Goal: Information Seeking & Learning: Learn about a topic

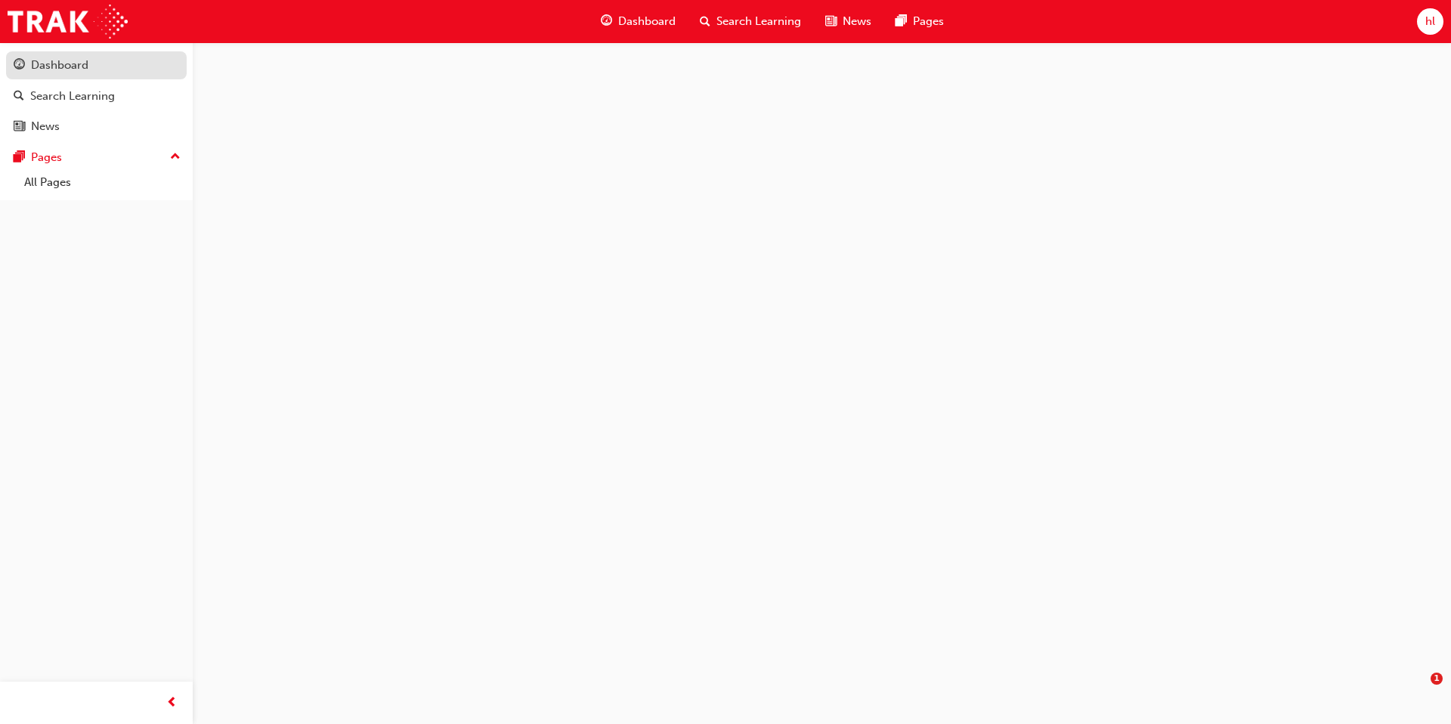
click at [56, 69] on div "Dashboard" at bounding box center [59, 65] width 57 height 17
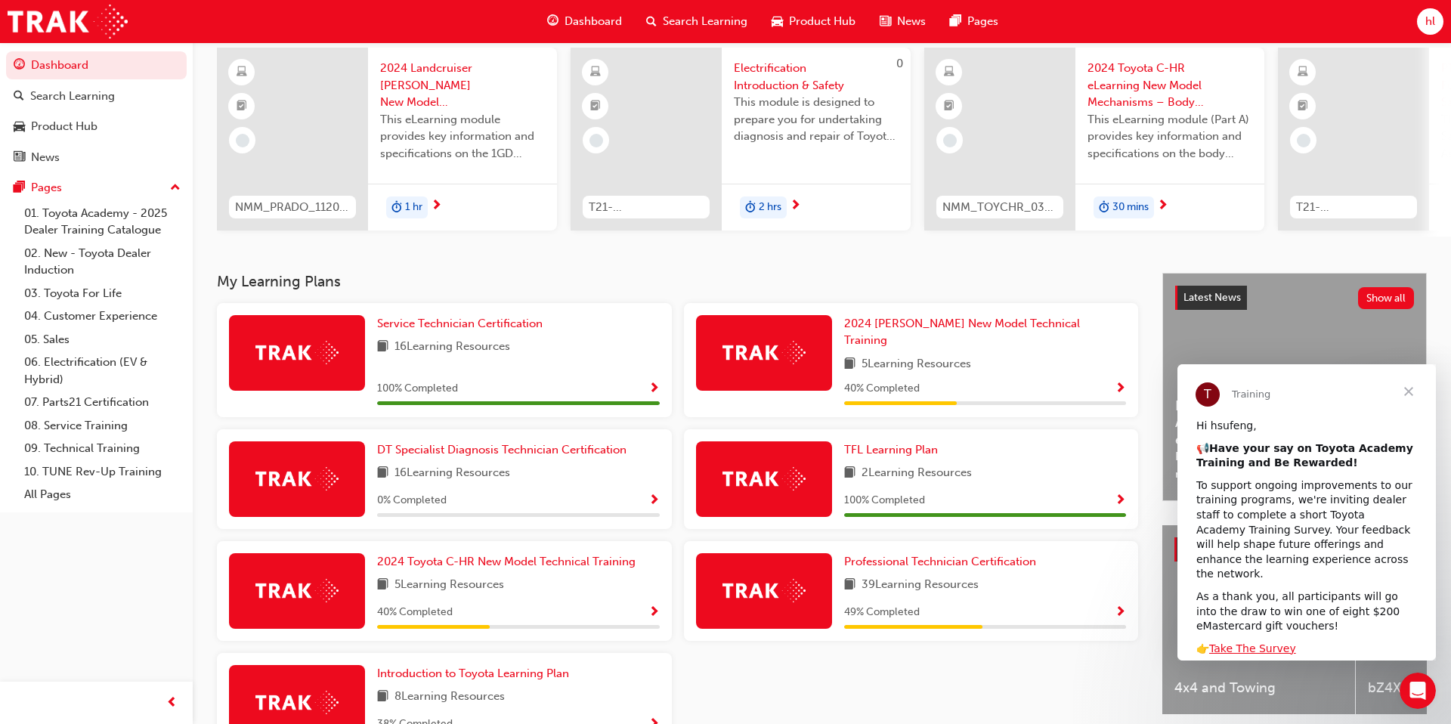
scroll to position [116, 0]
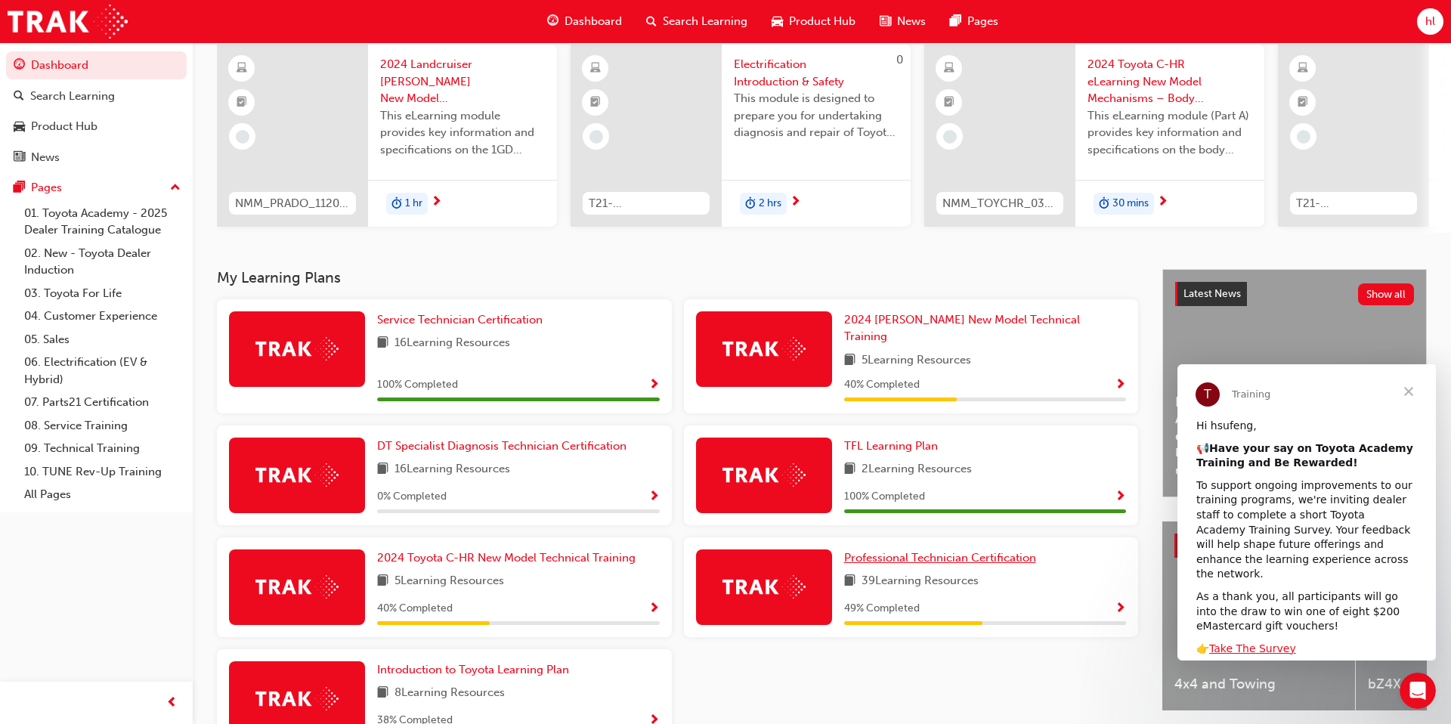
click at [926, 551] on span "Professional Technician Certification" at bounding box center [940, 558] width 192 height 14
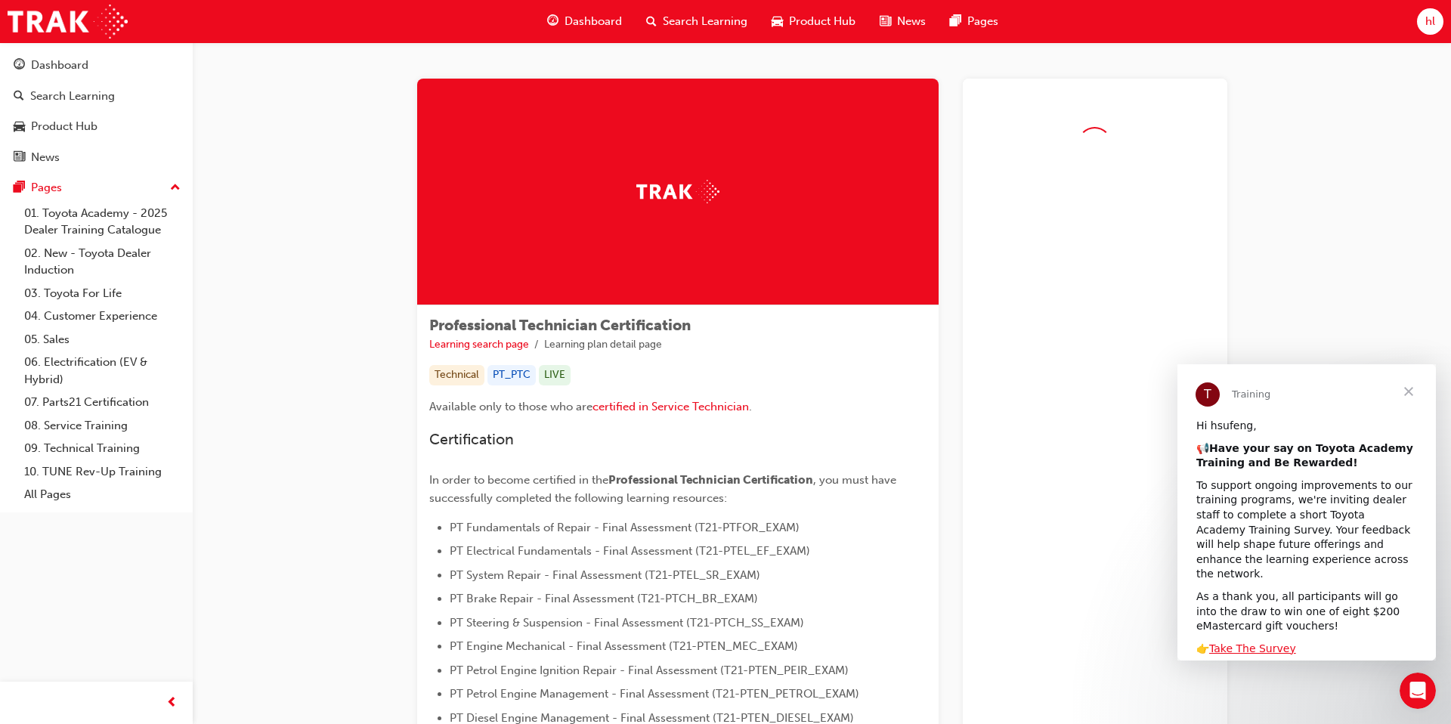
scroll to position [135, 0]
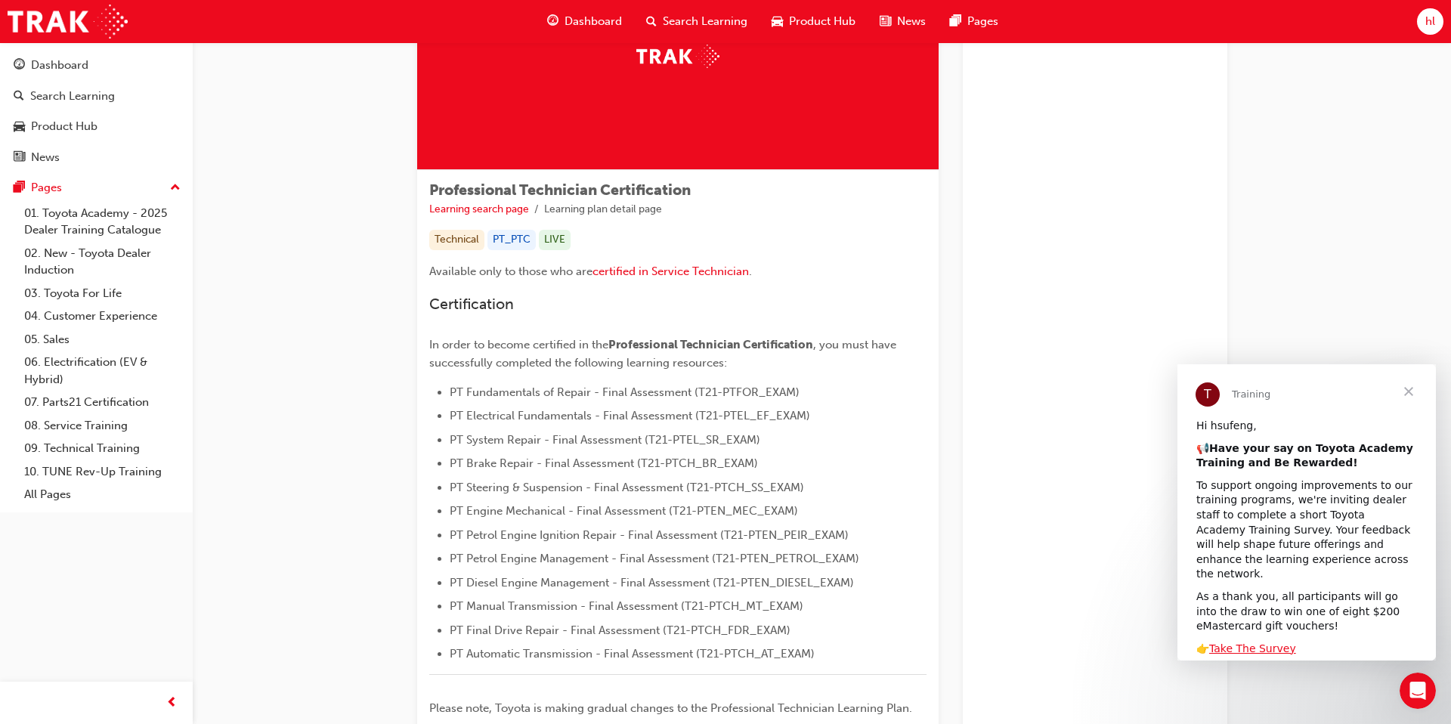
click at [1405, 391] on span "Close" at bounding box center [1408, 391] width 54 height 54
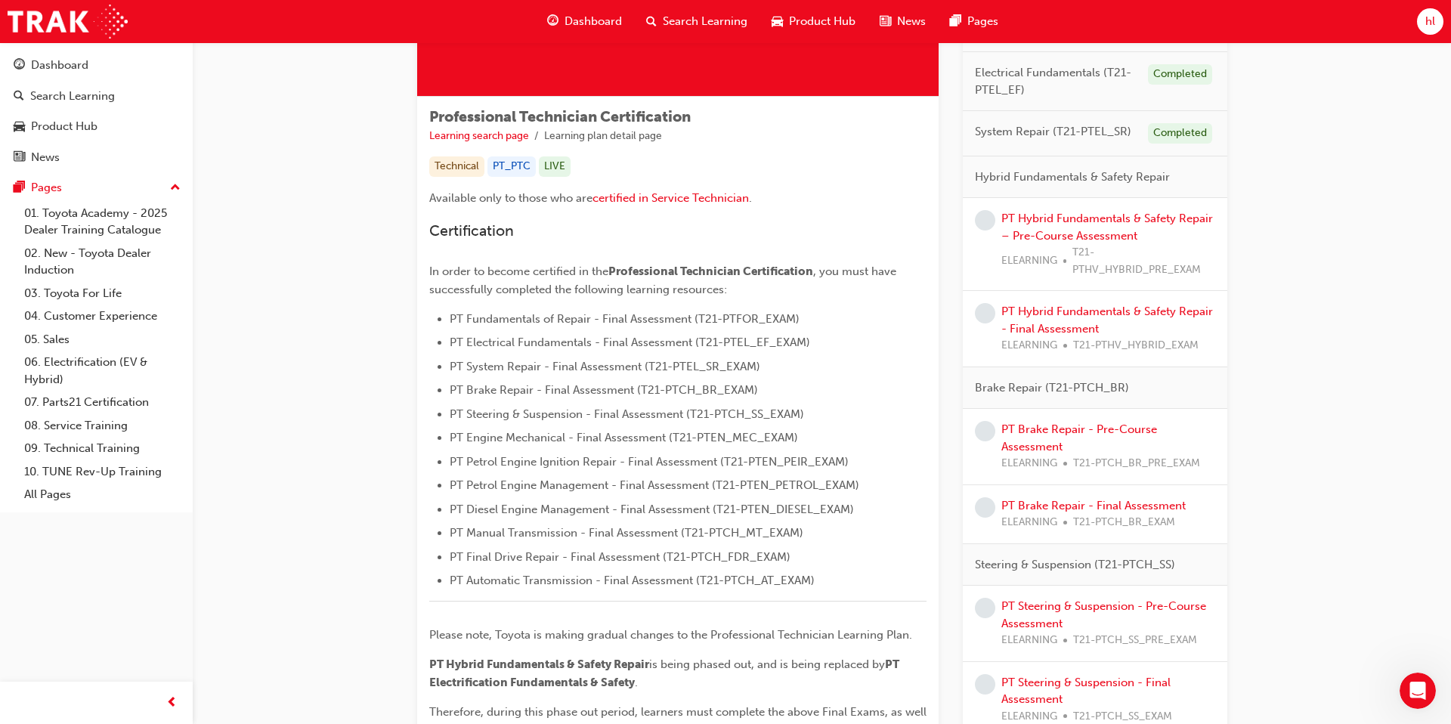
scroll to position [213, 0]
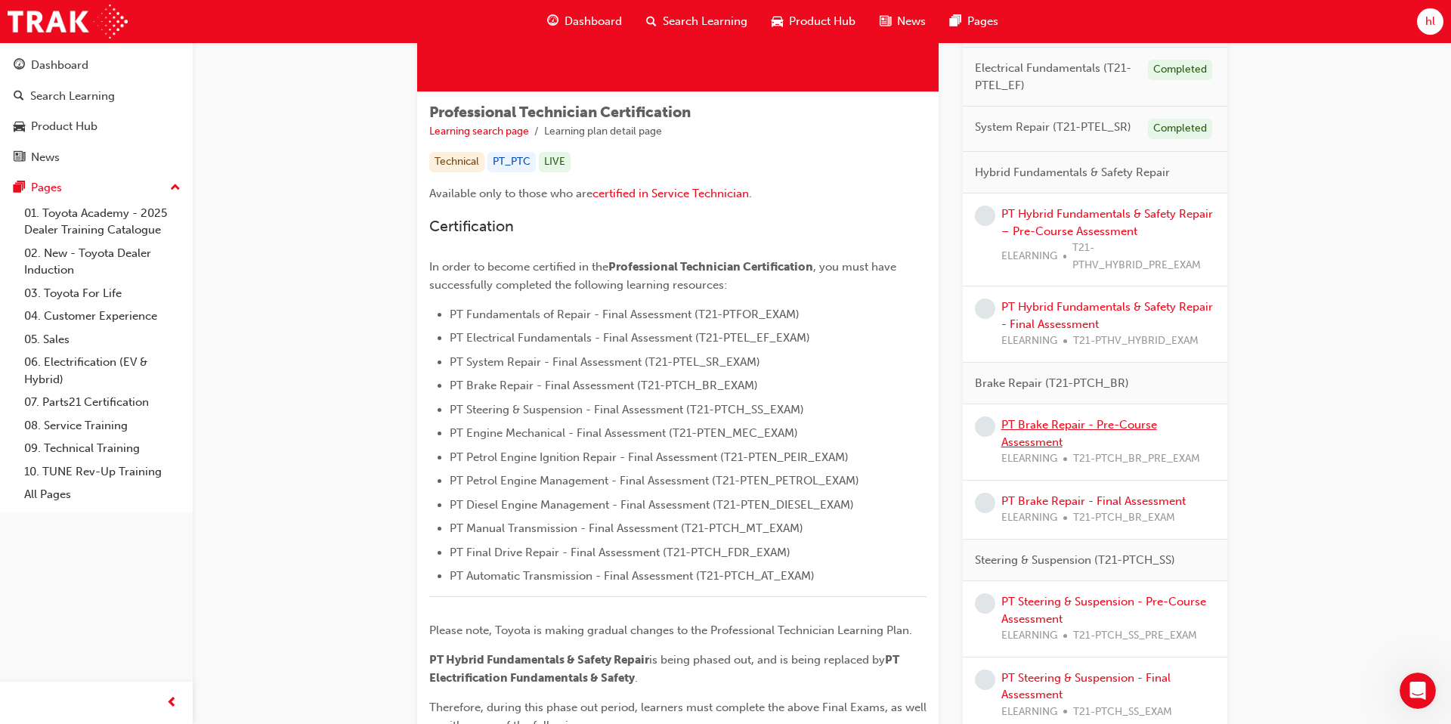
click at [1112, 429] on link "PT Brake Repair - Pre-Course Assessment" at bounding box center [1079, 433] width 156 height 31
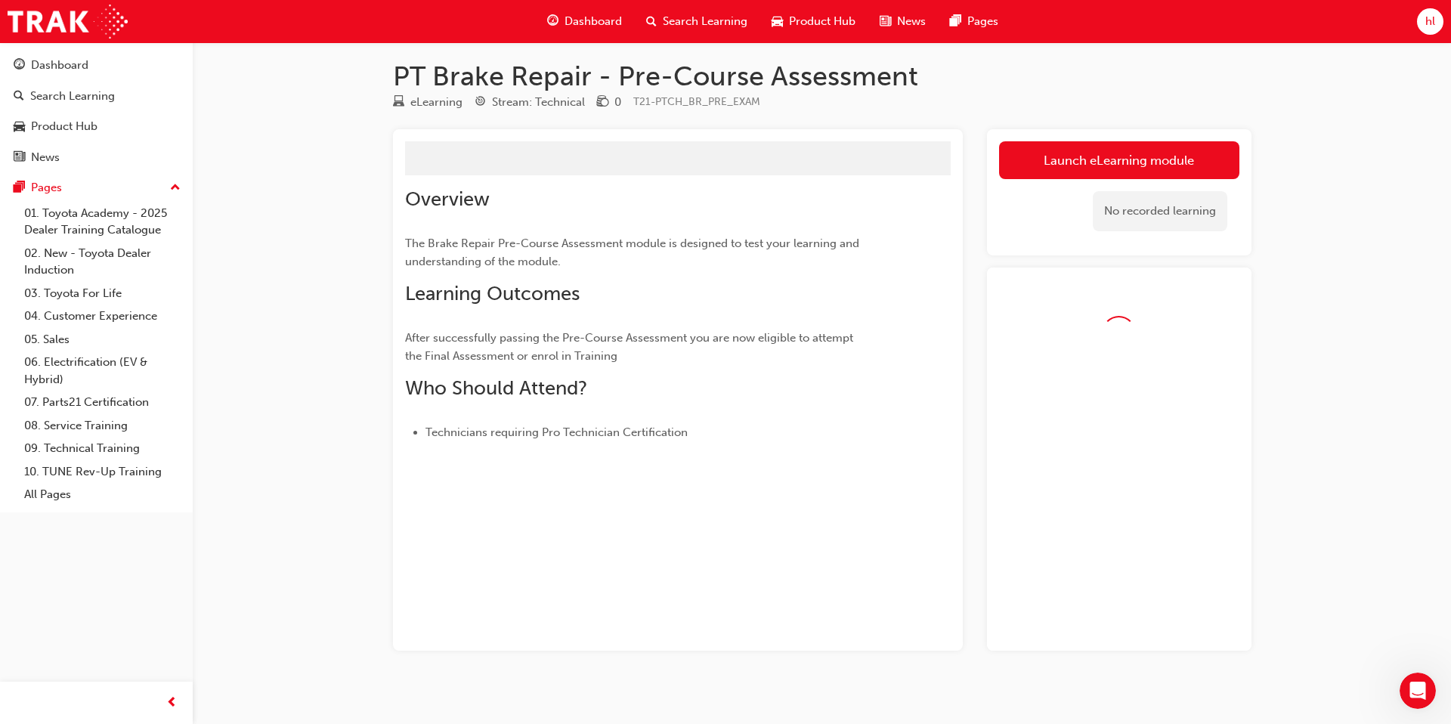
scroll to position [18, 0]
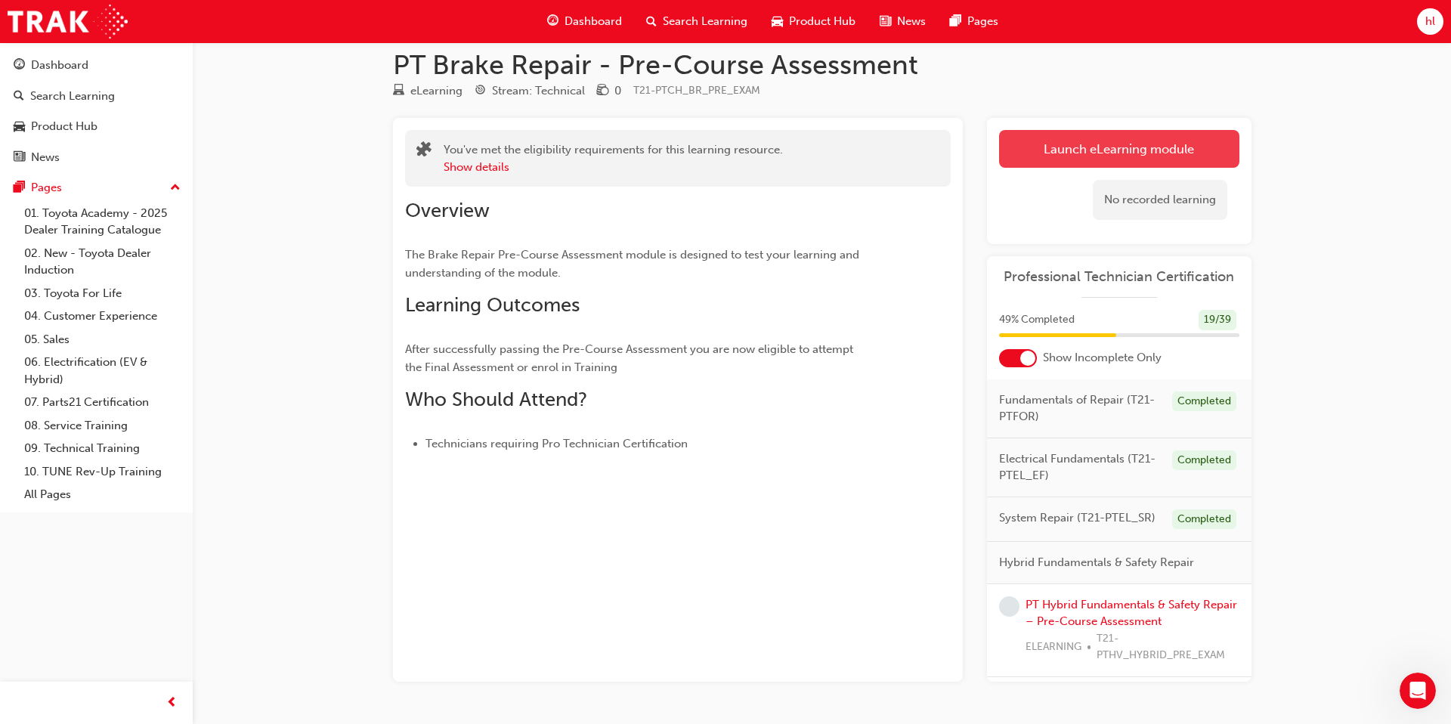
click at [1133, 141] on link "Launch eLearning module" at bounding box center [1119, 149] width 240 height 38
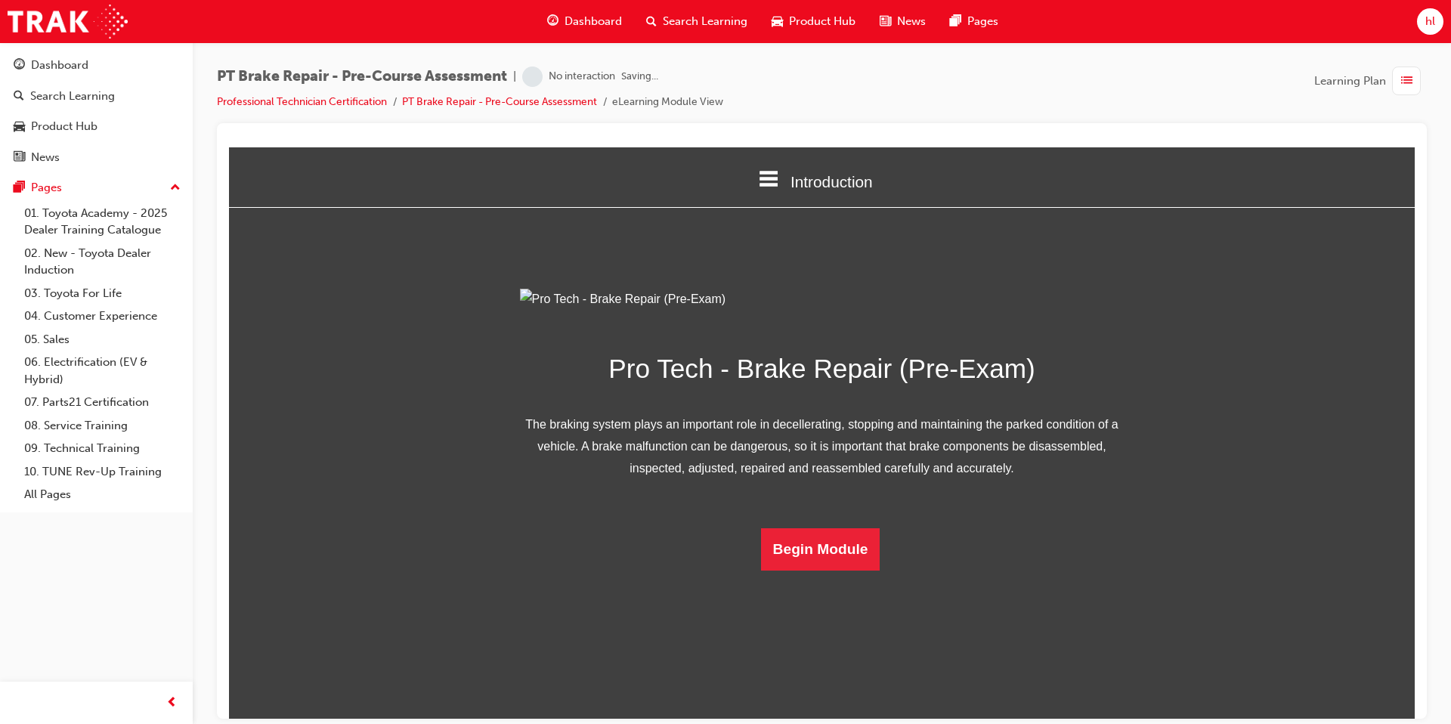
scroll to position [54, 0]
click at [816, 570] on button "Begin Module" at bounding box center [820, 548] width 119 height 42
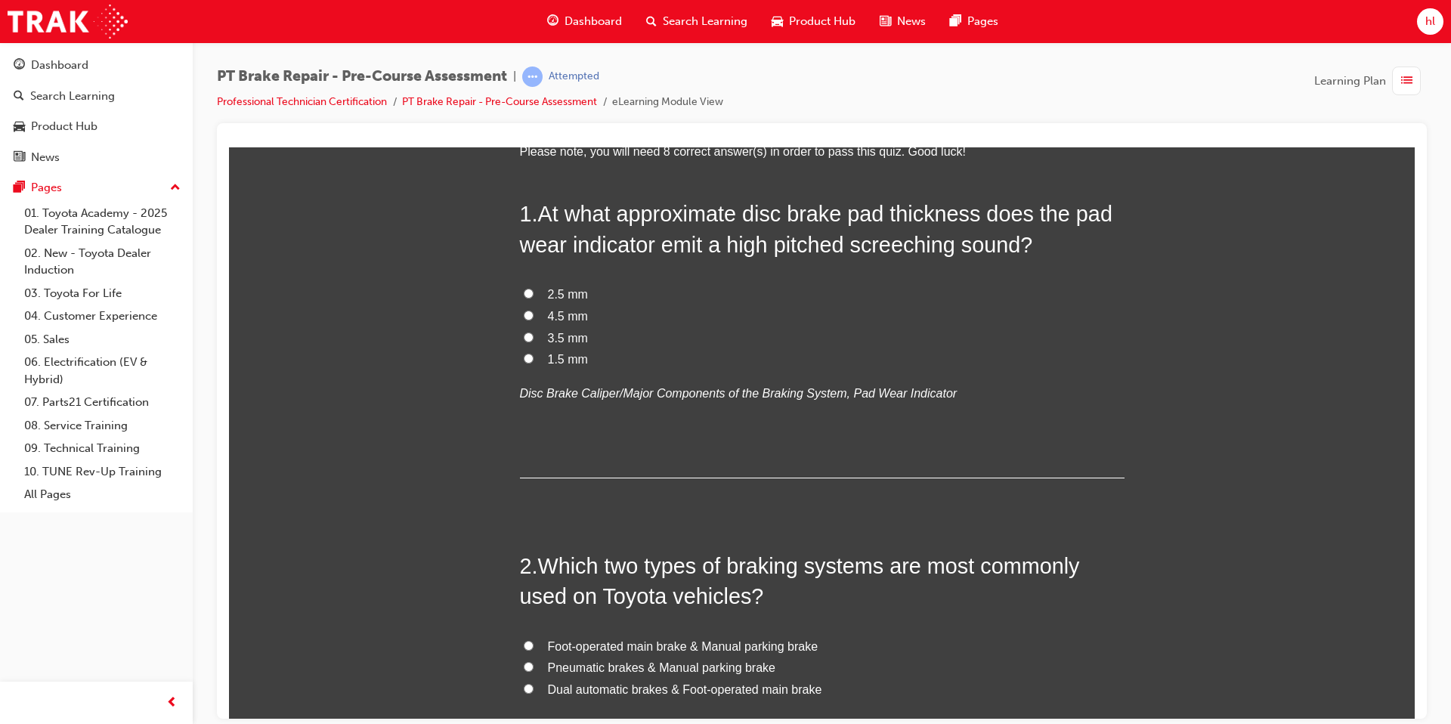
scroll to position [110, 0]
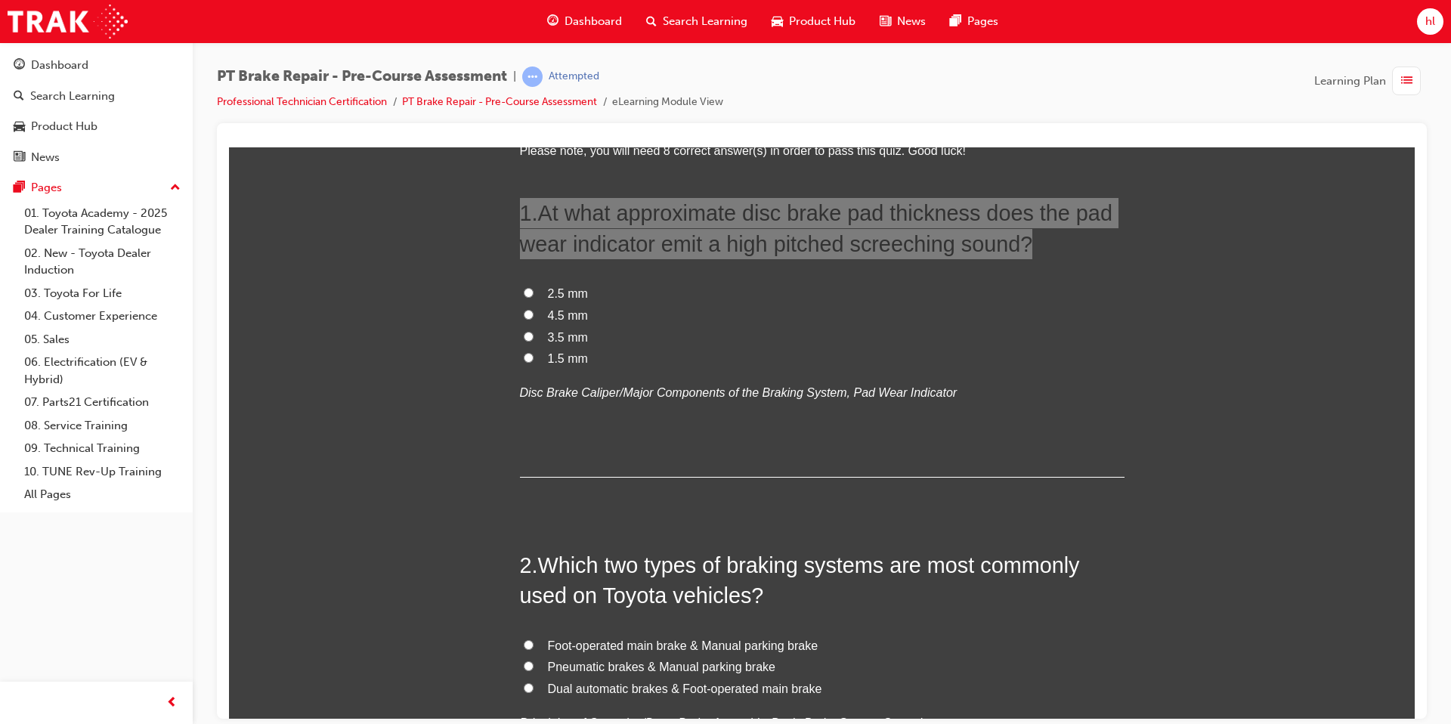
drag, startPoint x: 521, startPoint y: 216, endPoint x: 821, endPoint y: 394, distance: 348.3
click at [872, 459] on div "1 . At what approximate disc brake pad thickness does the pad wear indicator em…" at bounding box center [822, 337] width 605 height 280
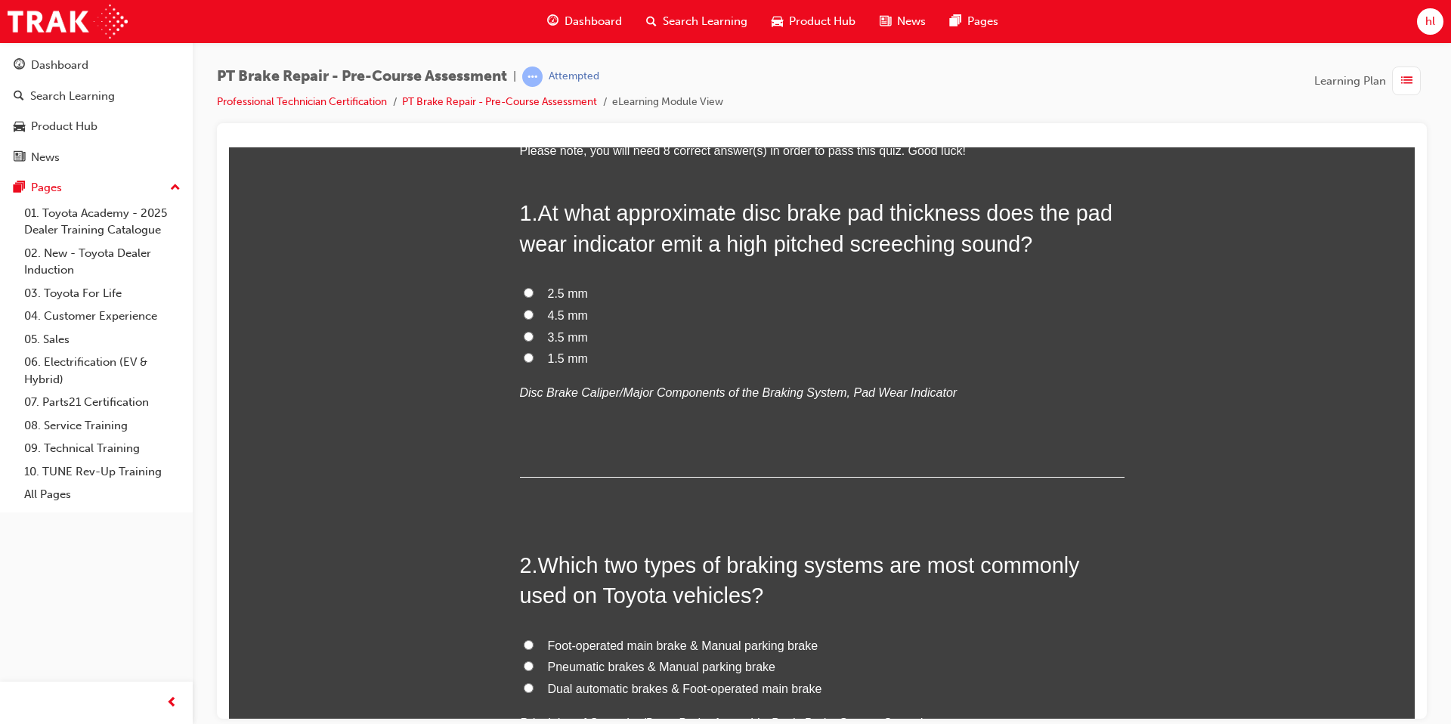
click at [815, 337] on label "3.5 mm" at bounding box center [822, 337] width 605 height 22
click at [533, 337] on input "3.5 mm" at bounding box center [529, 336] width 10 height 10
radio input "true"
drag, startPoint x: 521, startPoint y: 212, endPoint x: 541, endPoint y: 220, distance: 21.8
click at [541, 221] on h2 "1 . At what approximate disc brake pad thickness does the pad wear indicator em…" at bounding box center [822, 227] width 605 height 61
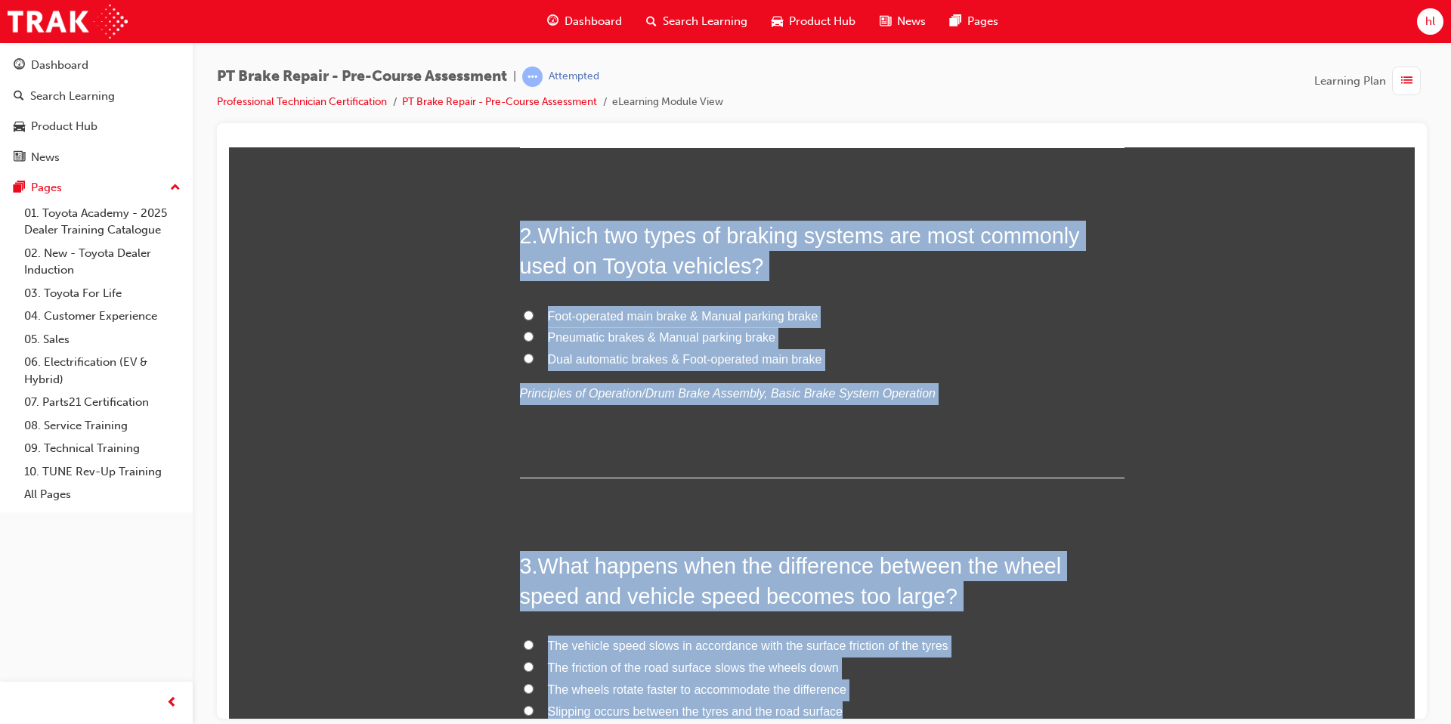
scroll to position [493, 0]
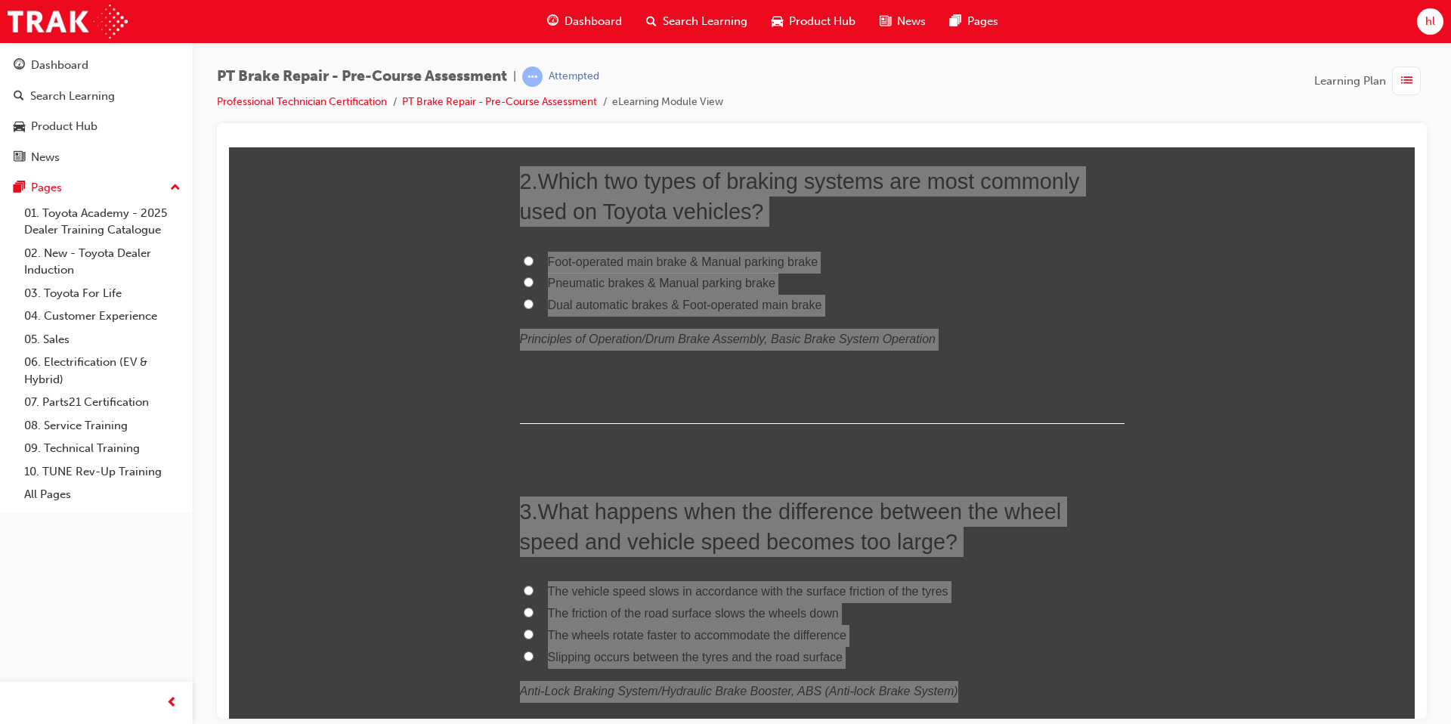
drag, startPoint x: 522, startPoint y: 211, endPoint x: 1197, endPoint y: 692, distance: 828.9
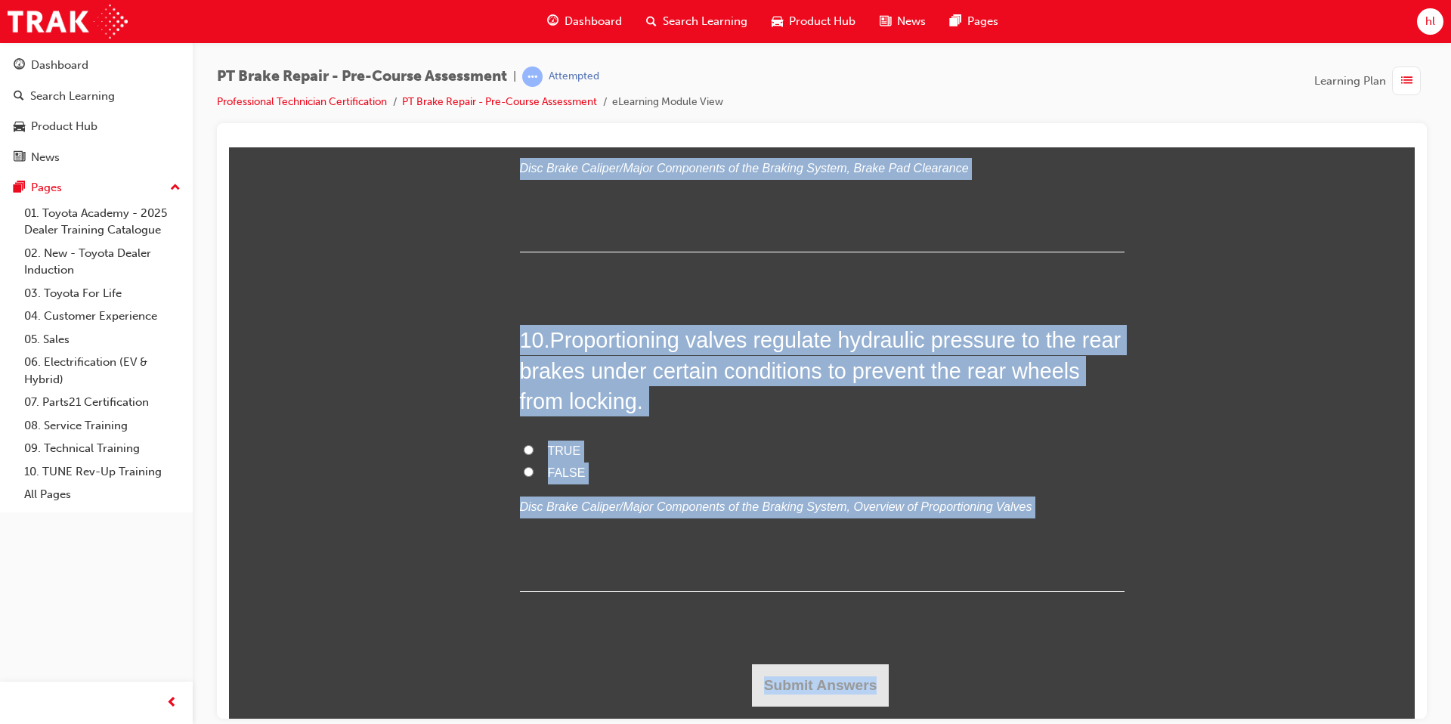
scroll to position [2927, 0]
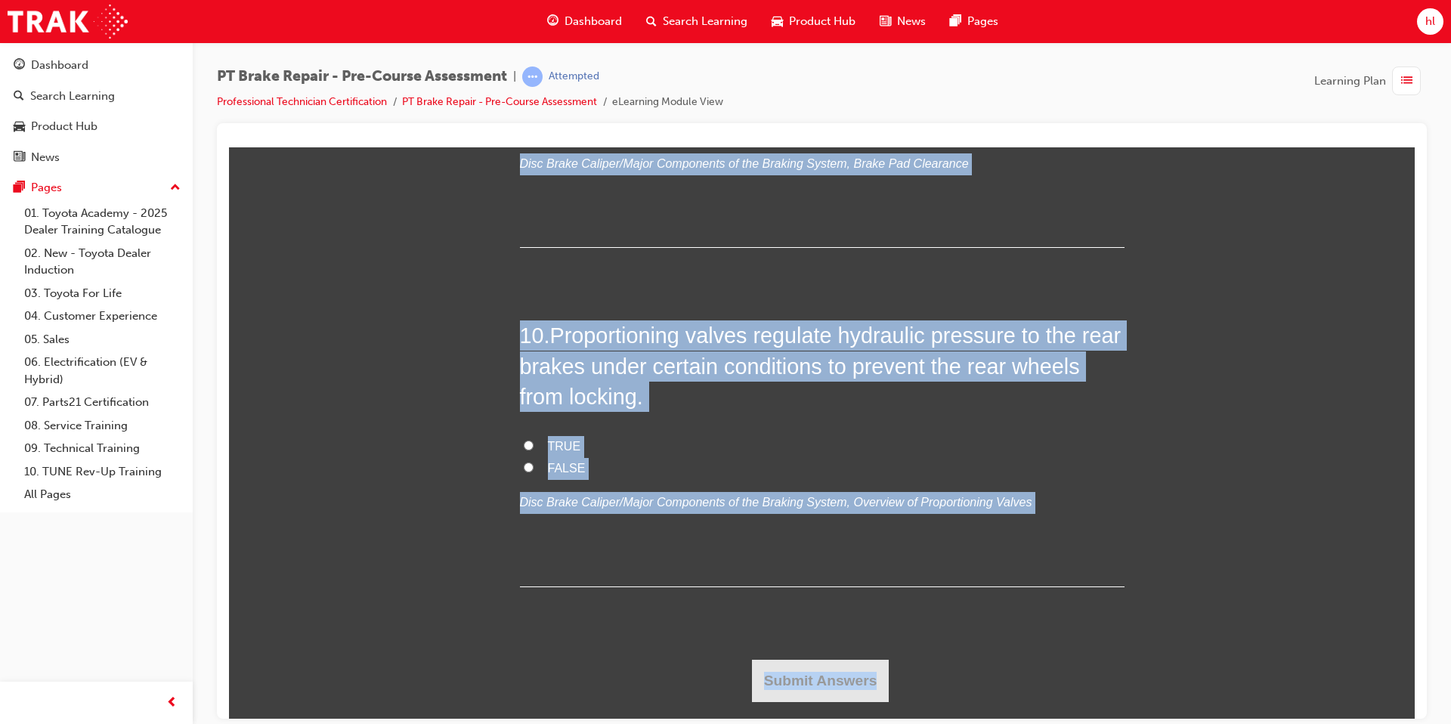
drag, startPoint x: 514, startPoint y: 326, endPoint x: 954, endPoint y: 723, distance: 592.3
copy div "1 . At what approximate disc brake pad thickness does the pad wear indicator em…"
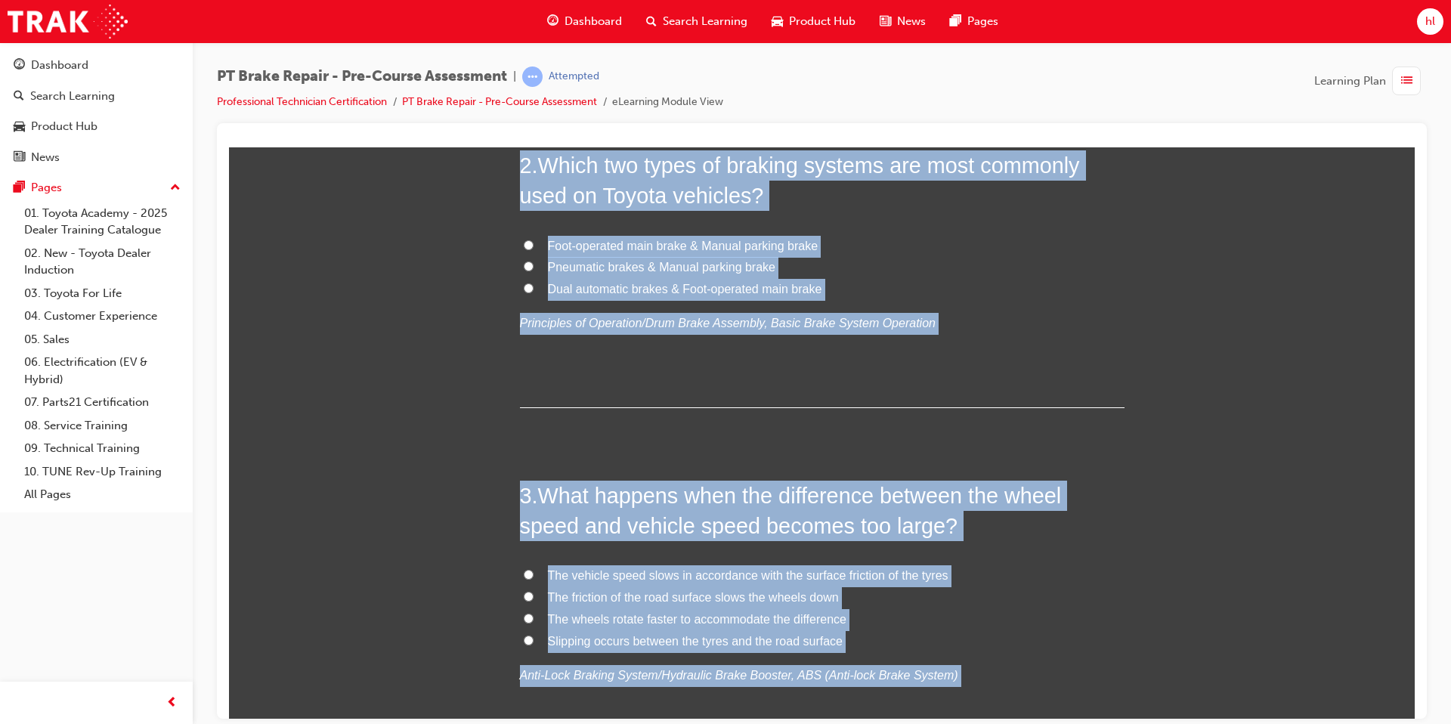
scroll to position [0, 0]
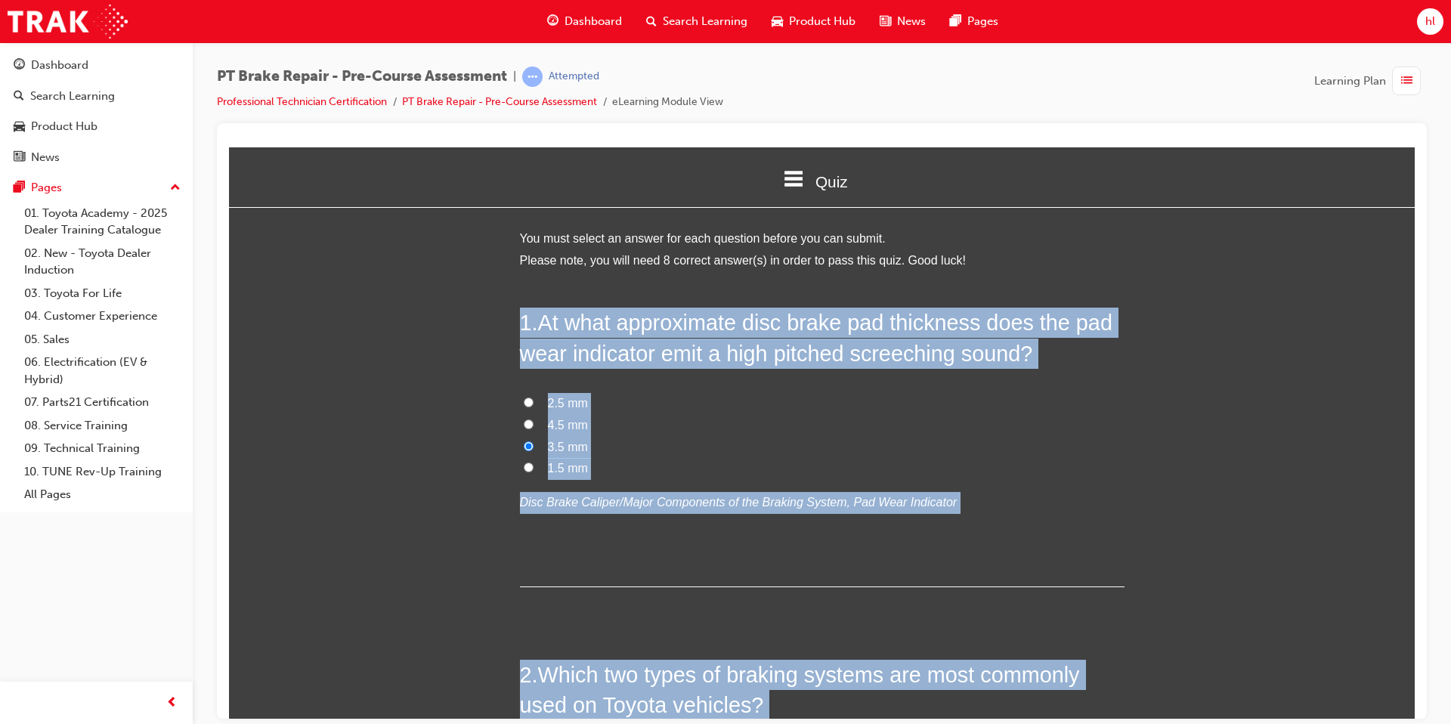
click at [719, 426] on label "4.5 mm" at bounding box center [822, 425] width 605 height 22
click at [533, 426] on input "4.5 mm" at bounding box center [529, 424] width 10 height 10
radio input "true"
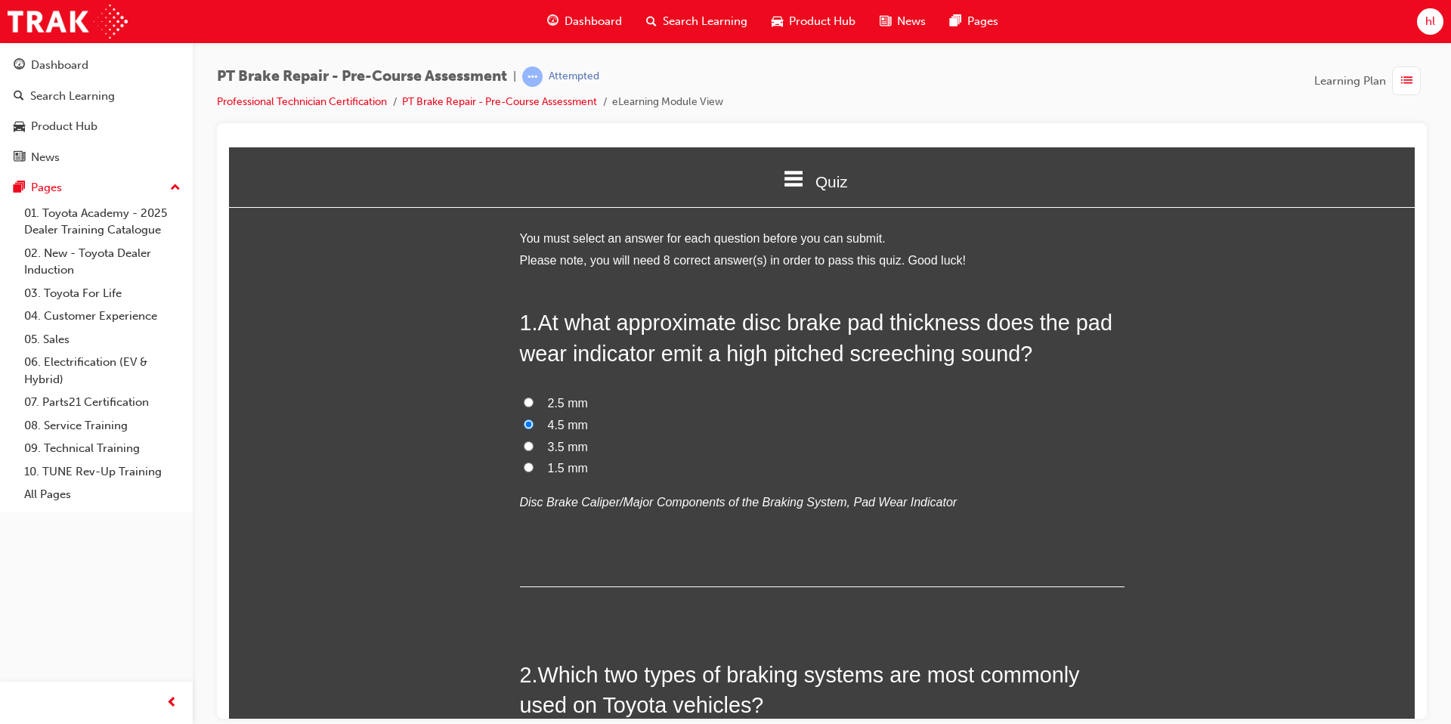
click at [524, 465] on input "1.5 mm" at bounding box center [529, 467] width 10 height 10
radio input "true"
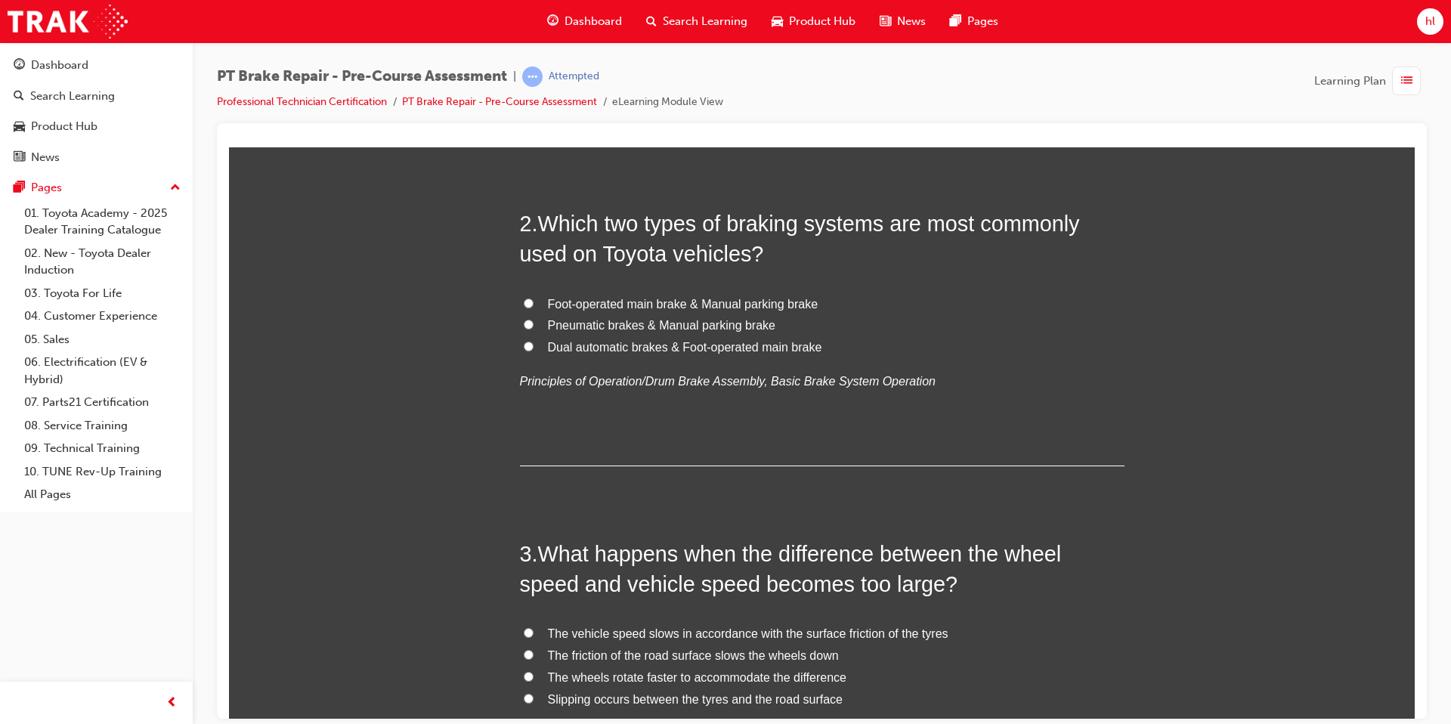
scroll to position [452, 0]
click at [527, 302] on input "Foot-operated main brake & Manual parking brake" at bounding box center [529, 302] width 10 height 10
radio input "true"
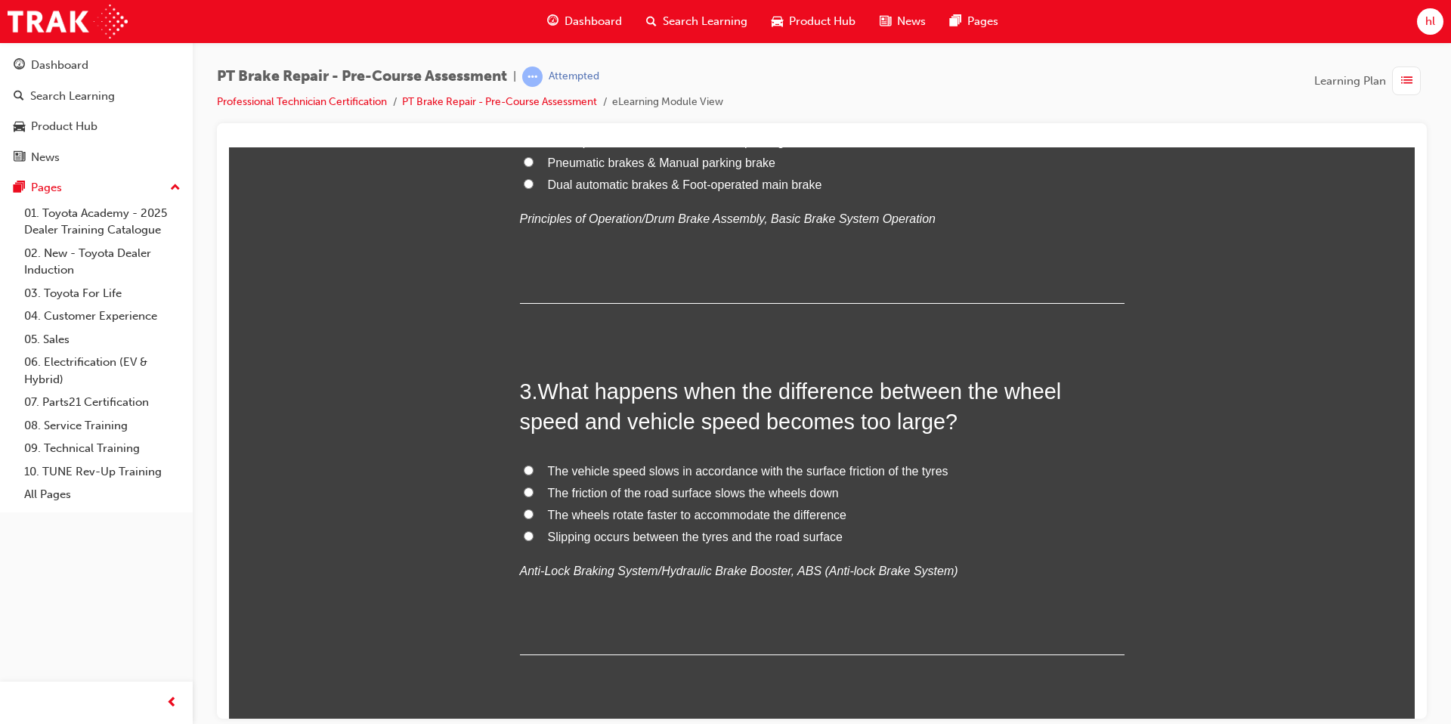
scroll to position [614, 0]
click at [527, 537] on input "Slipping occurs between the tyres and the road surface" at bounding box center [529, 535] width 10 height 10
radio input "true"
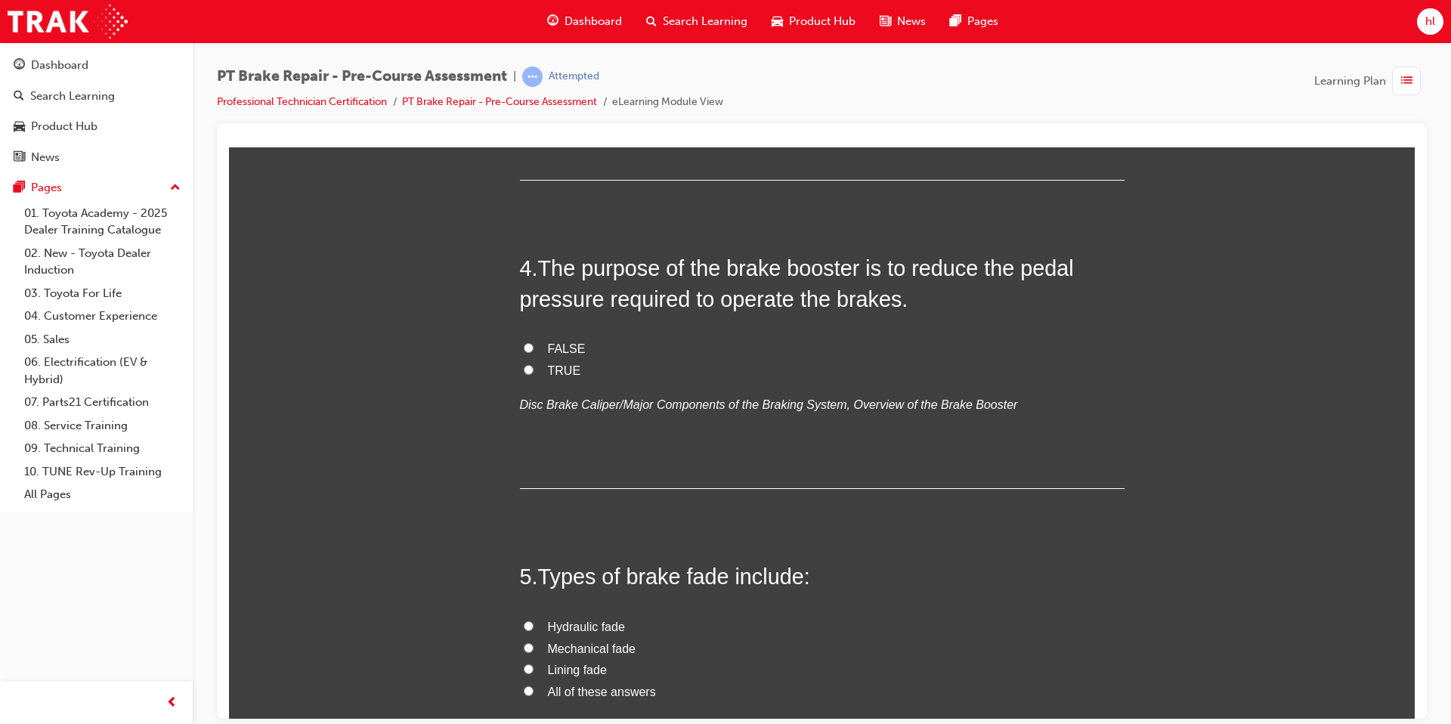
scroll to position [1093, 0]
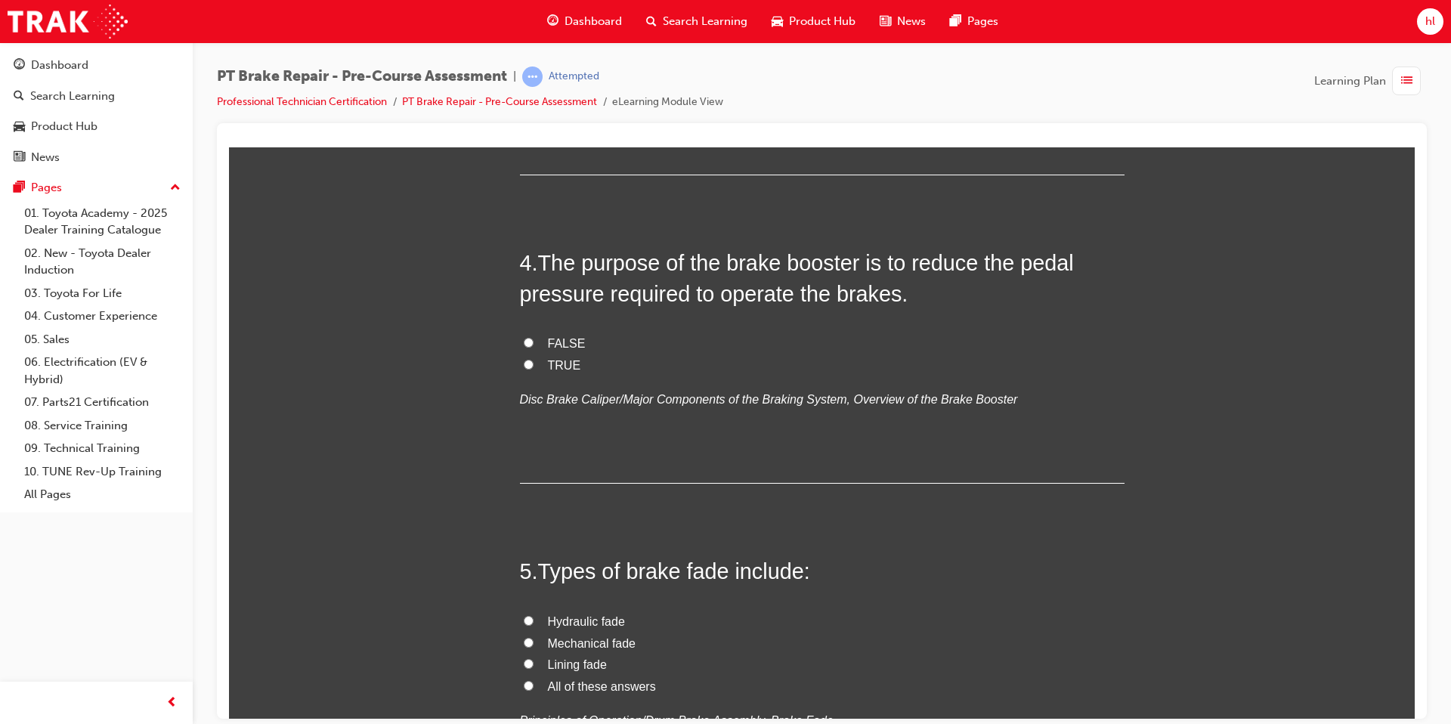
click at [530, 364] on input "TRUE" at bounding box center [529, 364] width 10 height 10
radio input "true"
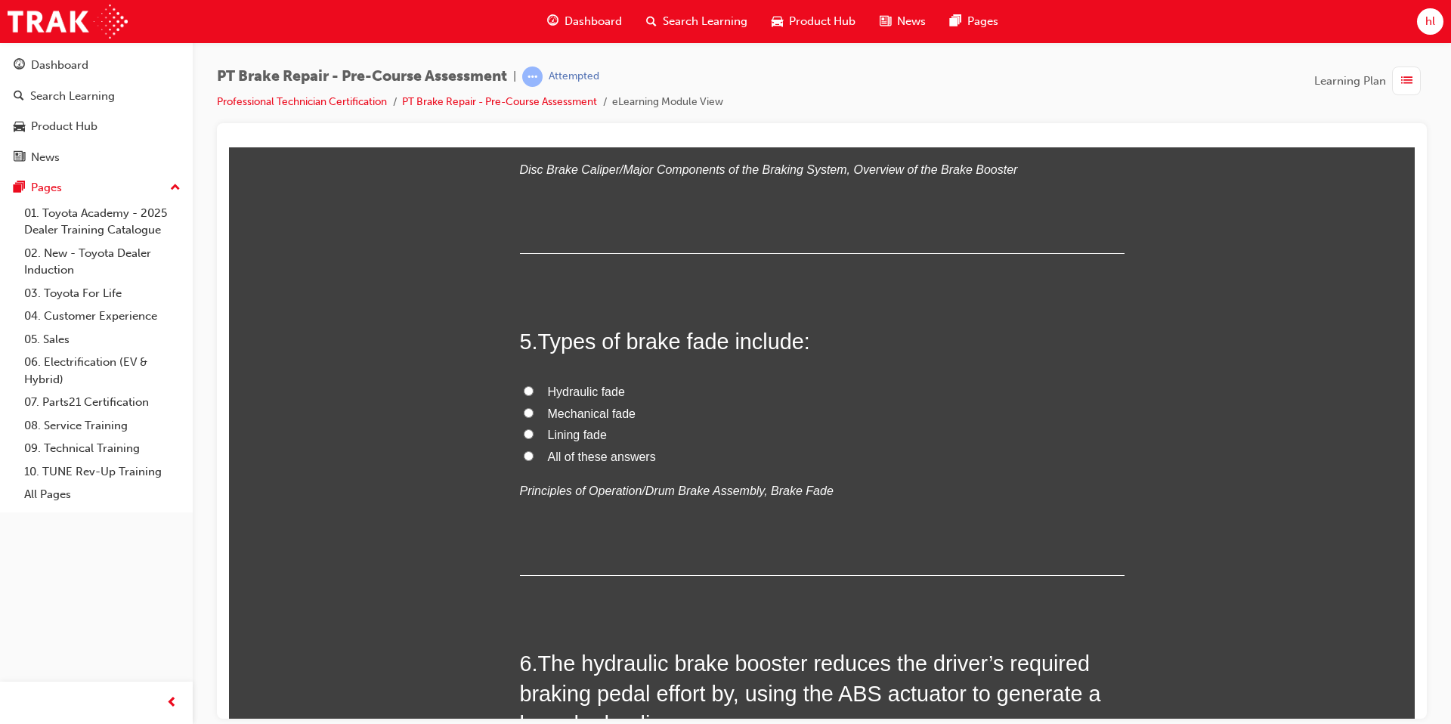
scroll to position [1327, 0]
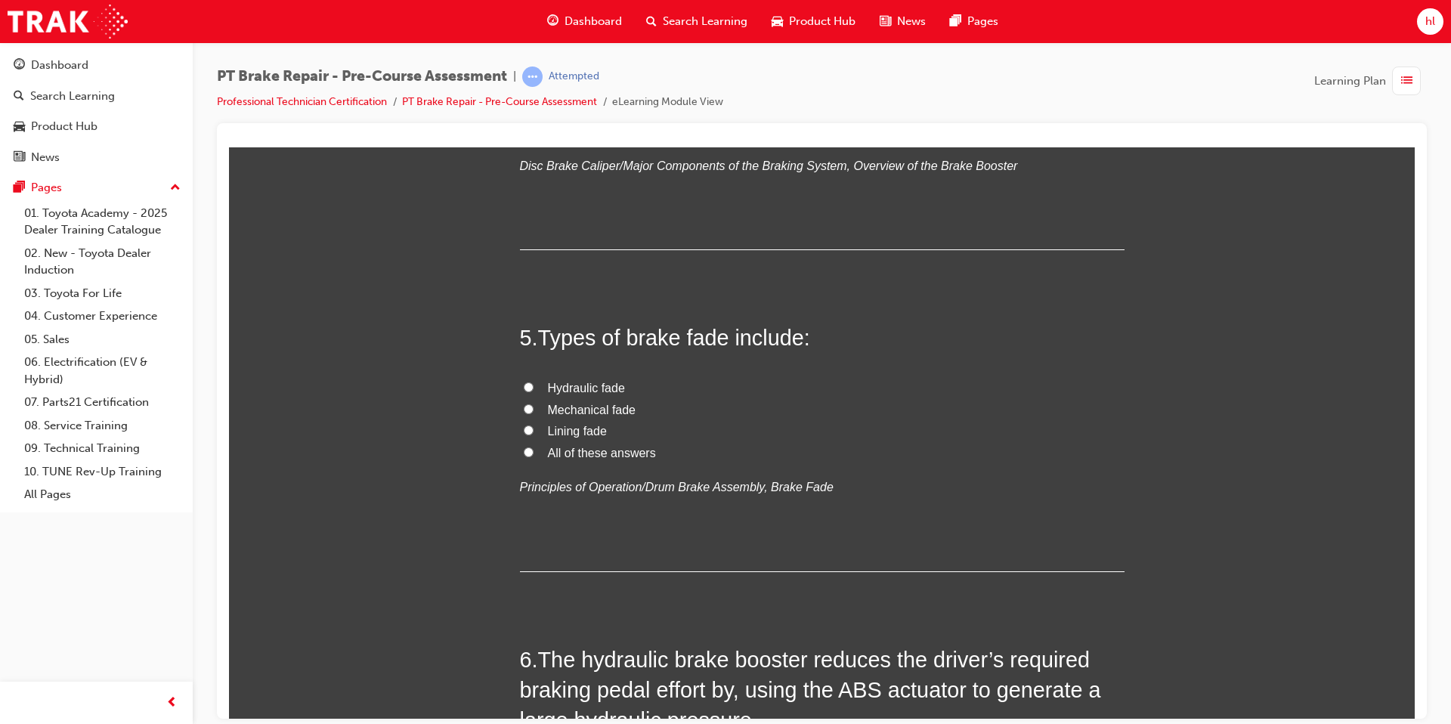
click at [531, 453] on input "All of these answers" at bounding box center [529, 452] width 10 height 10
radio input "true"
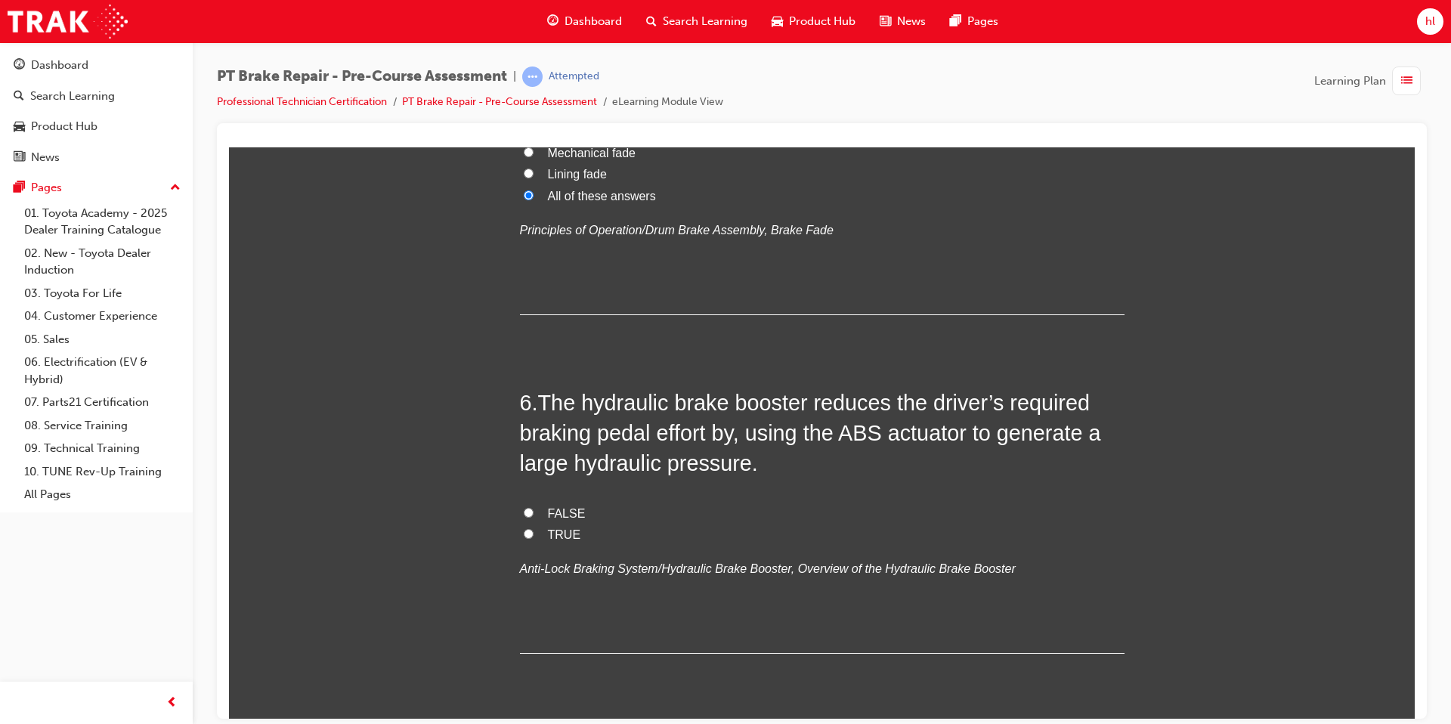
scroll to position [1585, 0]
click at [518, 532] on div "You must select an answer for each question before you can submit. Please note,…" at bounding box center [822, 342] width 1186 height 3401
click at [536, 533] on label "TRUE" at bounding box center [822, 533] width 605 height 22
click at [533, 533] on input "TRUE" at bounding box center [529, 532] width 10 height 10
radio input "true"
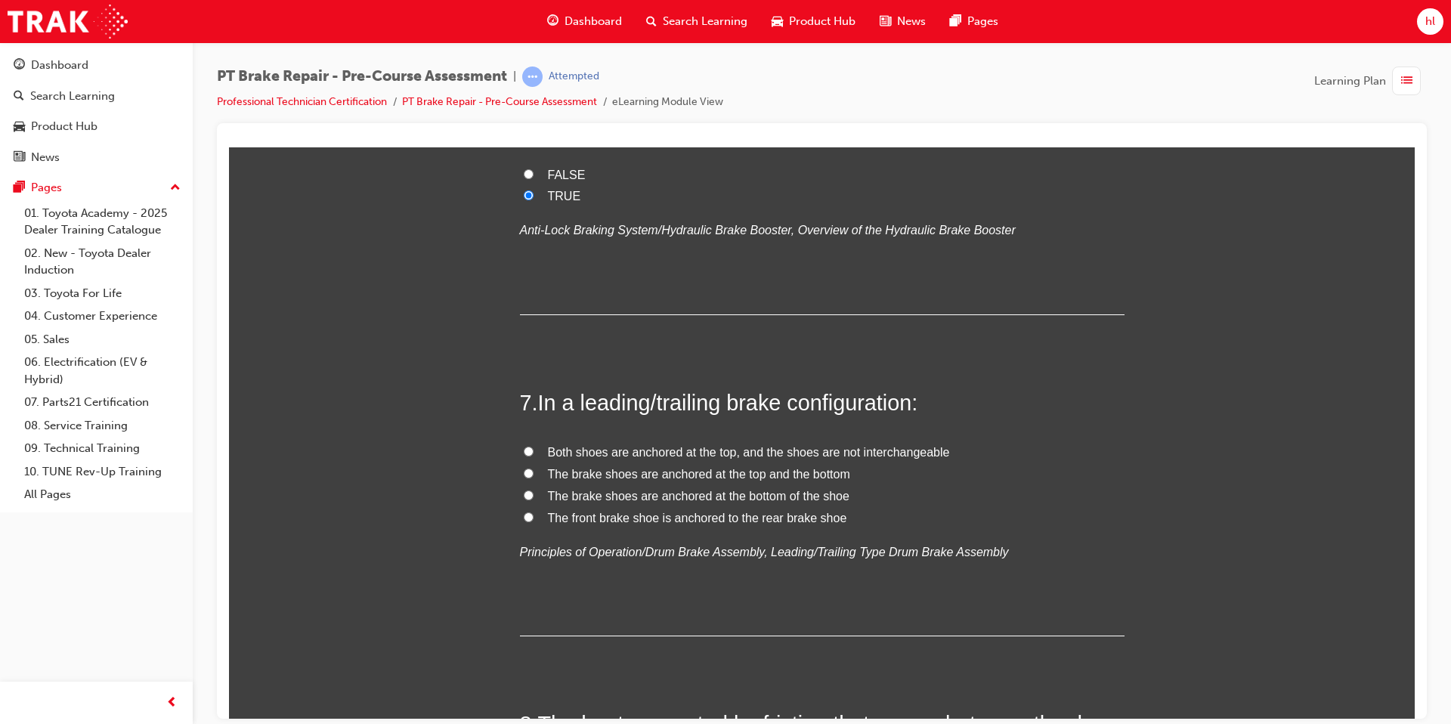
scroll to position [1925, 0]
click at [530, 447] on input "Both shoes are anchored at the top, and the shoes are not interchangeable" at bounding box center [529, 449] width 10 height 10
radio input "true"
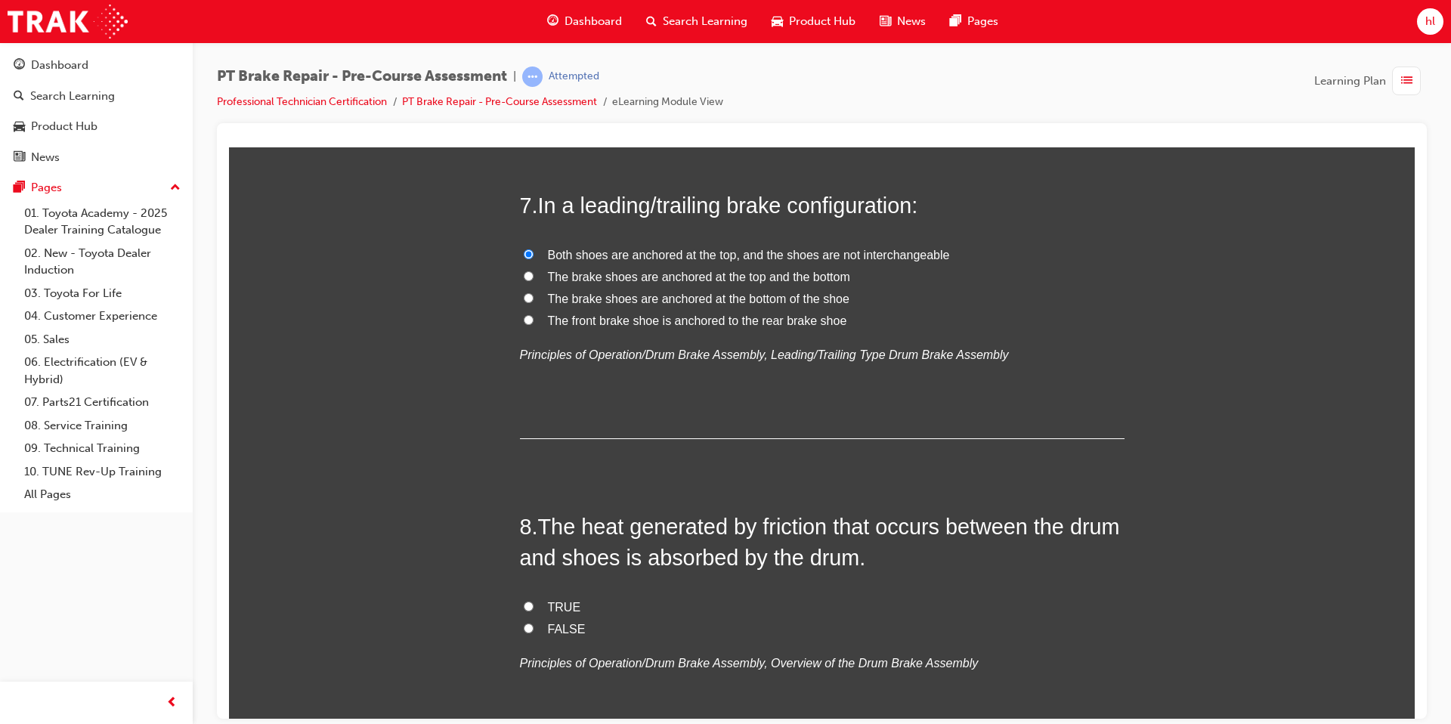
scroll to position [2151, 0]
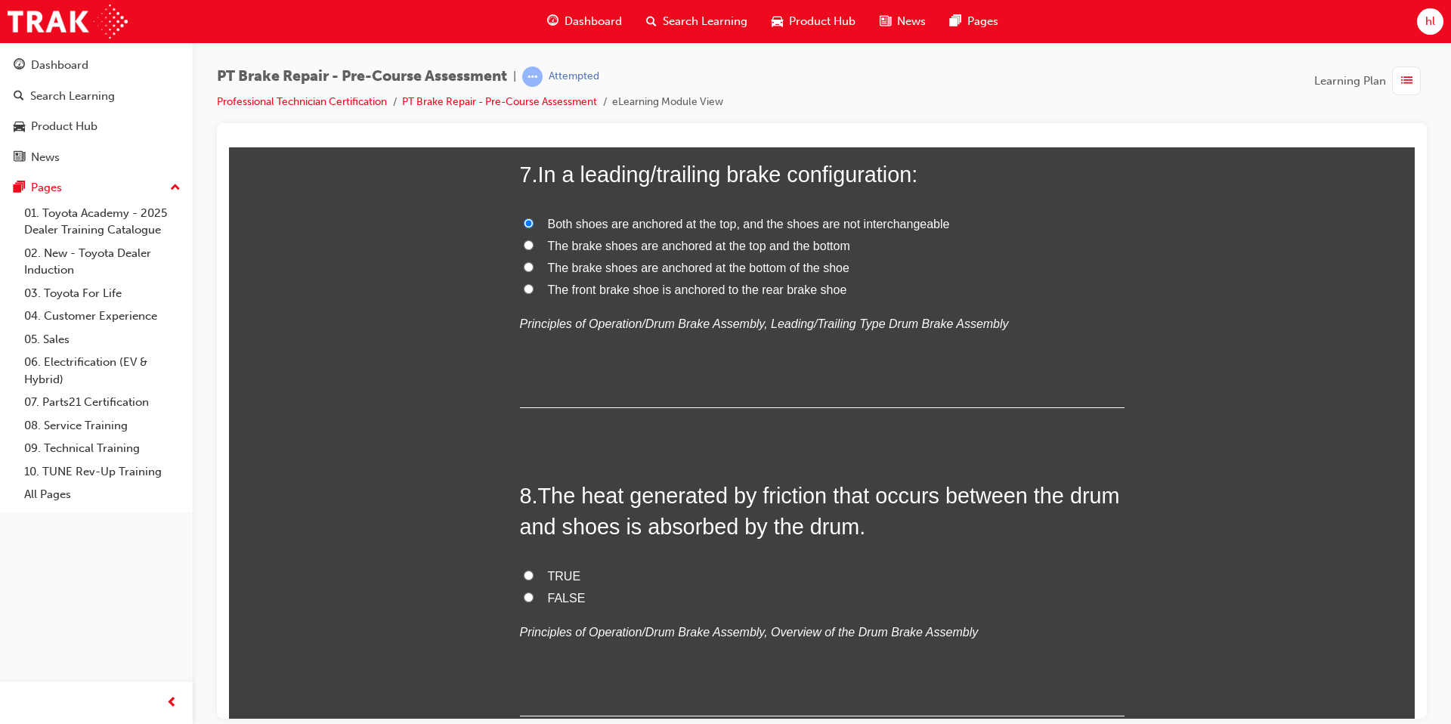
click at [530, 574] on input "TRUE" at bounding box center [529, 575] width 10 height 10
radio input "true"
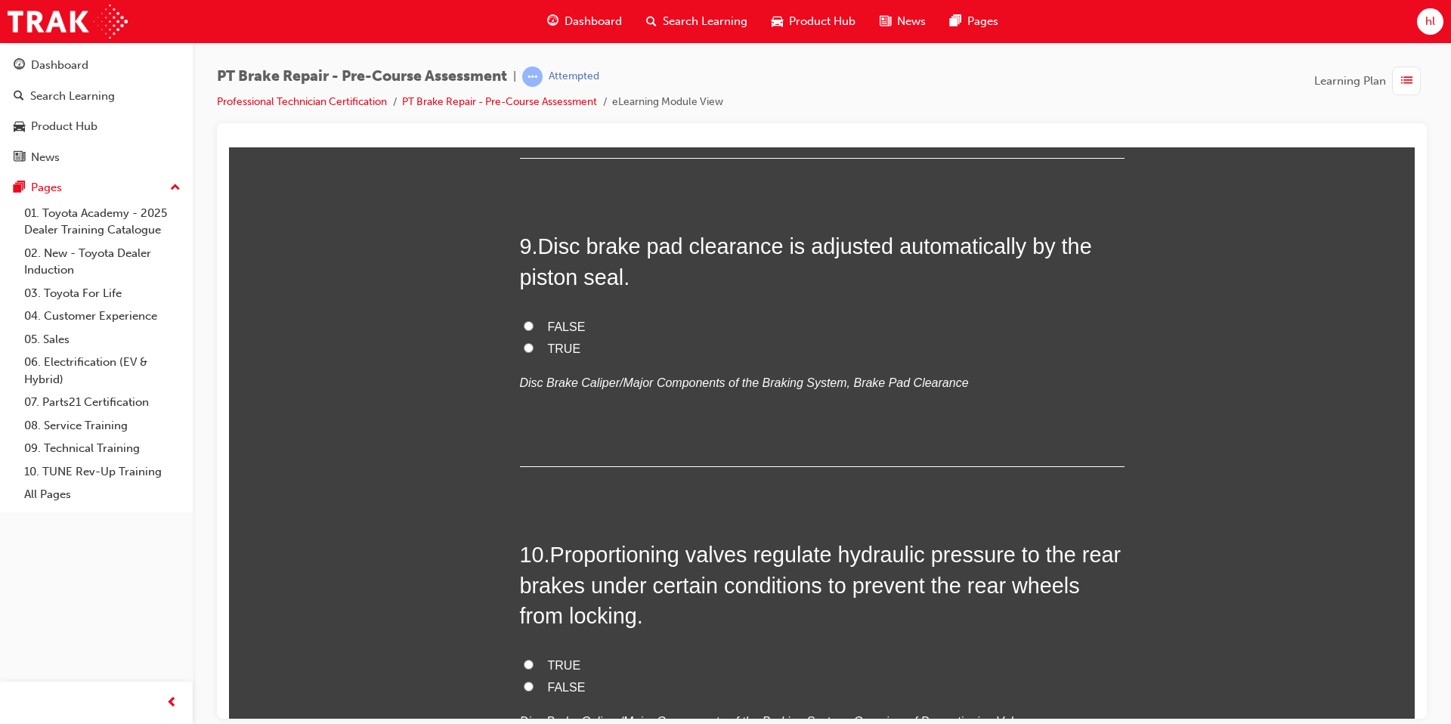
scroll to position [2720, 0]
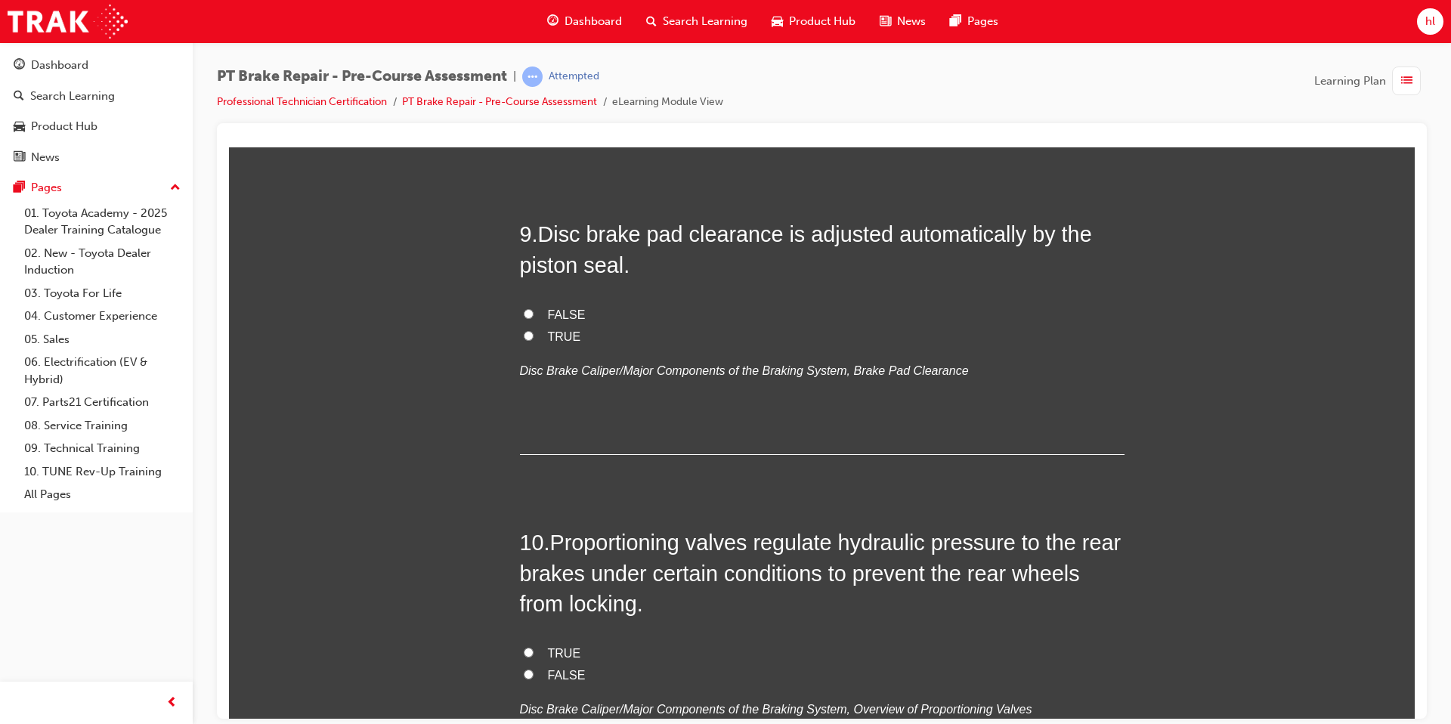
click at [527, 333] on input "TRUE" at bounding box center [529, 335] width 10 height 10
radio input "true"
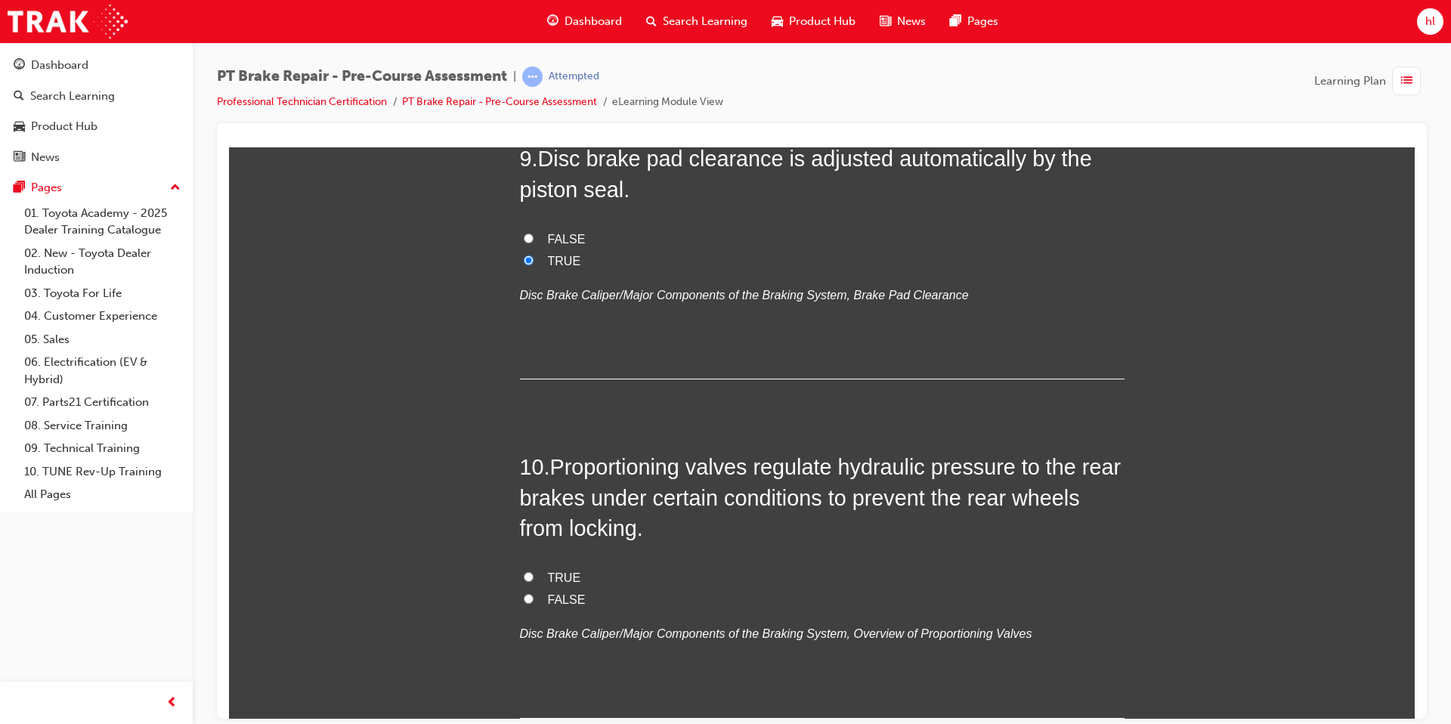
scroll to position [2831, 0]
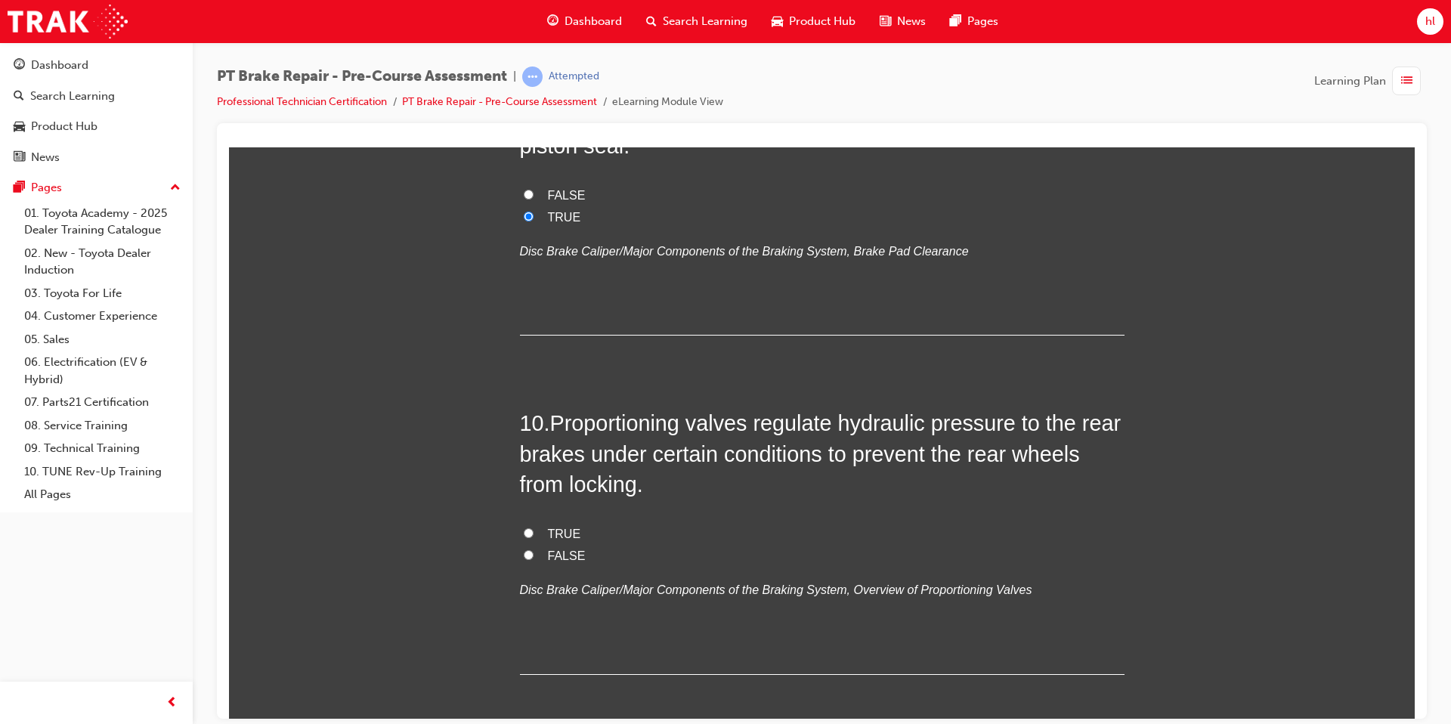
click at [530, 539] on label "TRUE" at bounding box center [822, 534] width 605 height 22
click at [530, 537] on input "TRUE" at bounding box center [529, 532] width 10 height 10
radio input "true"
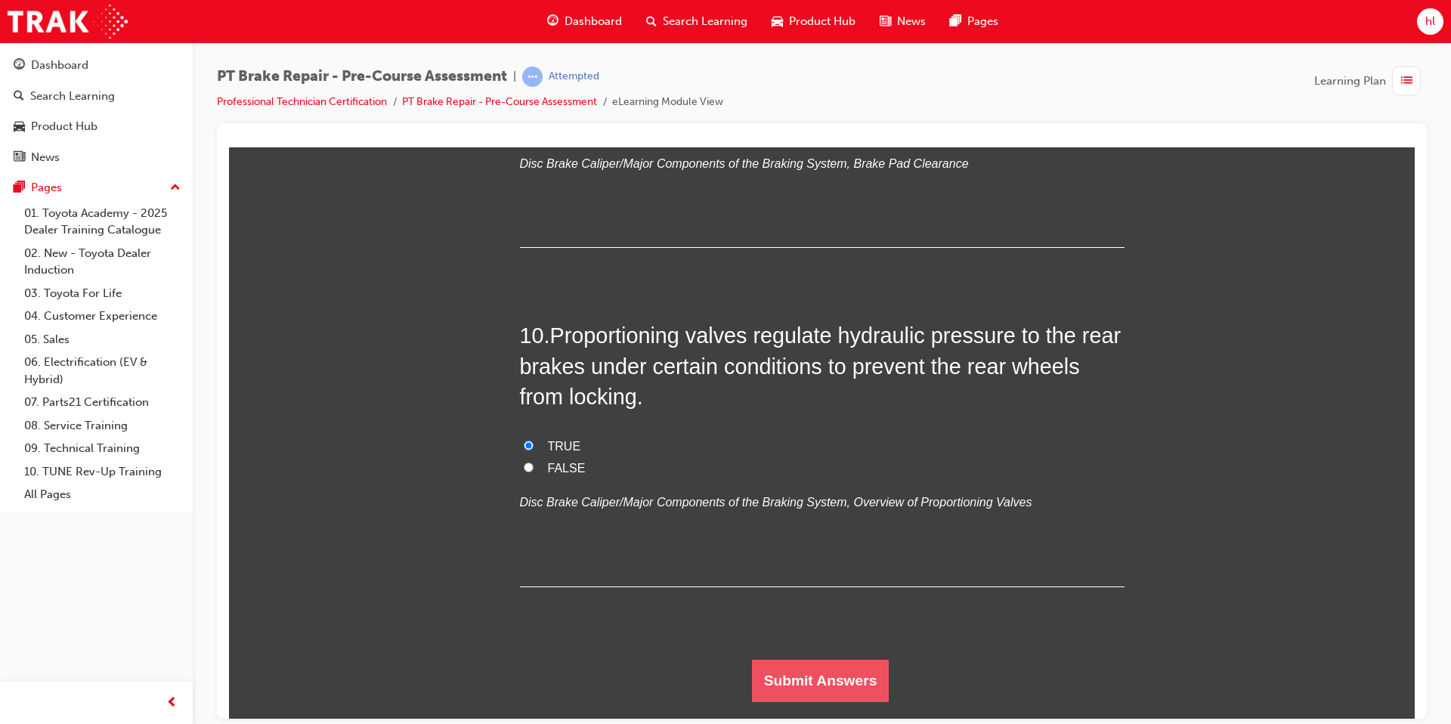
click at [827, 681] on button "Submit Answers" at bounding box center [821, 680] width 138 height 42
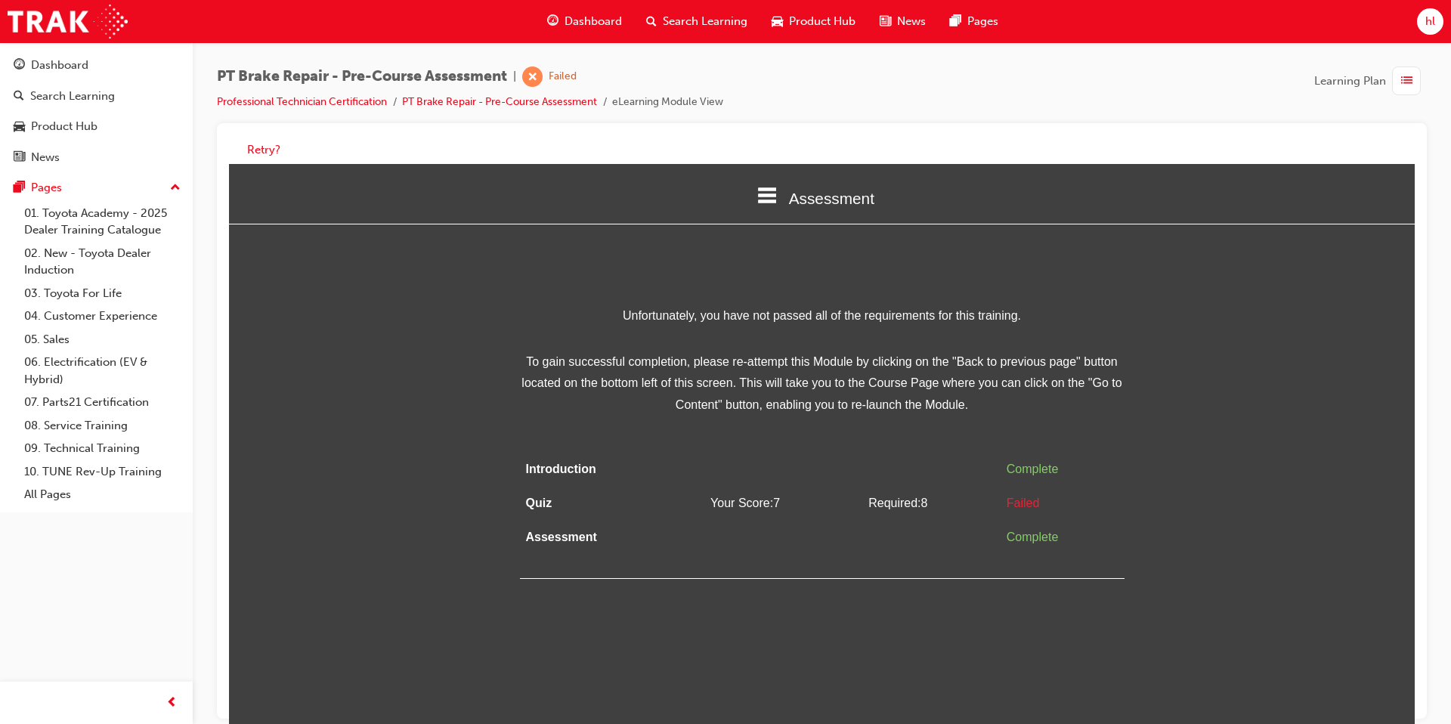
scroll to position [11, 0]
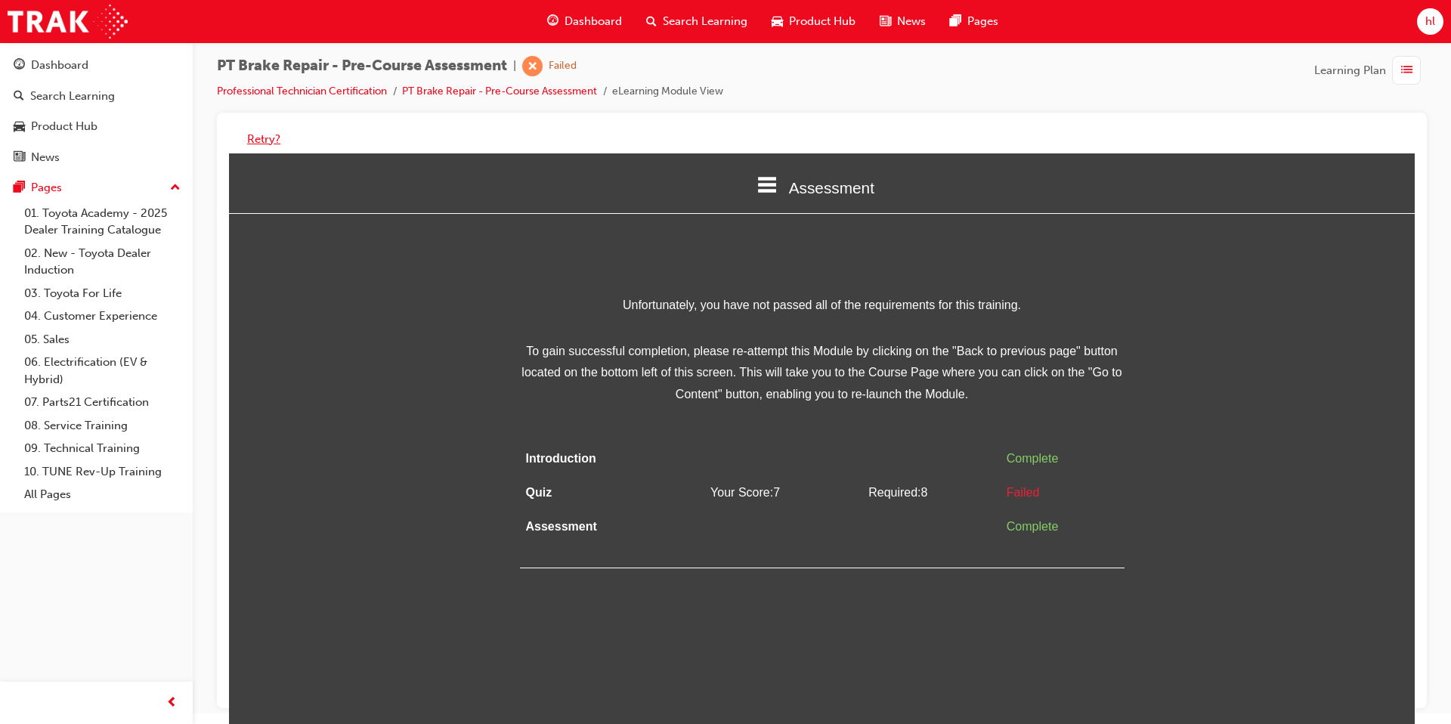
click at [268, 138] on button "Retry?" at bounding box center [263, 139] width 33 height 17
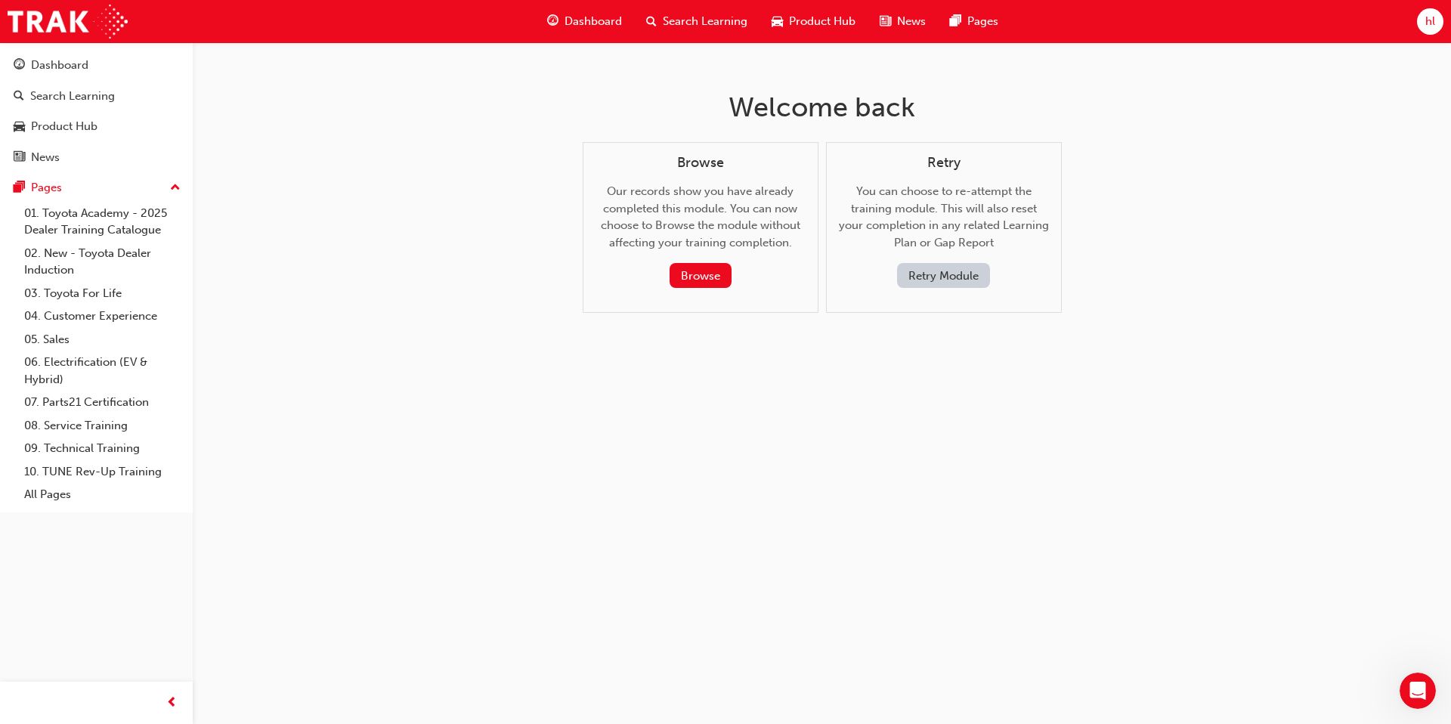
scroll to position [0, 0]
click at [929, 278] on button "Retry Module" at bounding box center [943, 275] width 93 height 25
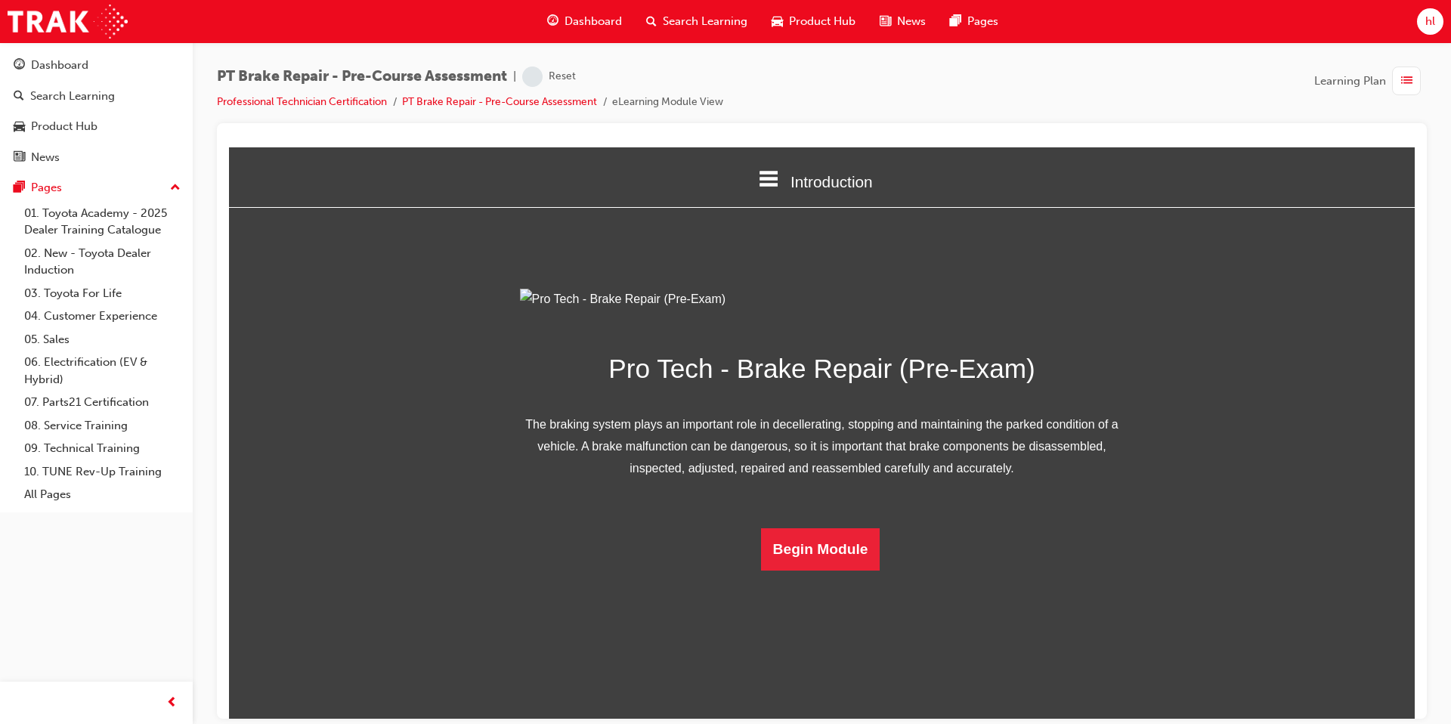
scroll to position [54, 0]
click at [827, 570] on button "Begin Module" at bounding box center [820, 548] width 119 height 42
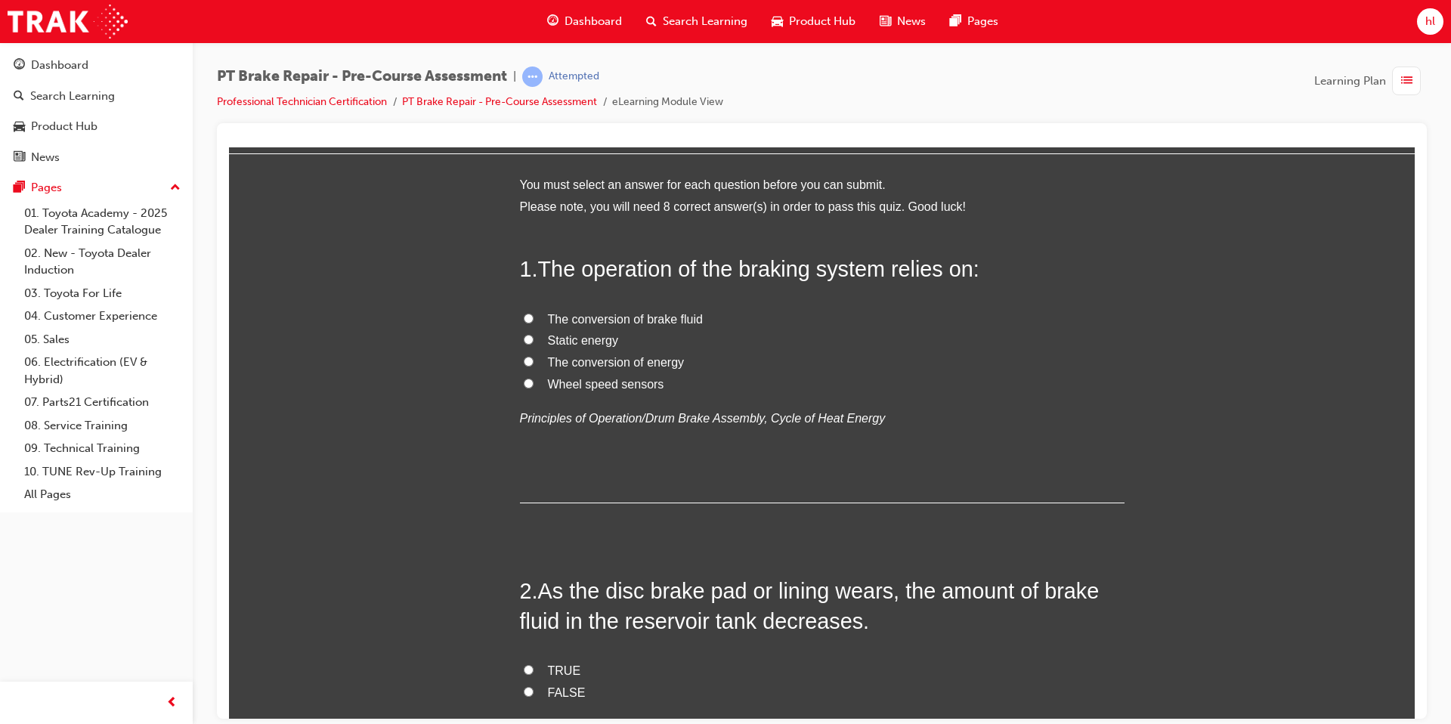
scroll to position [1, 0]
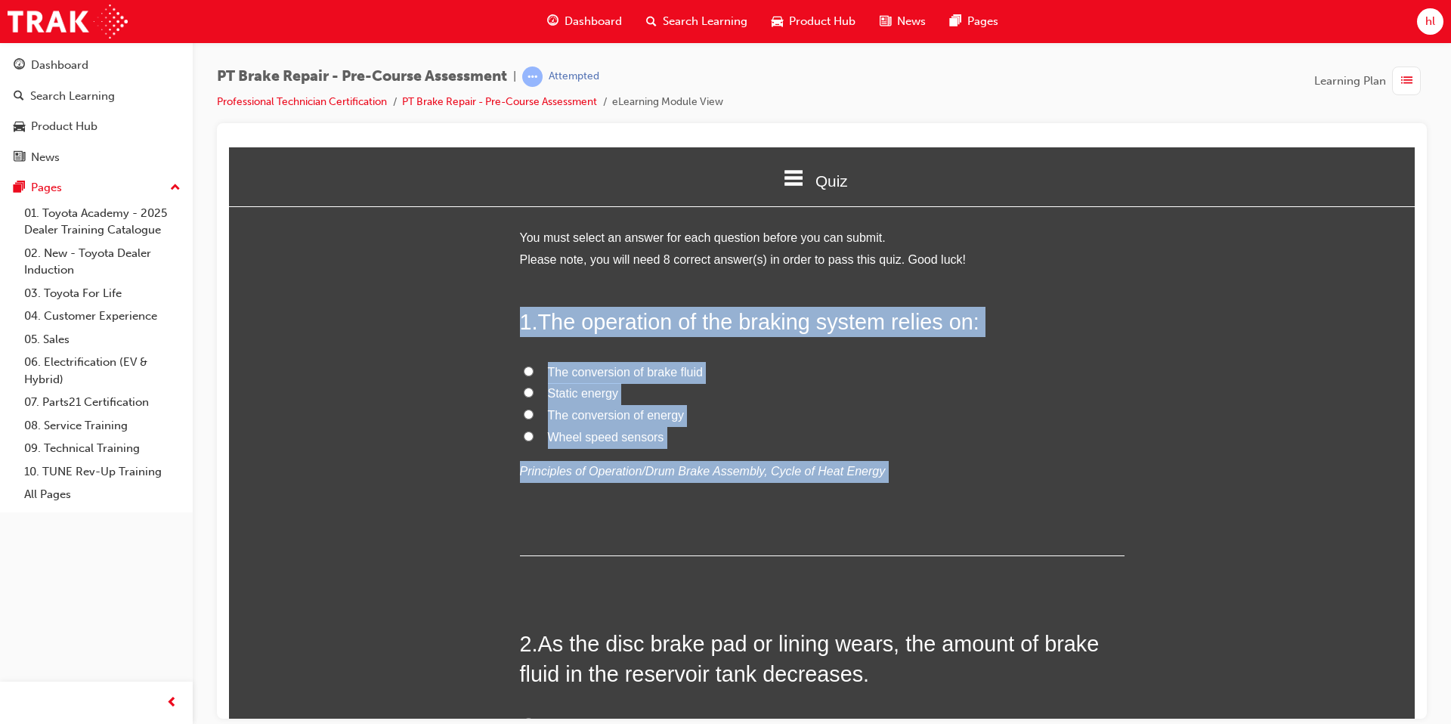
drag, startPoint x: 523, startPoint y: 325, endPoint x: 948, endPoint y: 687, distance: 558.6
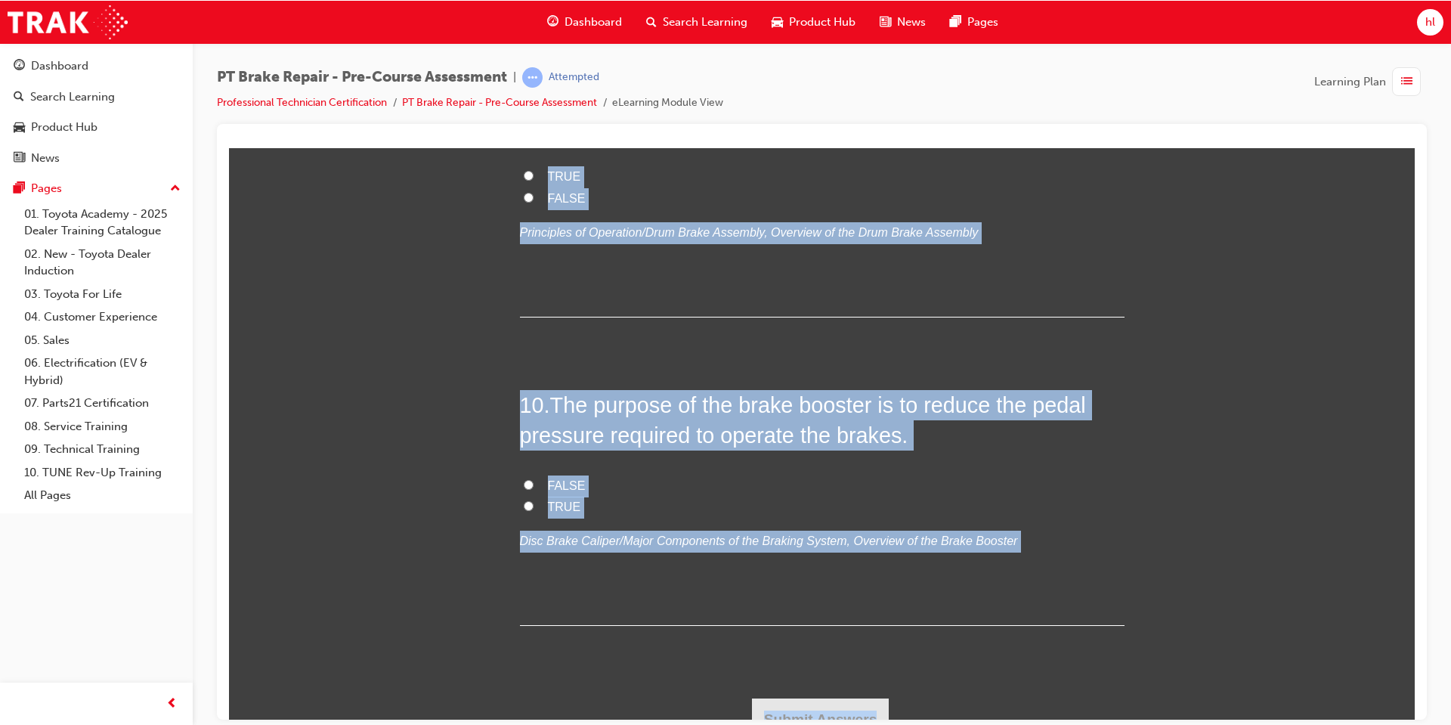
scroll to position [2905, 0]
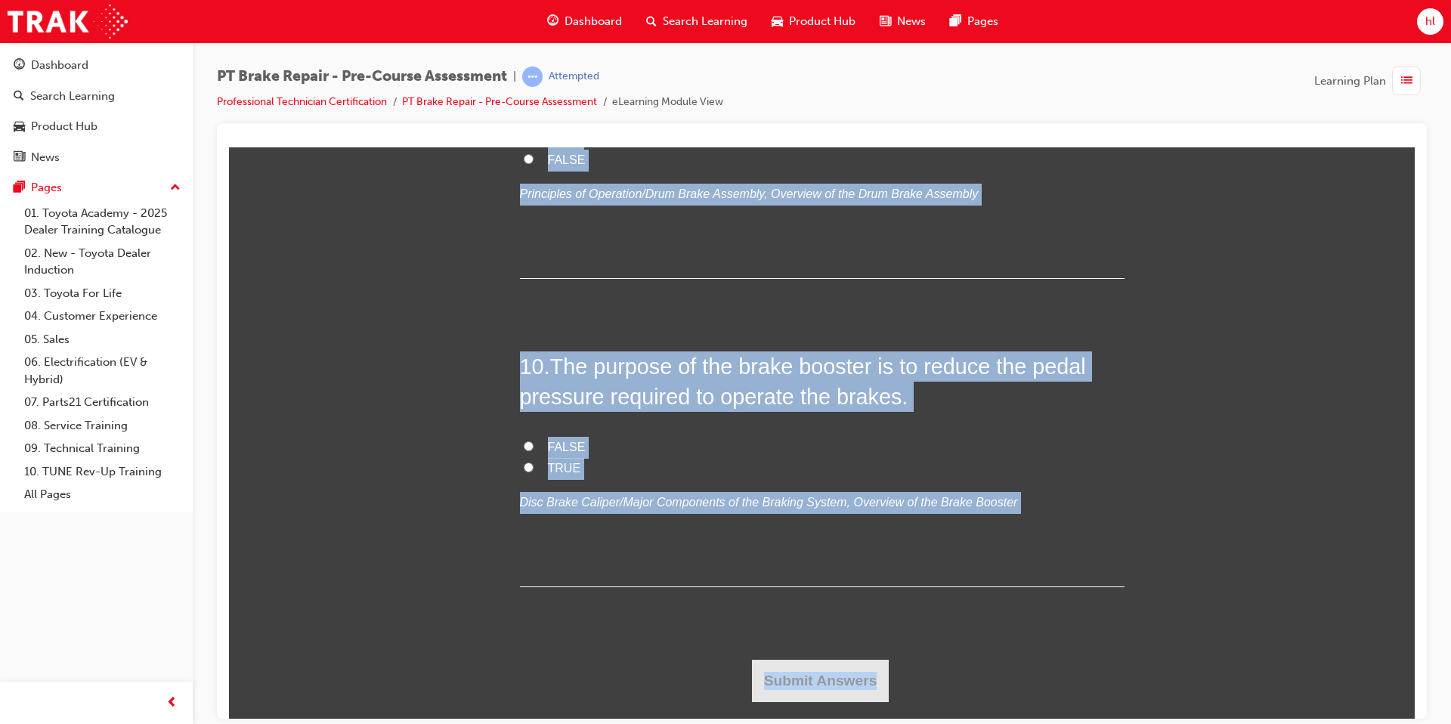
drag, startPoint x: 518, startPoint y: 322, endPoint x: 1099, endPoint y: 723, distance: 706.2
copy div "1 . The operation of the braking system relies on: The conversion of brake flui…"
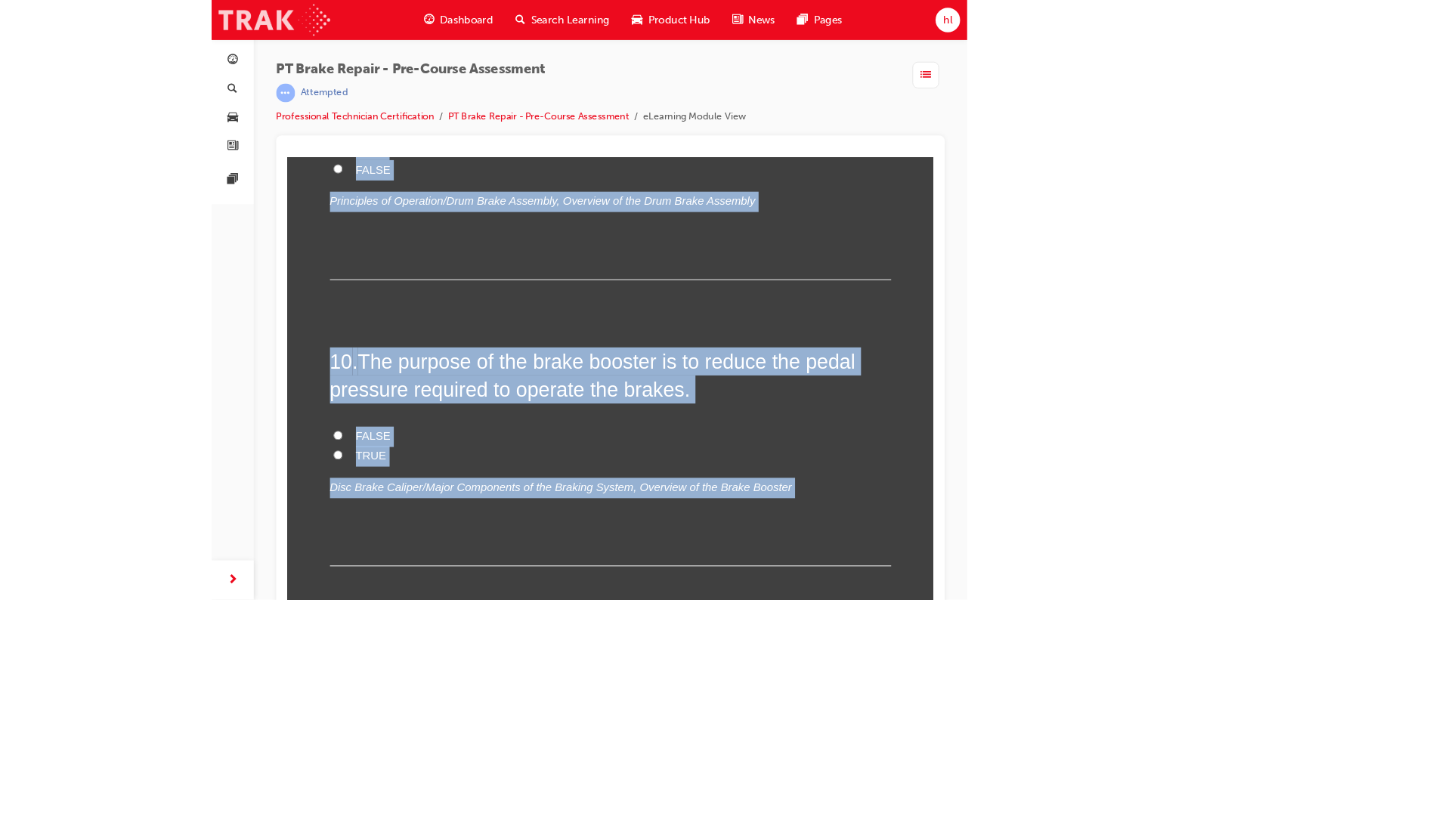
scroll to position [2813, 0]
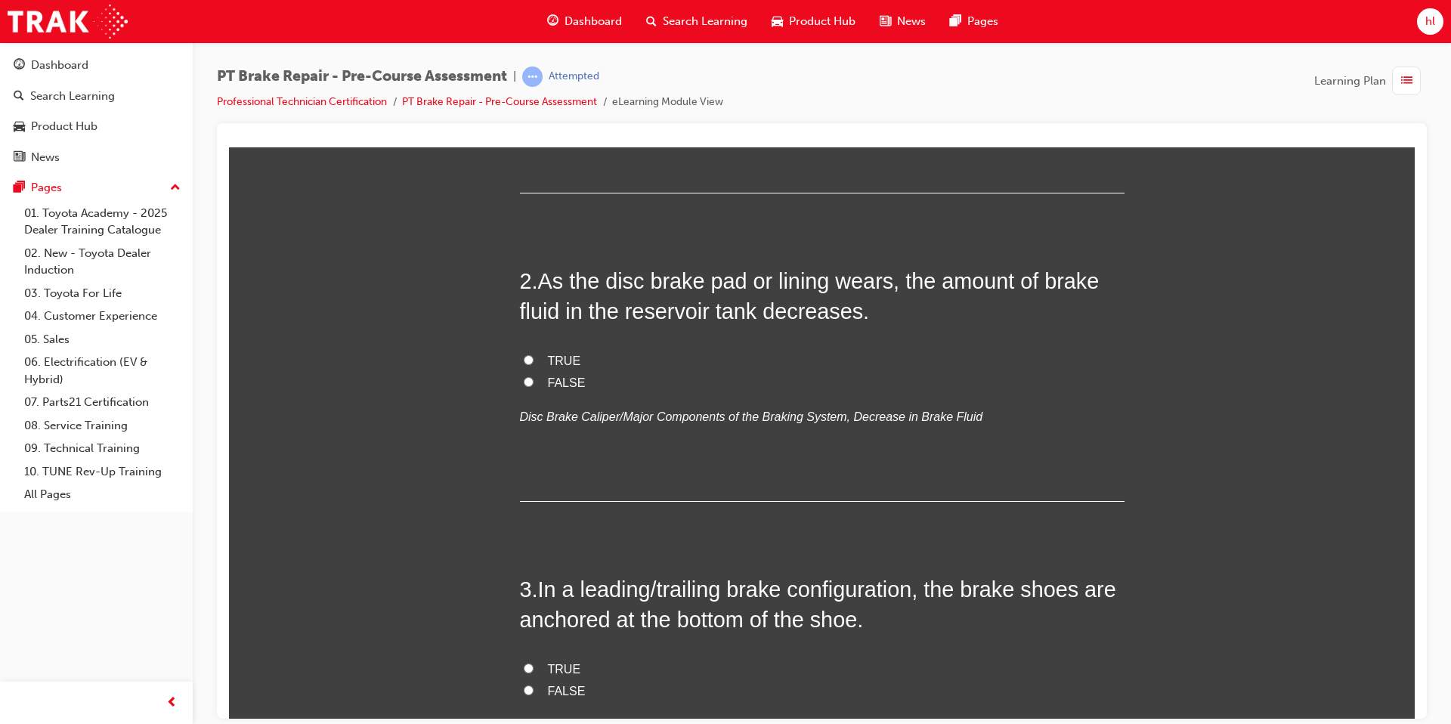
scroll to position [0, 0]
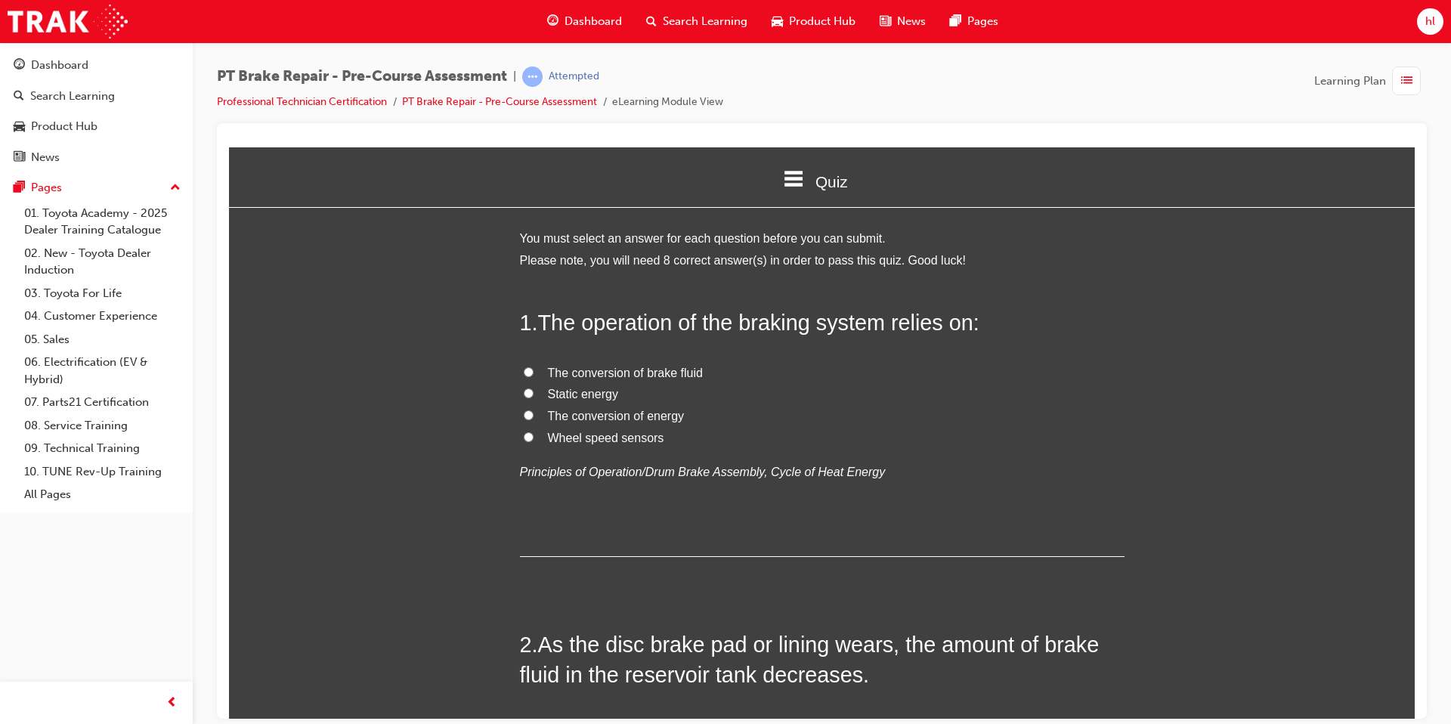
click at [527, 419] on input "The conversion of energy" at bounding box center [529, 415] width 10 height 10
radio input "true"
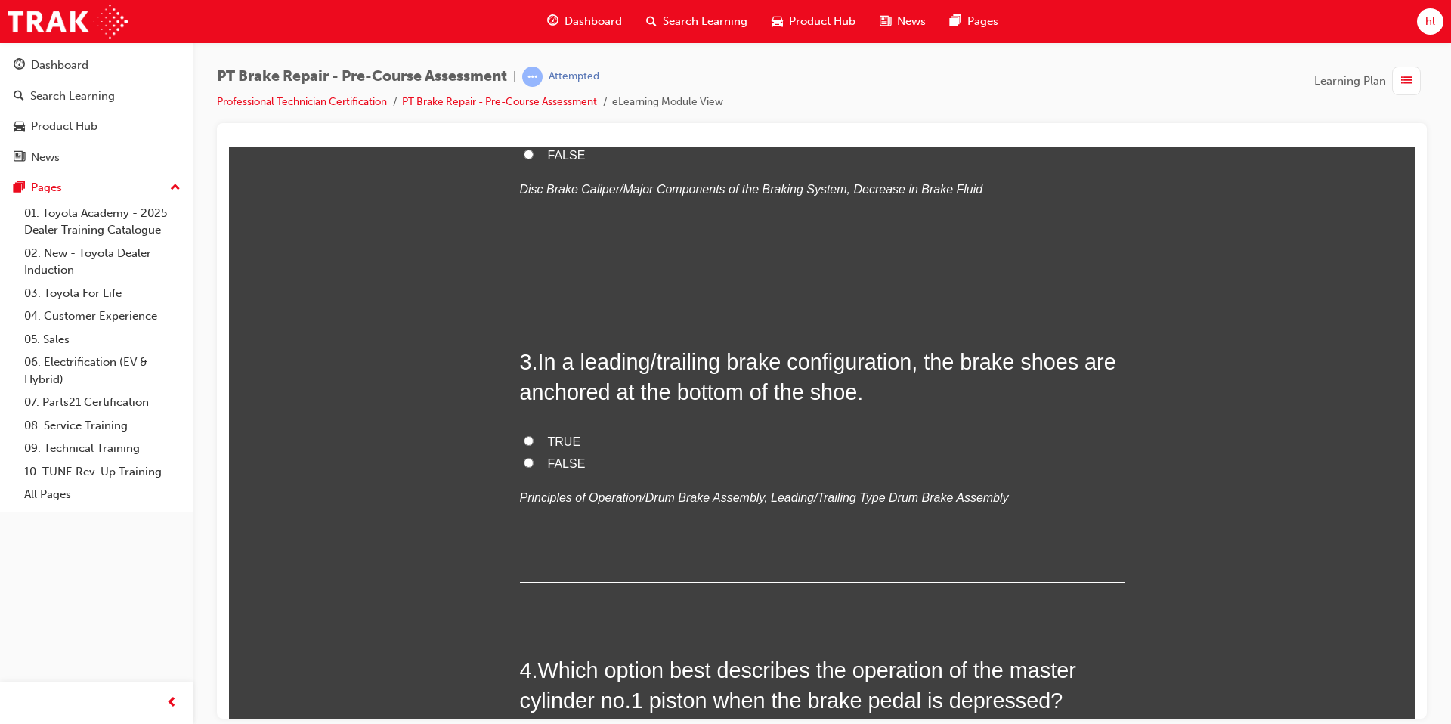
scroll to position [594, 0]
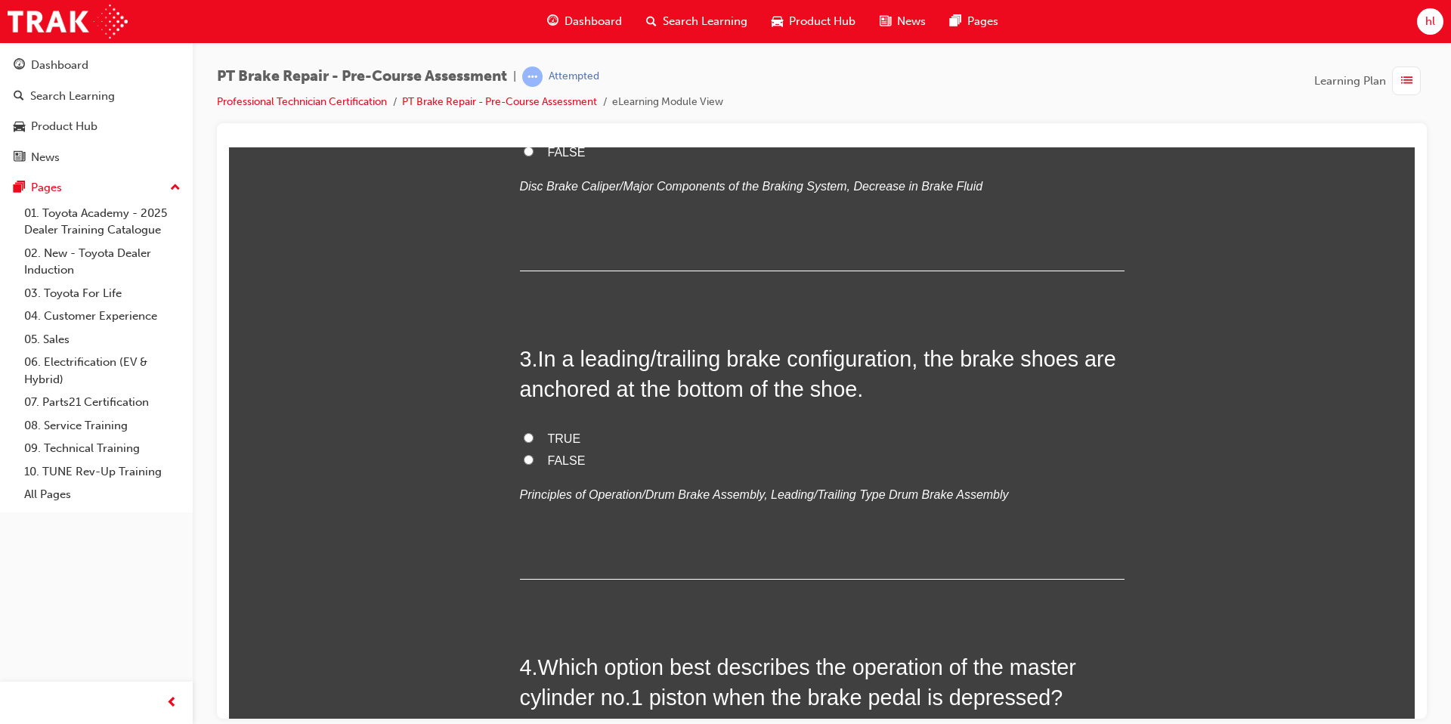
click at [532, 439] on input "TRUE" at bounding box center [529, 437] width 10 height 10
radio input "true"
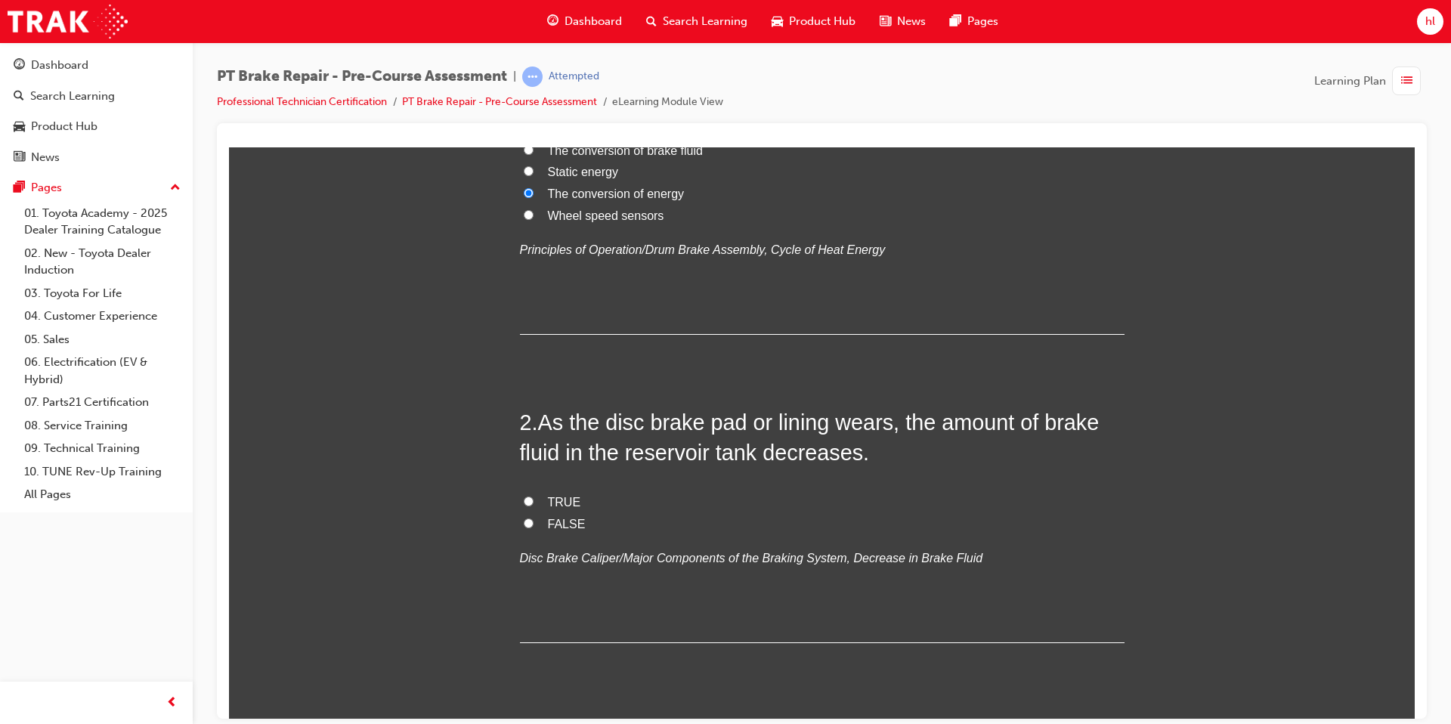
scroll to position [223, 0]
click at [527, 499] on input "TRUE" at bounding box center [529, 500] width 10 height 10
radio input "true"
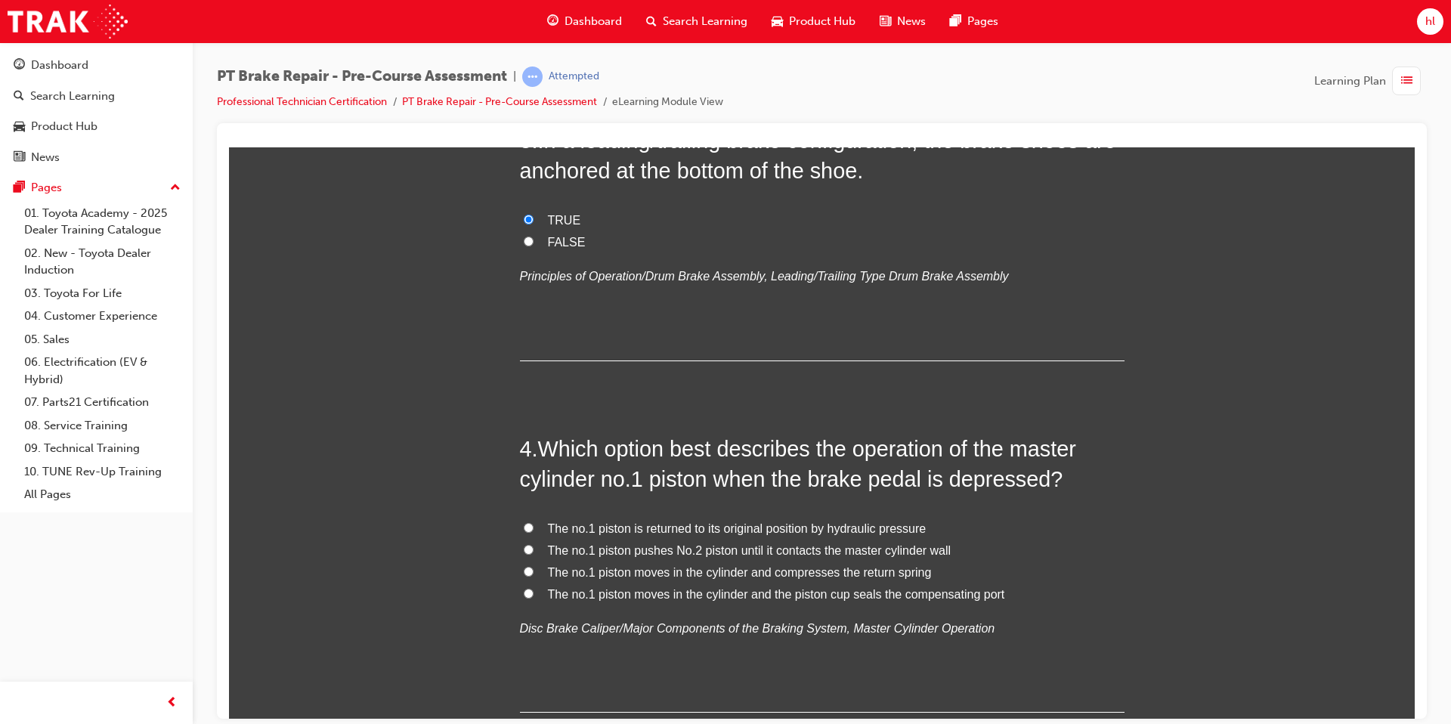
scroll to position [830, 0]
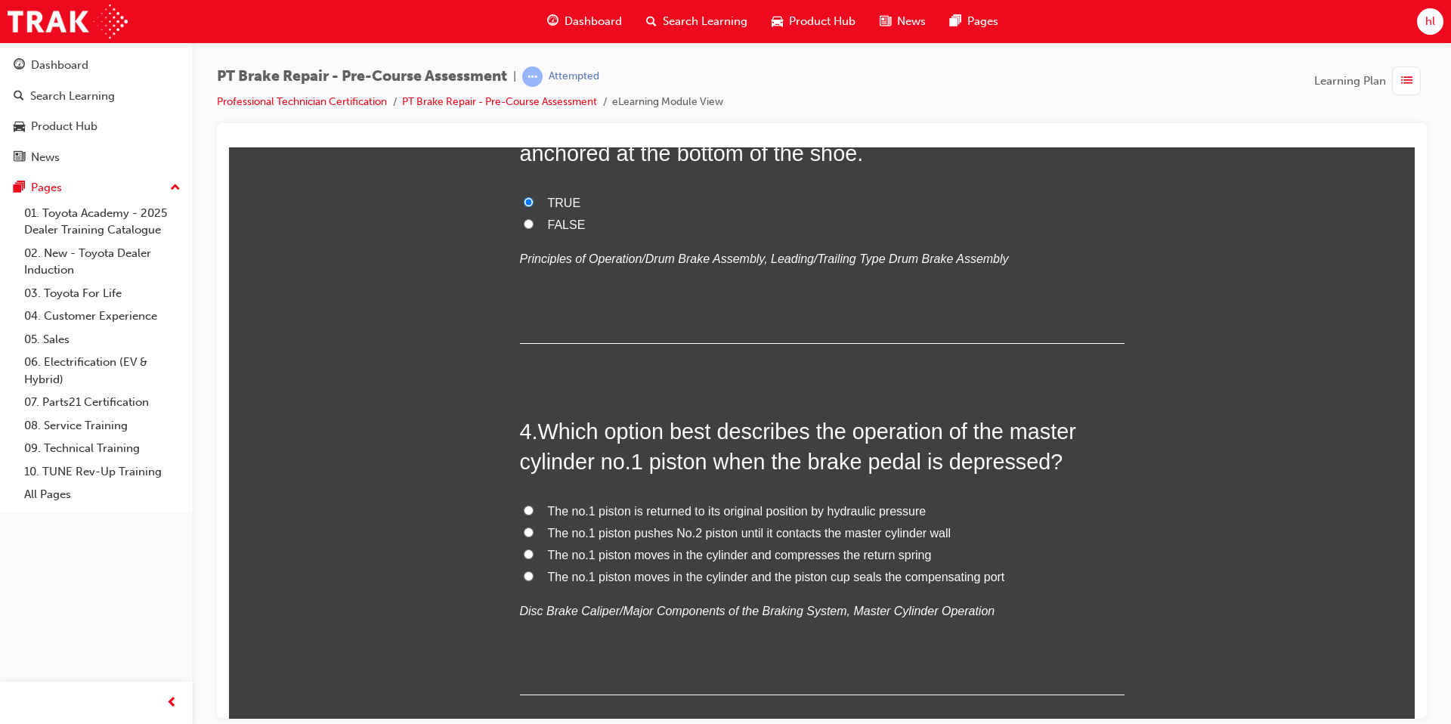
click at [530, 580] on label "The no.1 piston moves in the cylinder and the piston cup seals the compensating…" at bounding box center [822, 577] width 605 height 22
click at [530, 580] on input "The no.1 piston moves in the cylinder and the piston cup seals the compensating…" at bounding box center [529, 576] width 10 height 10
radio input "true"
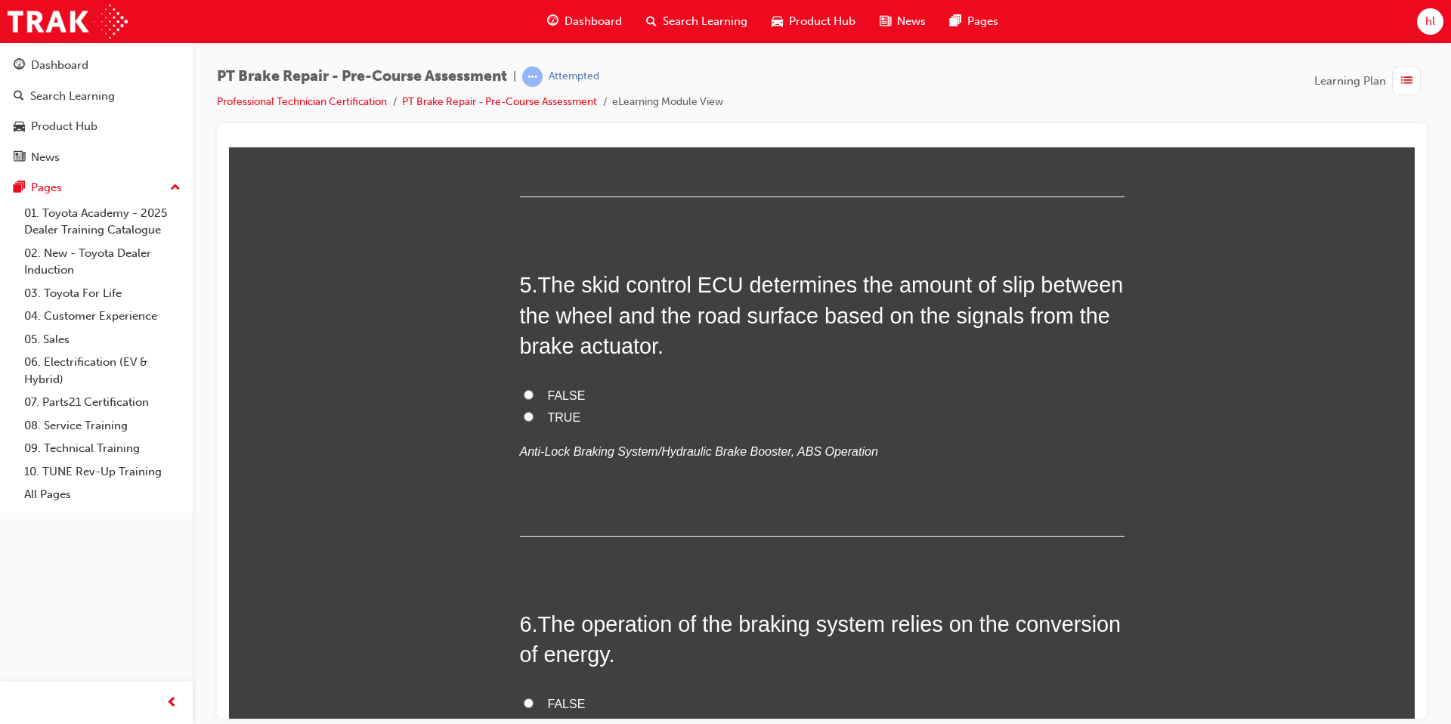
scroll to position [1331, 0]
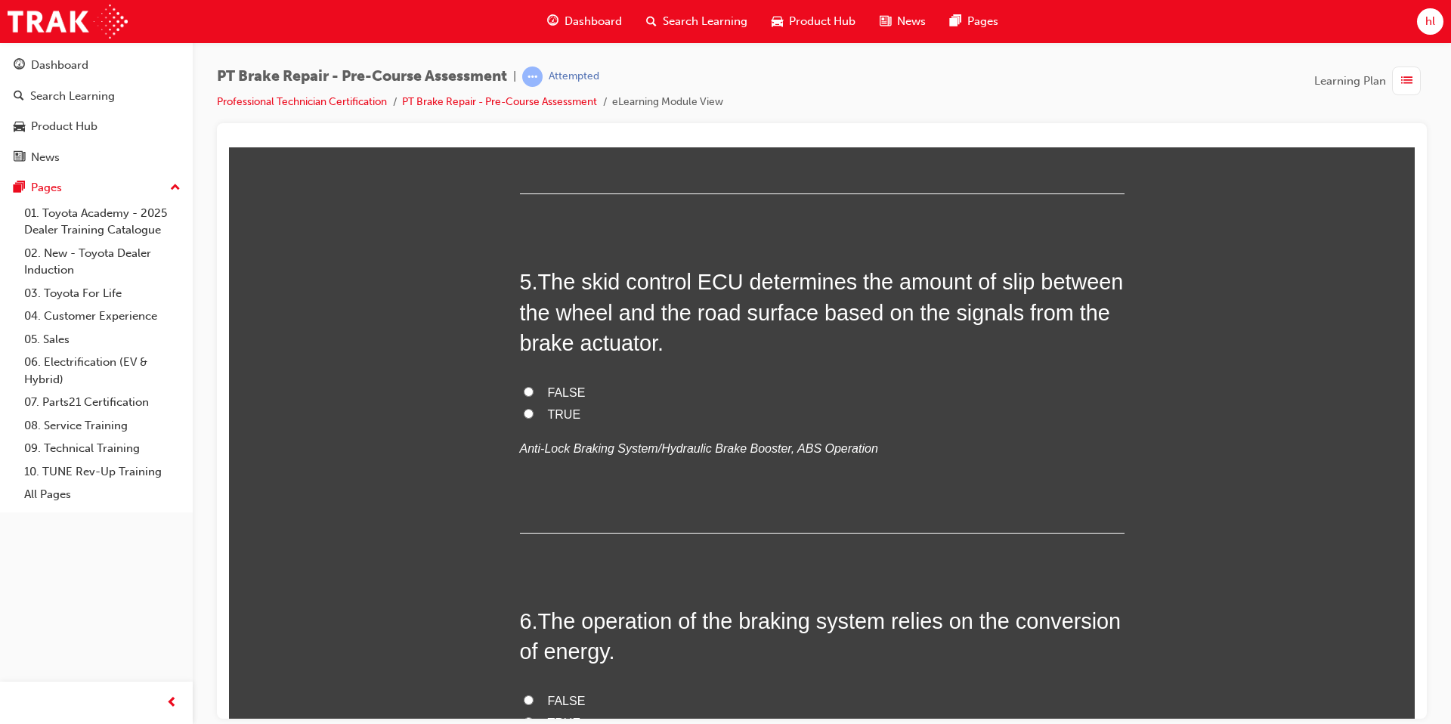
click at [531, 397] on label "FALSE" at bounding box center [822, 393] width 605 height 22
click at [531, 396] on input "FALSE" at bounding box center [529, 391] width 10 height 10
radio input "true"
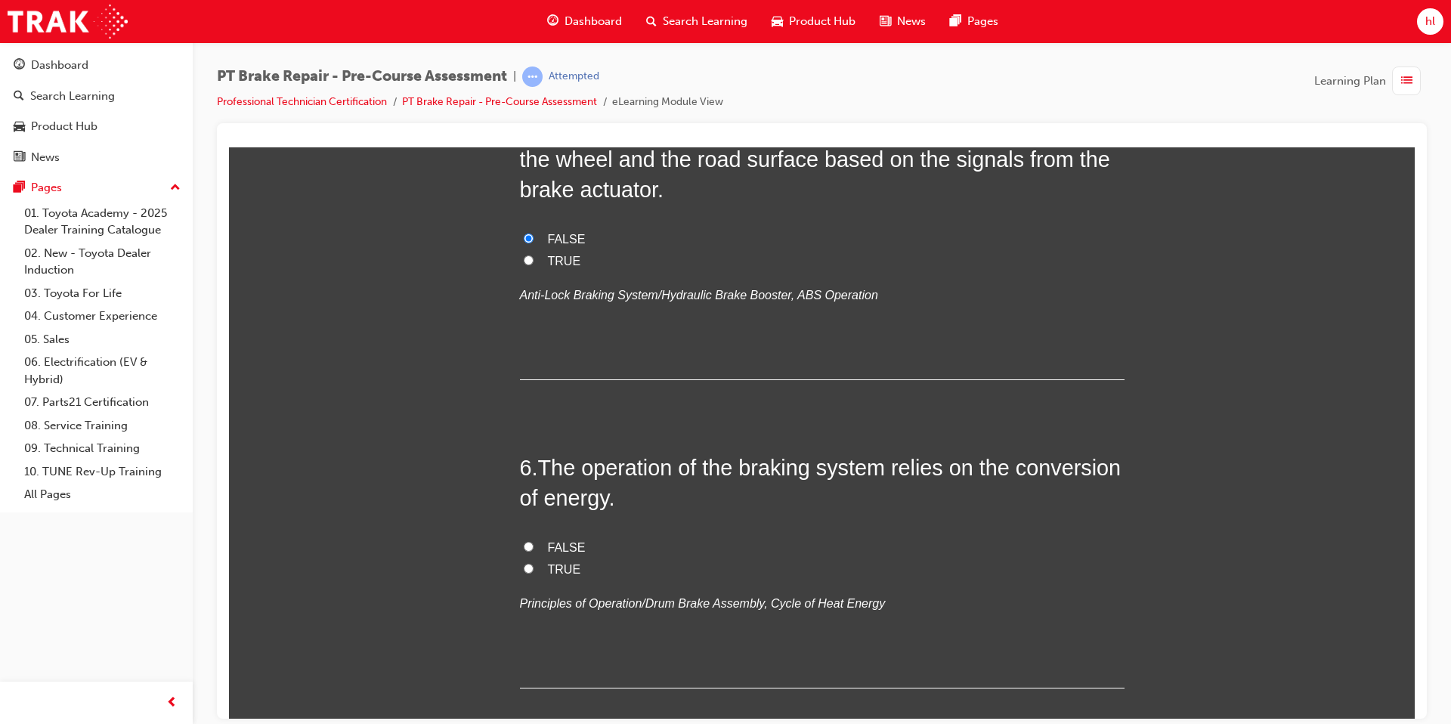
scroll to position [1621, 0]
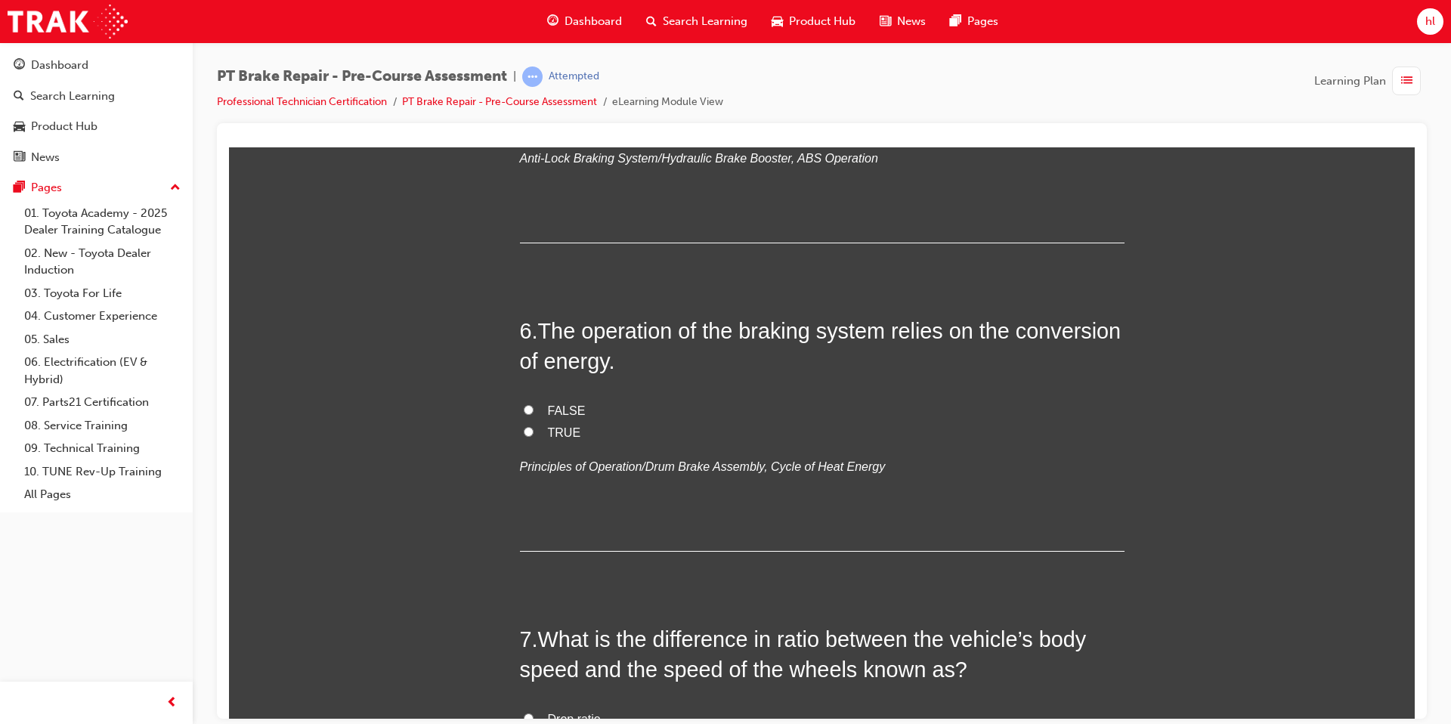
click at [525, 431] on input "TRUE" at bounding box center [529, 431] width 10 height 10
radio input "true"
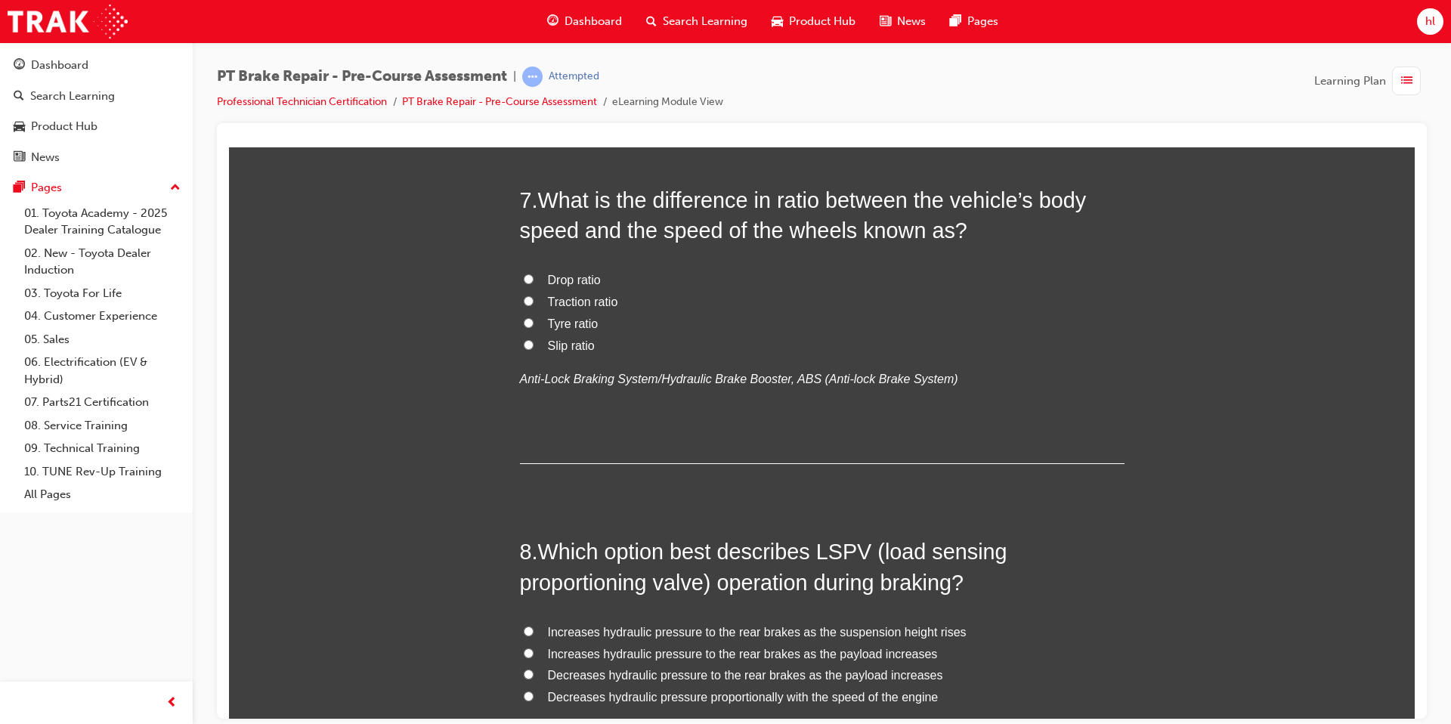
scroll to position [2061, 0]
click at [534, 346] on label "Slip ratio" at bounding box center [822, 344] width 605 height 22
click at [533, 346] on input "Slip ratio" at bounding box center [529, 343] width 10 height 10
radio input "true"
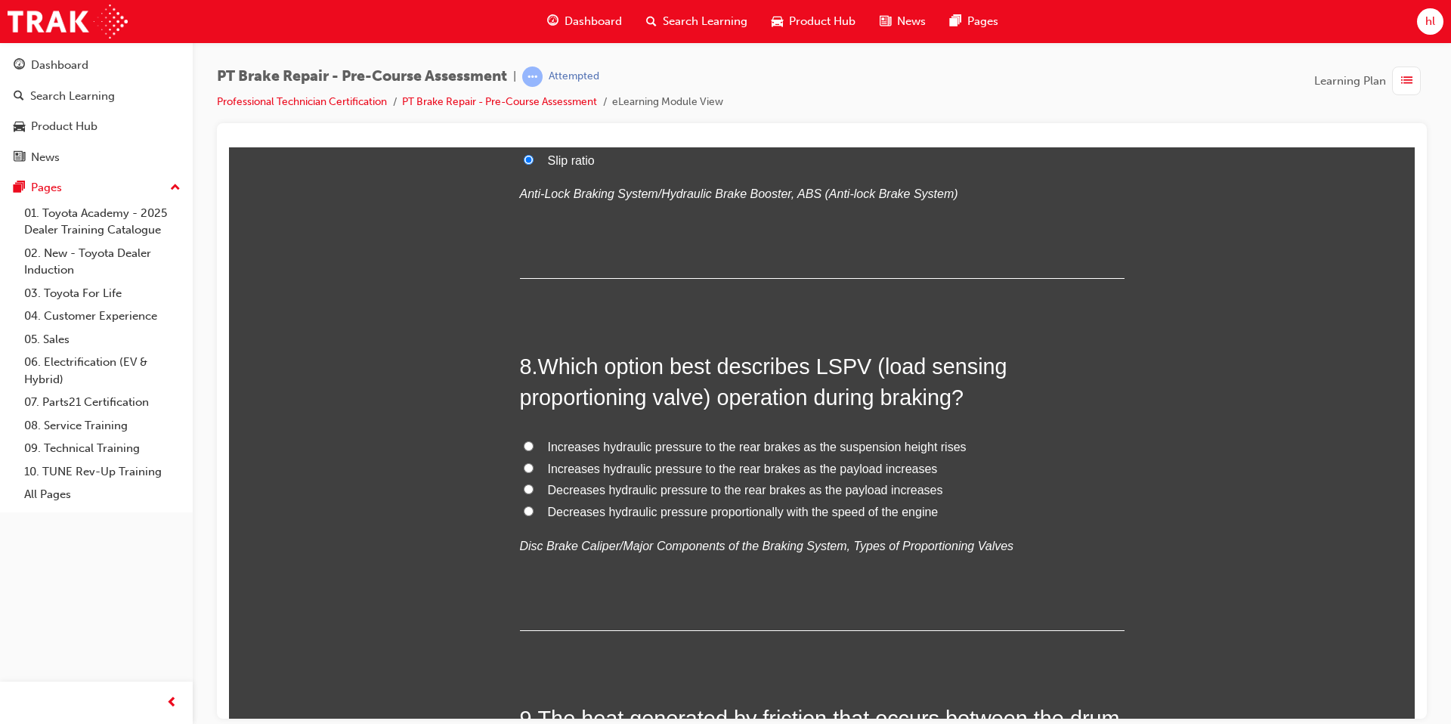
scroll to position [2246, 0]
click at [527, 465] on input "Increases hydraulic pressure to the rear brakes as the payload increases" at bounding box center [529, 467] width 10 height 10
radio input "true"
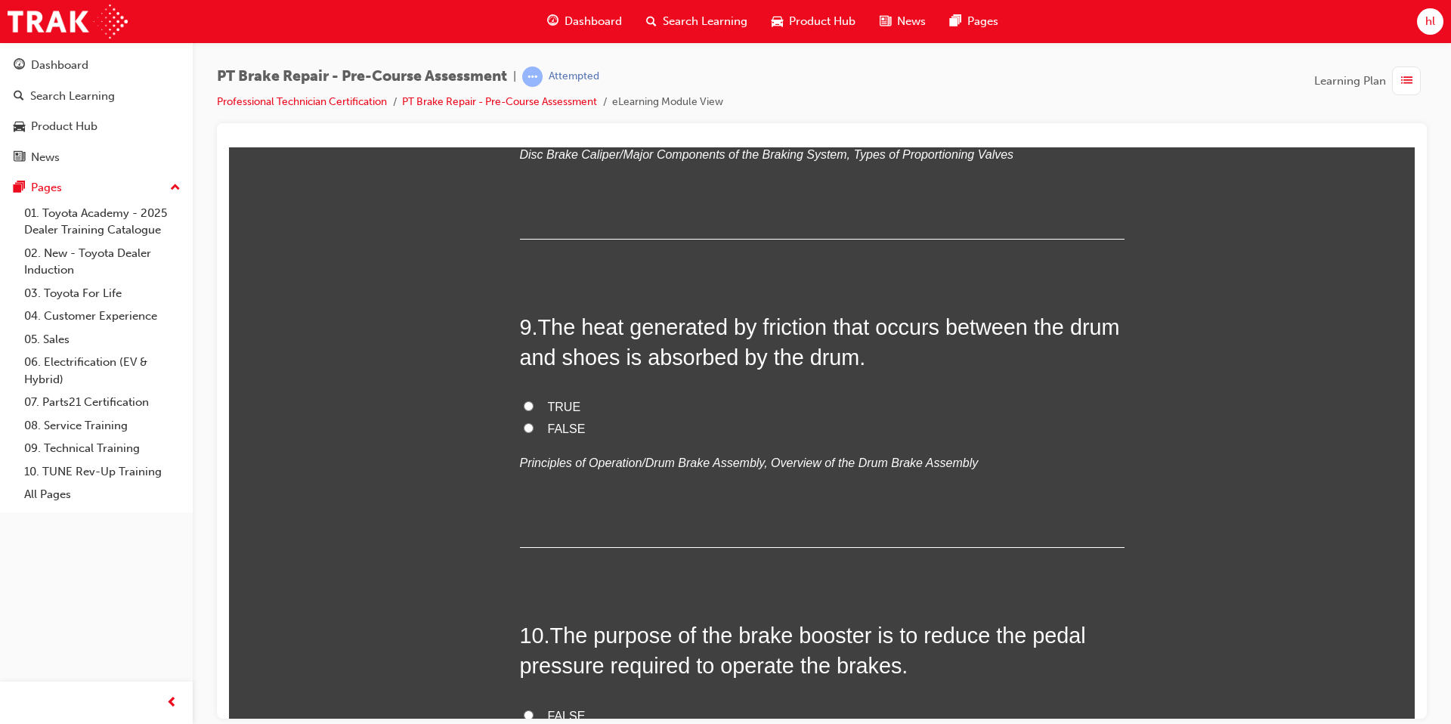
scroll to position [2637, 0]
click at [523, 398] on label "TRUE" at bounding box center [822, 406] width 605 height 22
click at [524, 400] on input "TRUE" at bounding box center [529, 405] width 10 height 10
radio input "true"
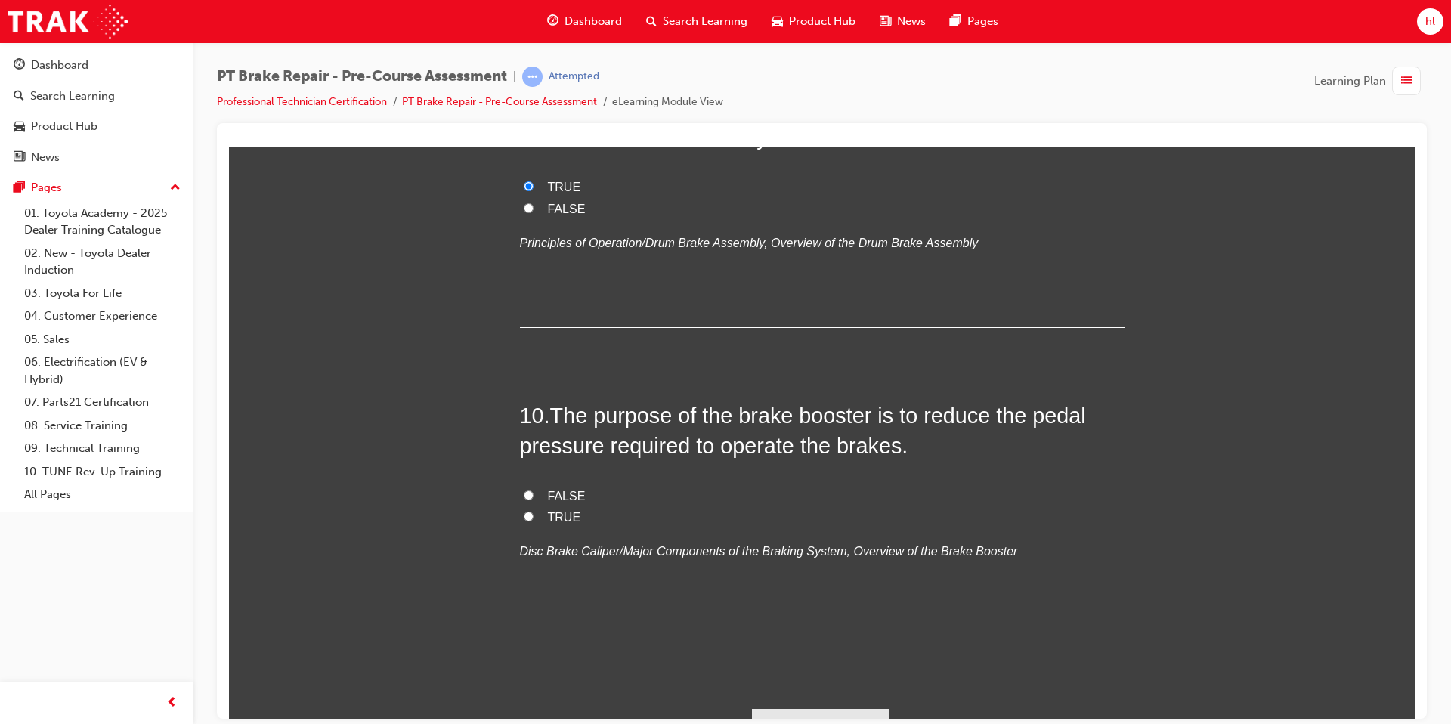
scroll to position [2874, 0]
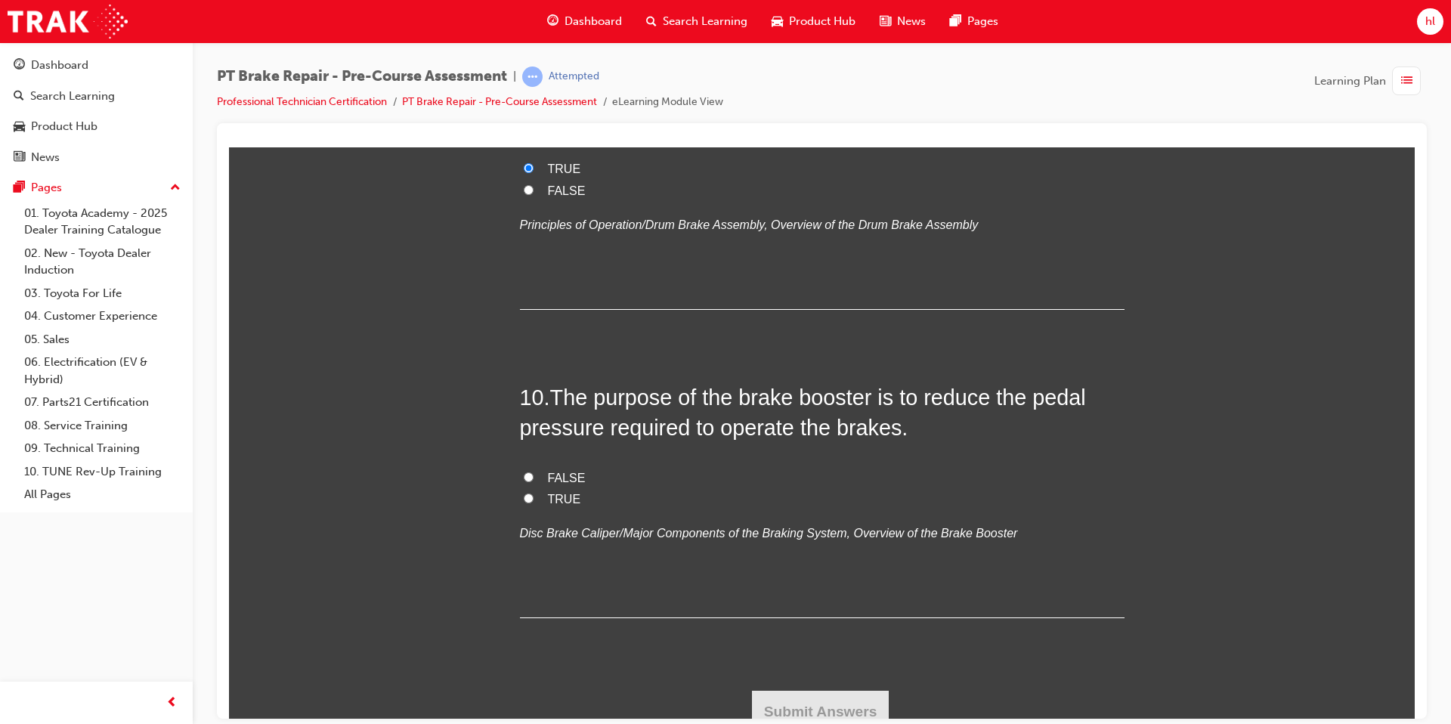
click at [533, 503] on label "TRUE" at bounding box center [822, 499] width 605 height 22
click at [533, 503] on input "TRUE" at bounding box center [529, 498] width 10 height 10
radio input "true"
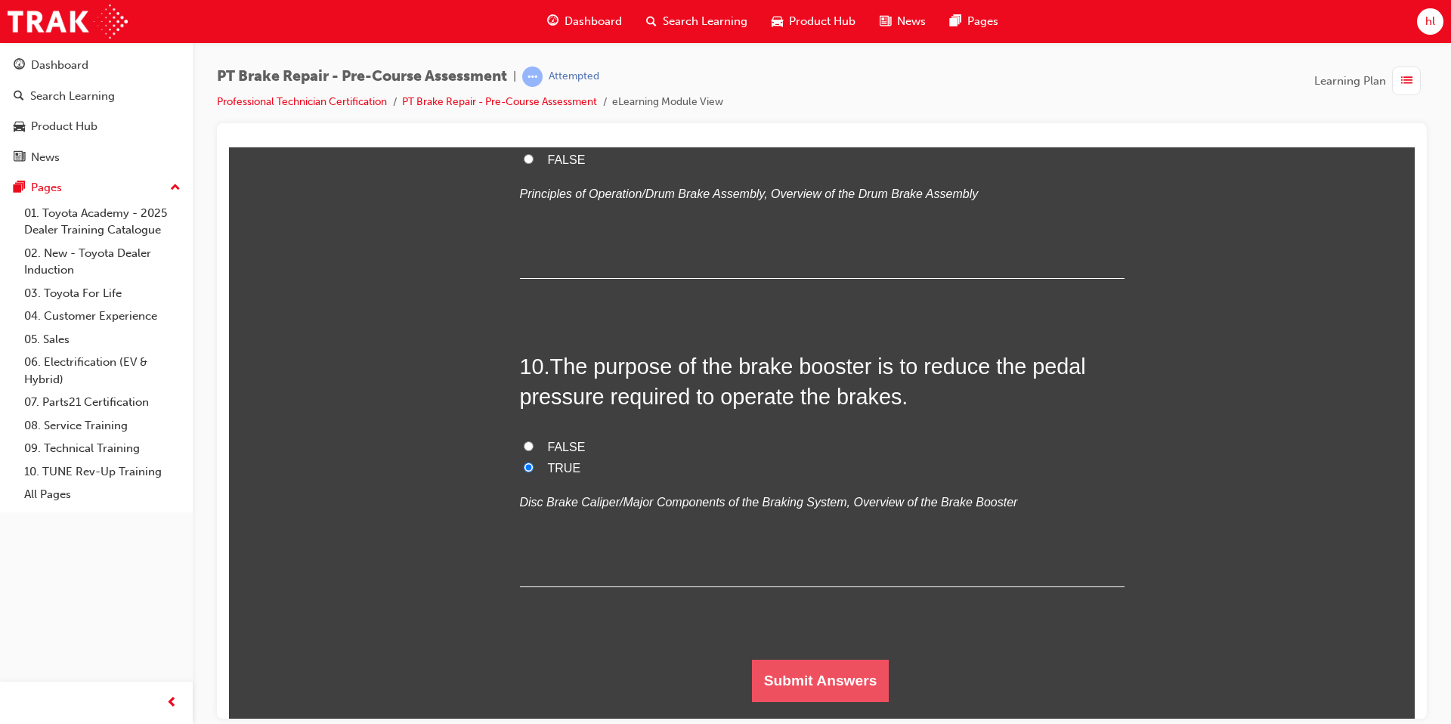
click at [852, 685] on button "Submit Answers" at bounding box center [821, 680] width 138 height 42
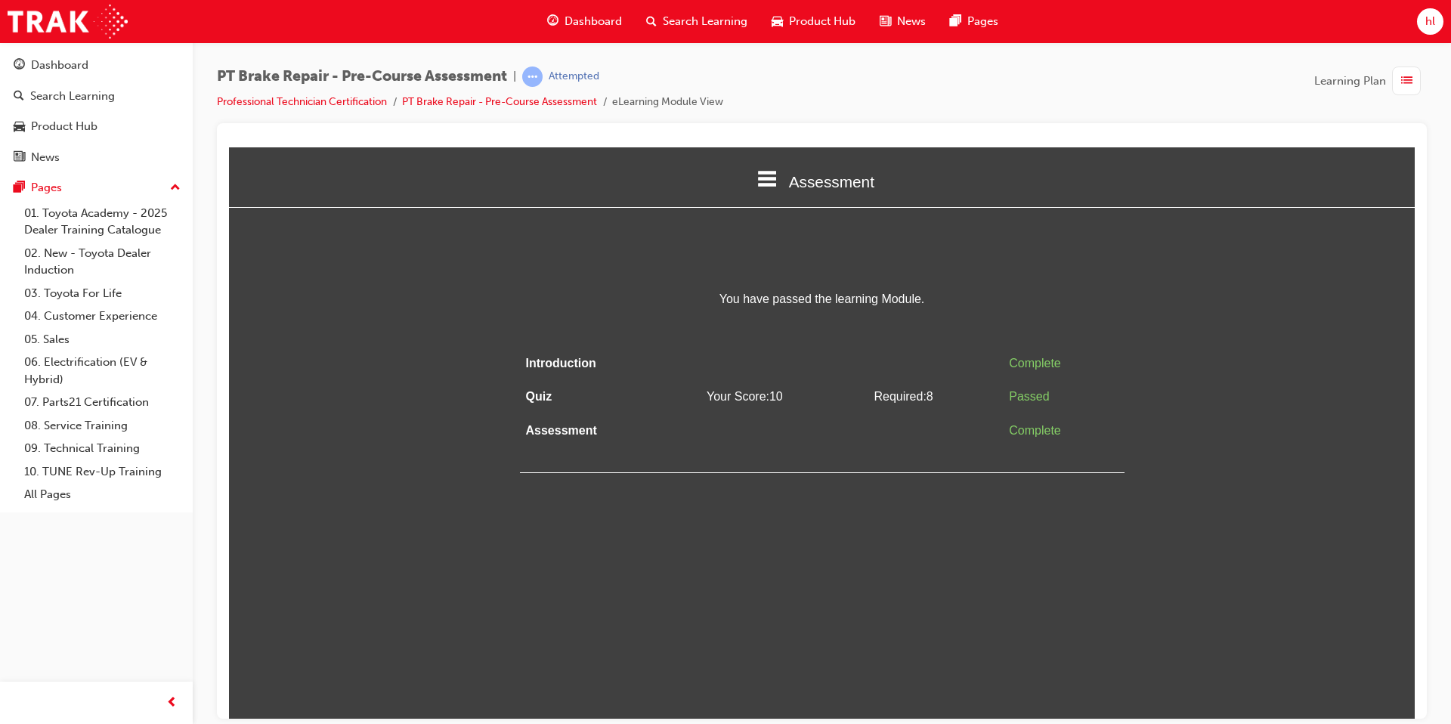
scroll to position [0, 0]
click at [896, 459] on div "Introduction Complete Quiz Your Score: 10 Required: 8 Passed Assessment Complete" at bounding box center [822, 409] width 605 height 126
click at [66, 76] on link "Dashboard" at bounding box center [96, 65] width 181 height 28
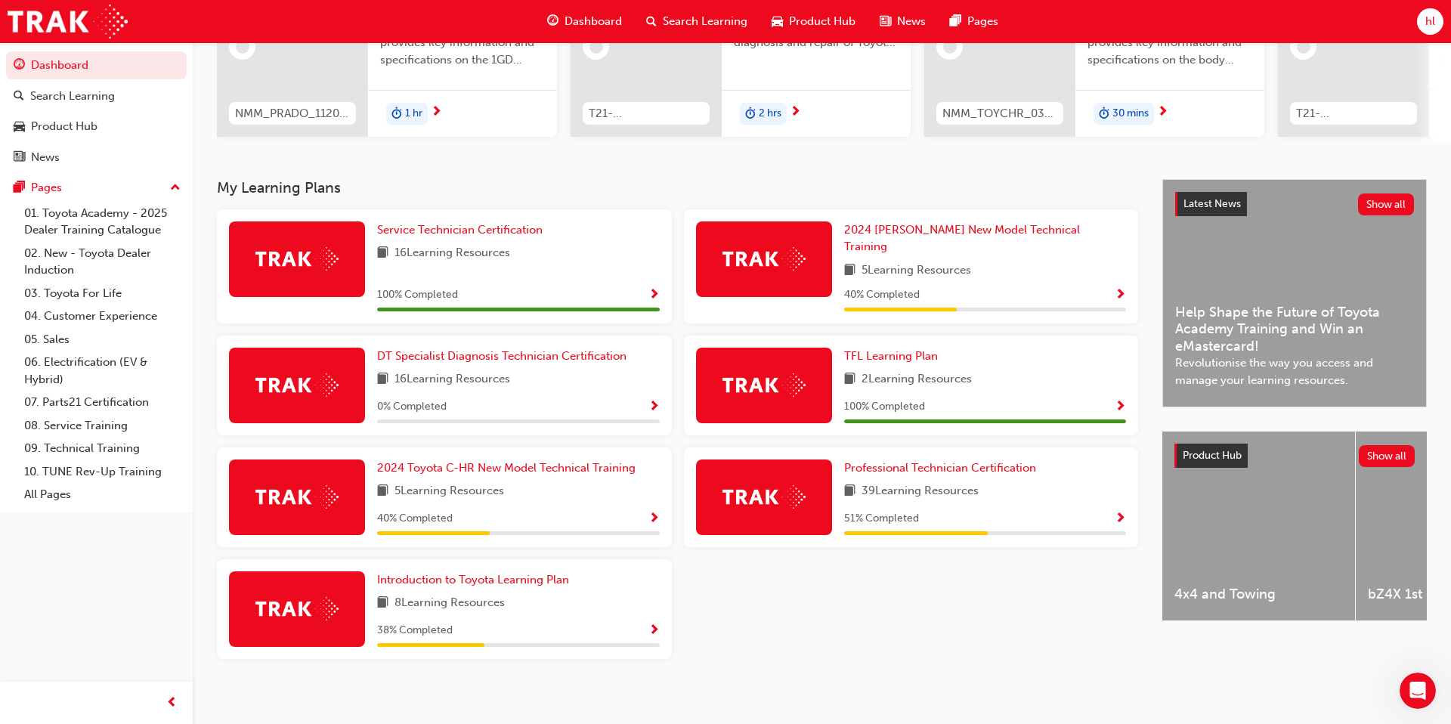
scroll to position [201, 0]
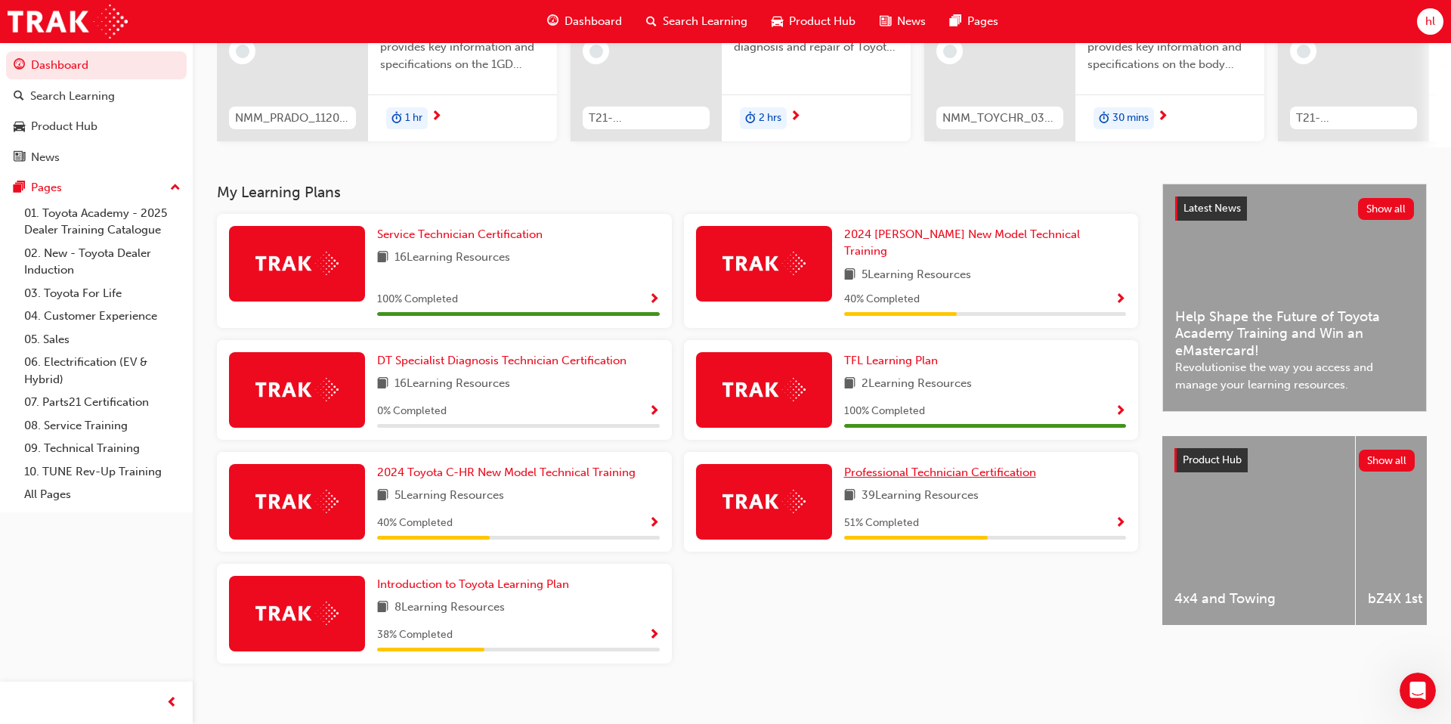
click at [923, 465] on span "Professional Technician Certification" at bounding box center [940, 472] width 192 height 14
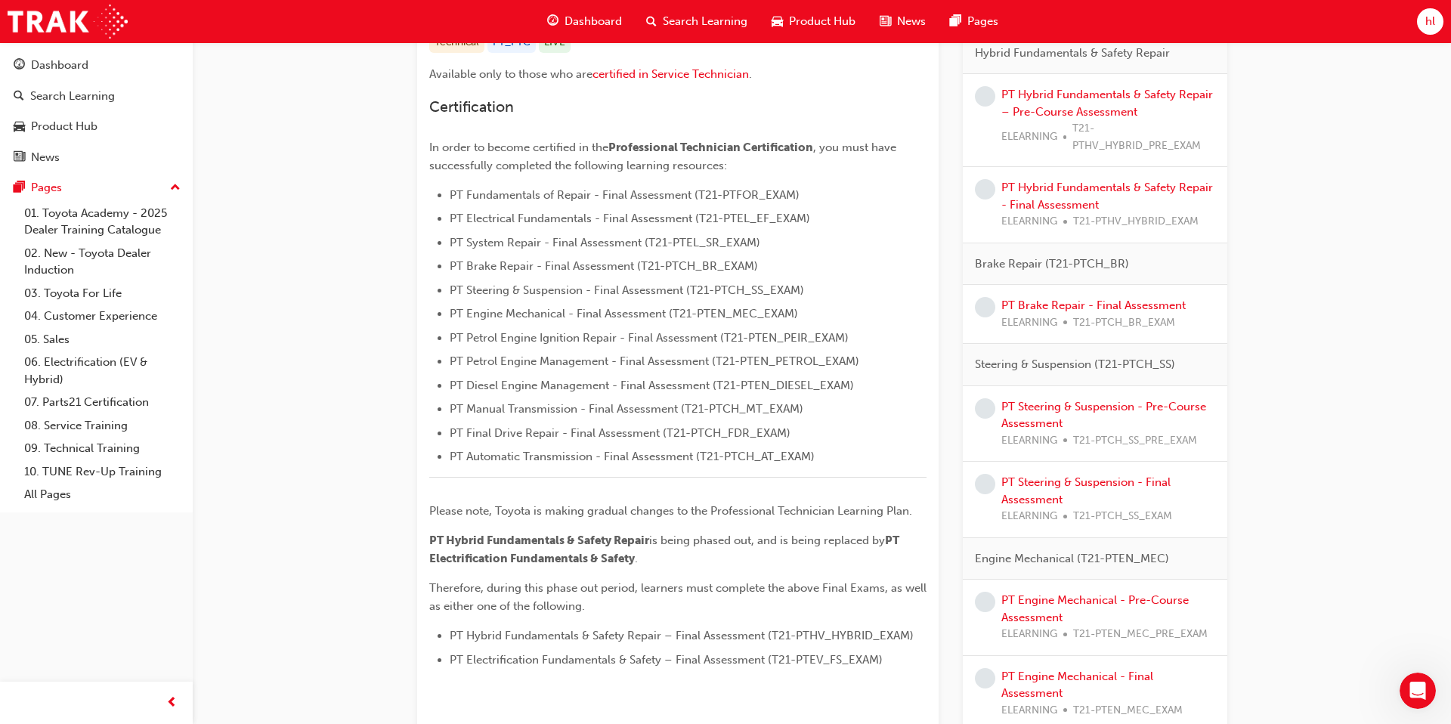
scroll to position [333, 0]
click at [1094, 302] on link "PT Brake Repair - Final Assessment" at bounding box center [1093, 305] width 184 height 14
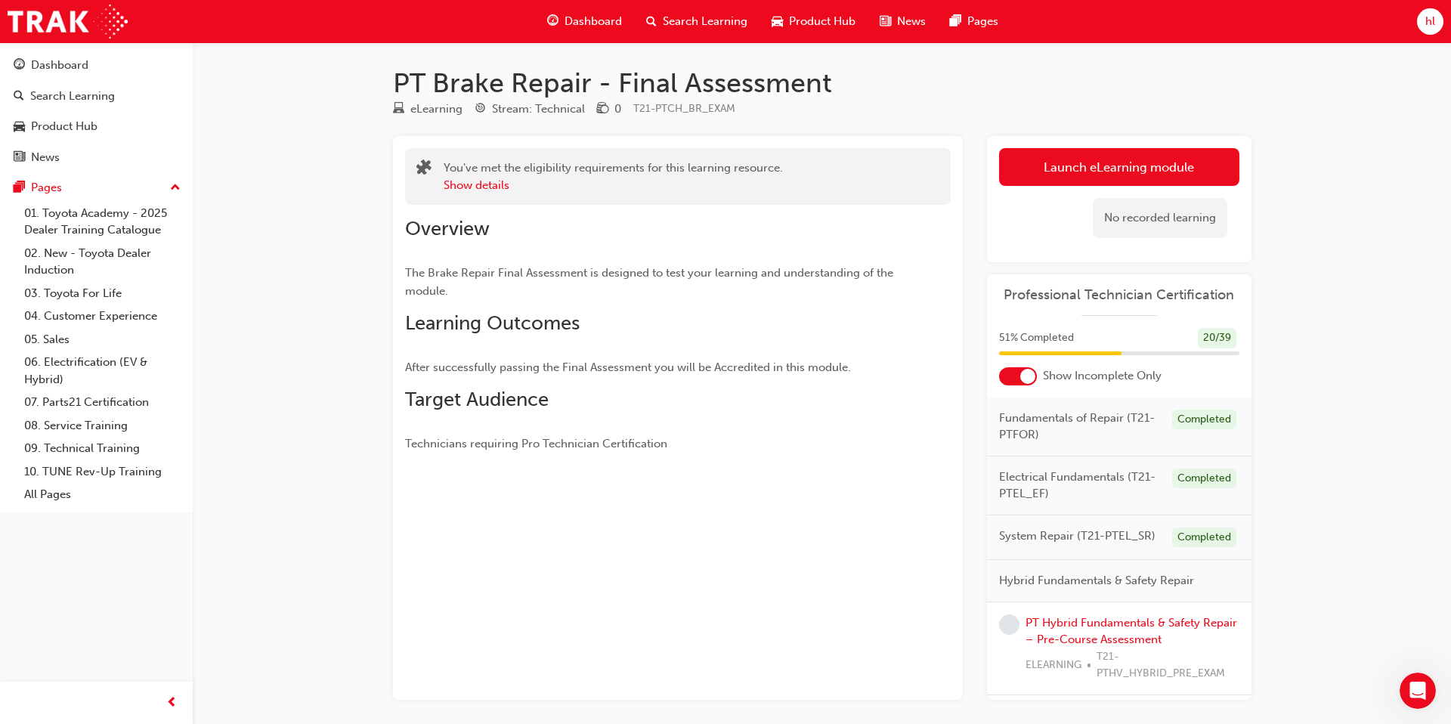
scroll to position [62, 0]
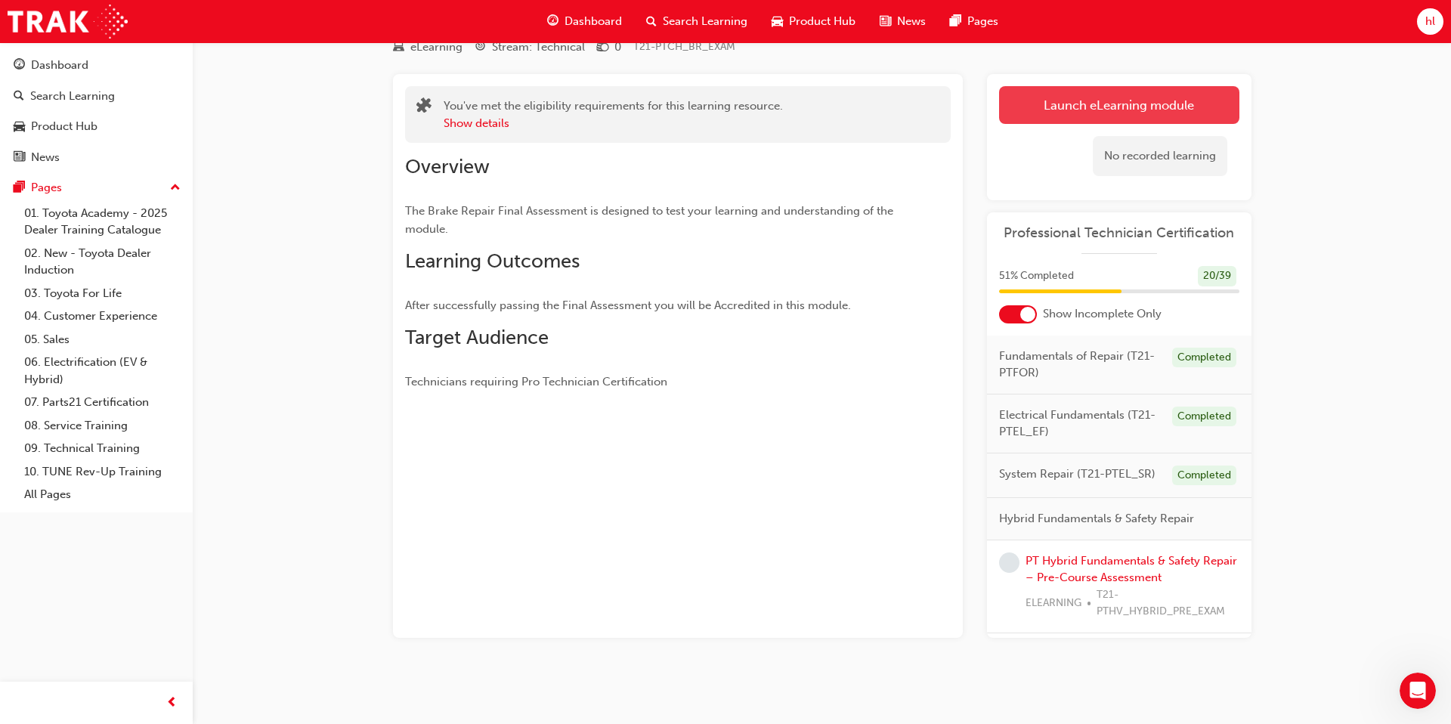
click at [1068, 106] on link "Launch eLearning module" at bounding box center [1119, 105] width 240 height 38
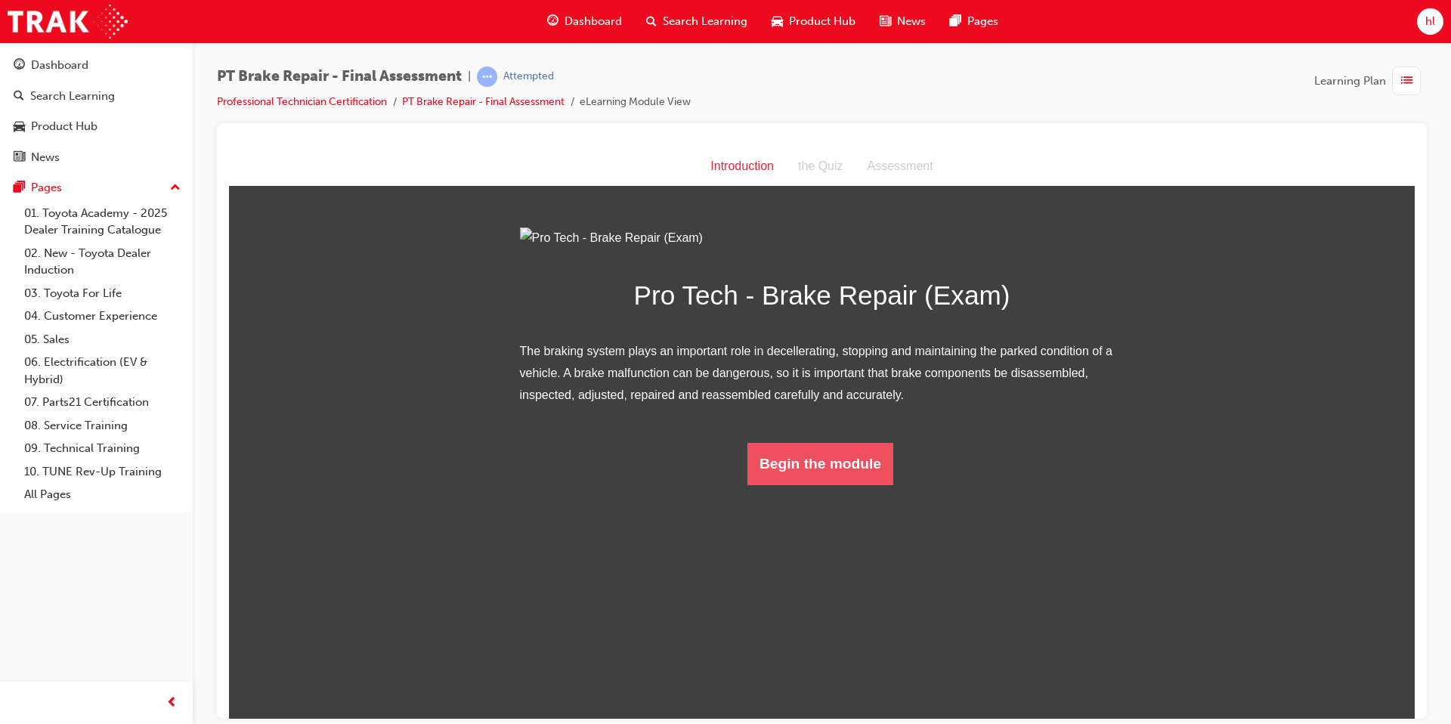
click at [799, 484] on button "Begin the module" at bounding box center [820, 463] width 146 height 42
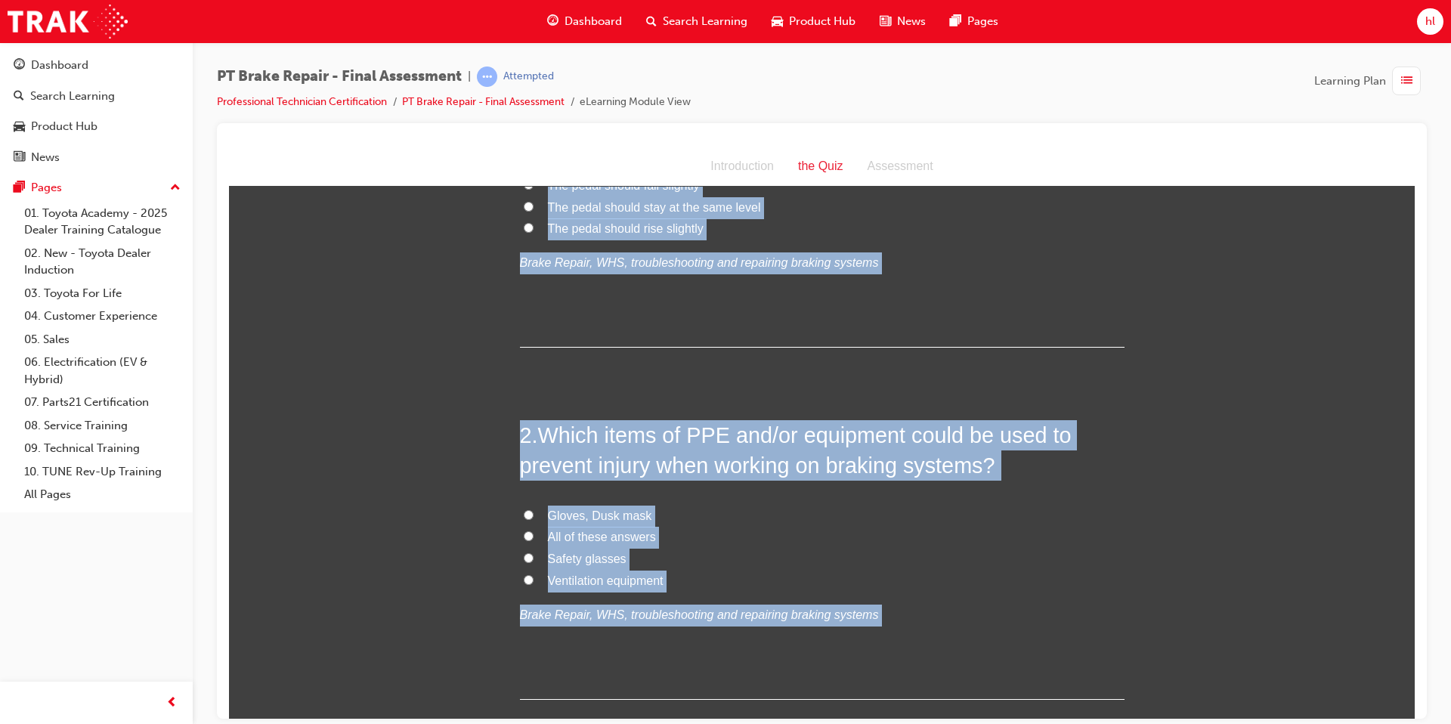
drag, startPoint x: 522, startPoint y: 299, endPoint x: 1041, endPoint y: 723, distance: 670.2
click at [1041, 503] on html "the Quiz Introduction the Quiz Assessment You must select an answer for each qu…" at bounding box center [822, 217] width 1186 height 571
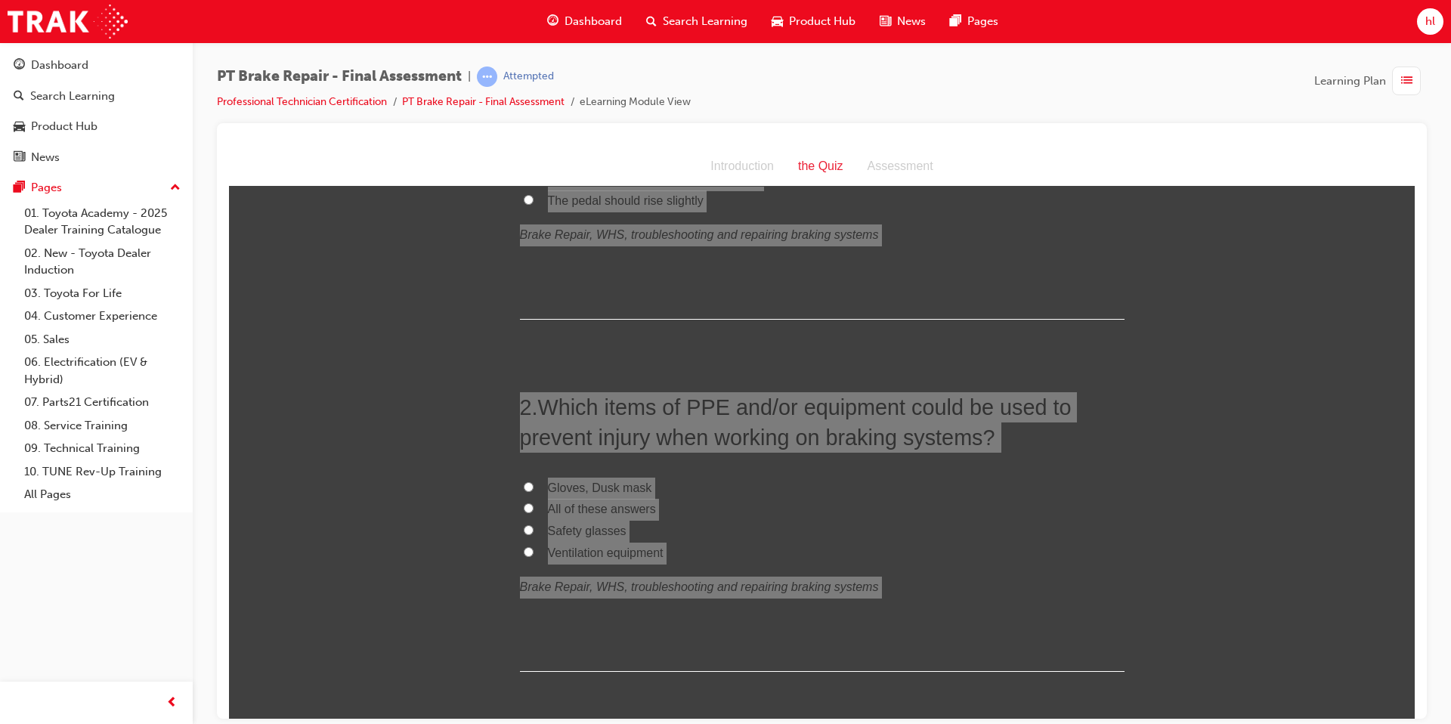
click at [1051, 723] on div "PT Brake Repair - Final Assessment | Attempted Professional Technician Certific…" at bounding box center [725, 362] width 1451 height 724
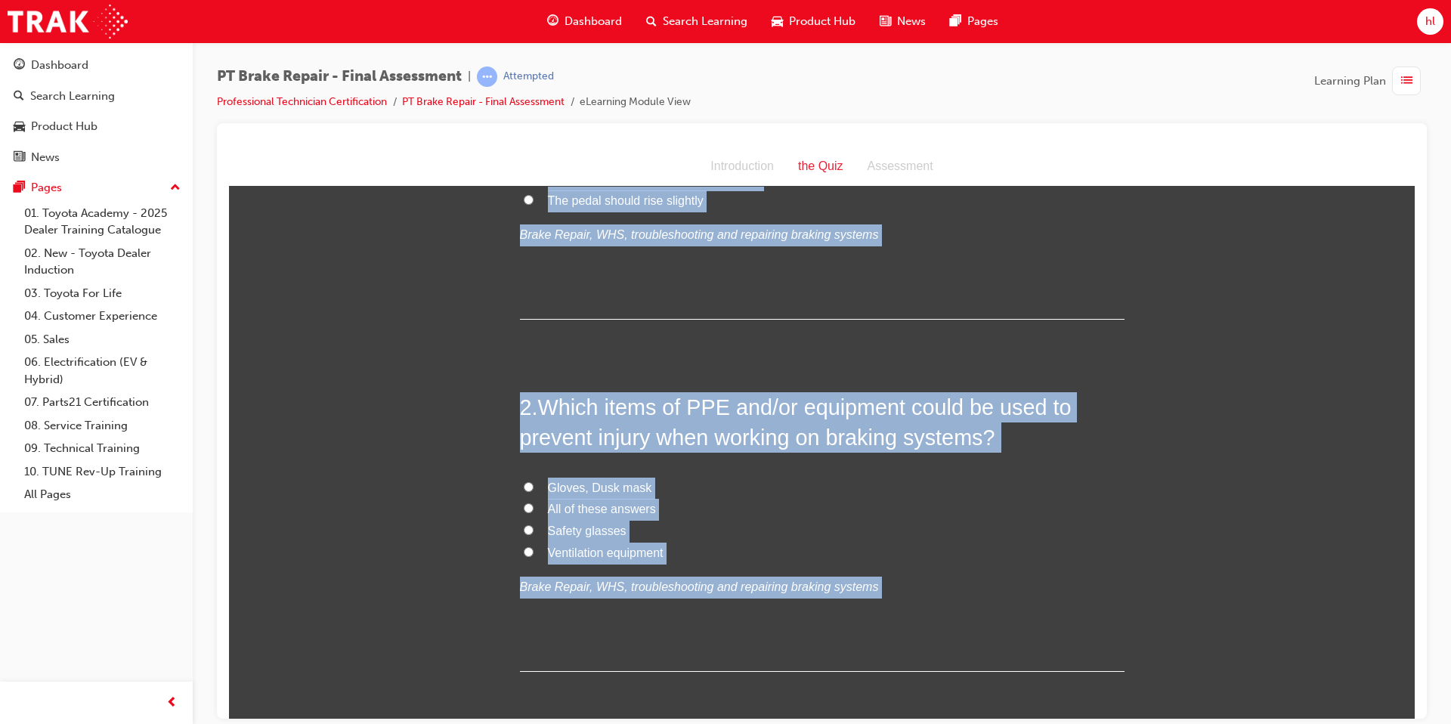
click at [669, 313] on div "1 . If a vehicle is started with the vacuum exhausted from the brake booster an…" at bounding box center [822, 179] width 605 height 280
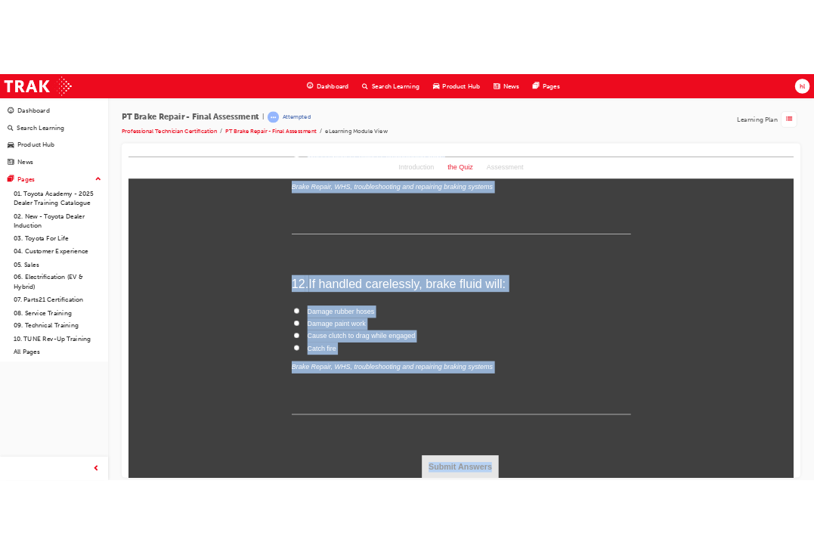
scroll to position [3780, 0]
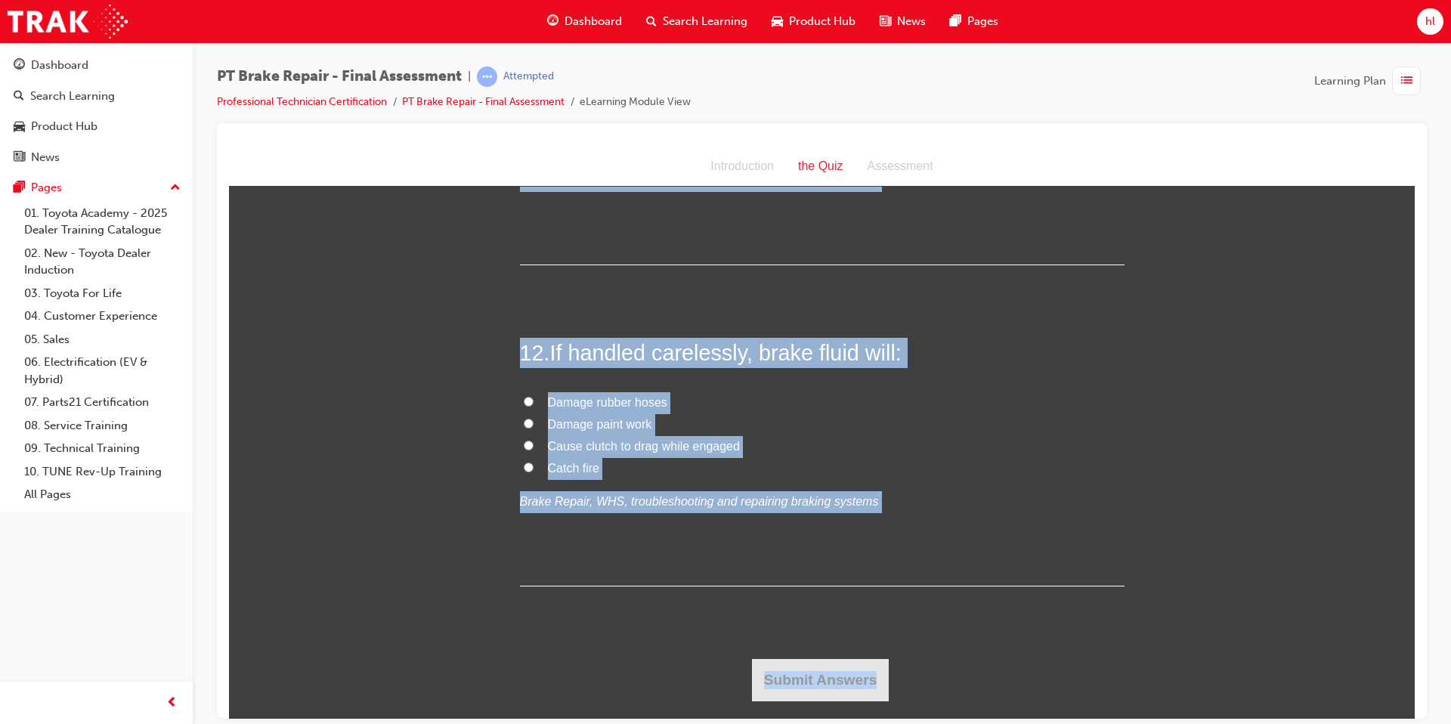
drag, startPoint x: 521, startPoint y: 294, endPoint x: 917, endPoint y: 723, distance: 584.5
copy div "1 . If a vehicle is started with the vacuum exhausted from the brake booster an…"
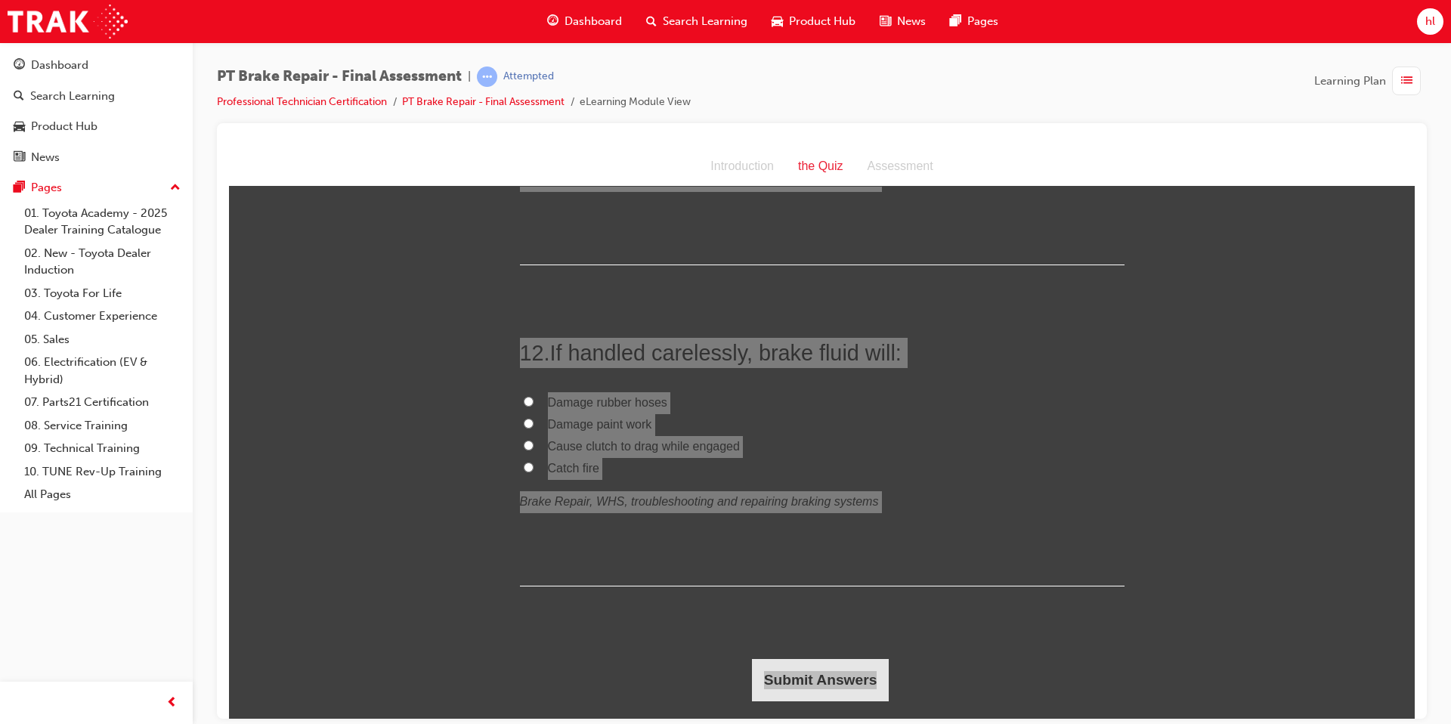
click at [1153, 100] on div "PT Brake Repair - Final Assessment | Attempted Professional Technician Certific…" at bounding box center [822, 94] width 1210 height 57
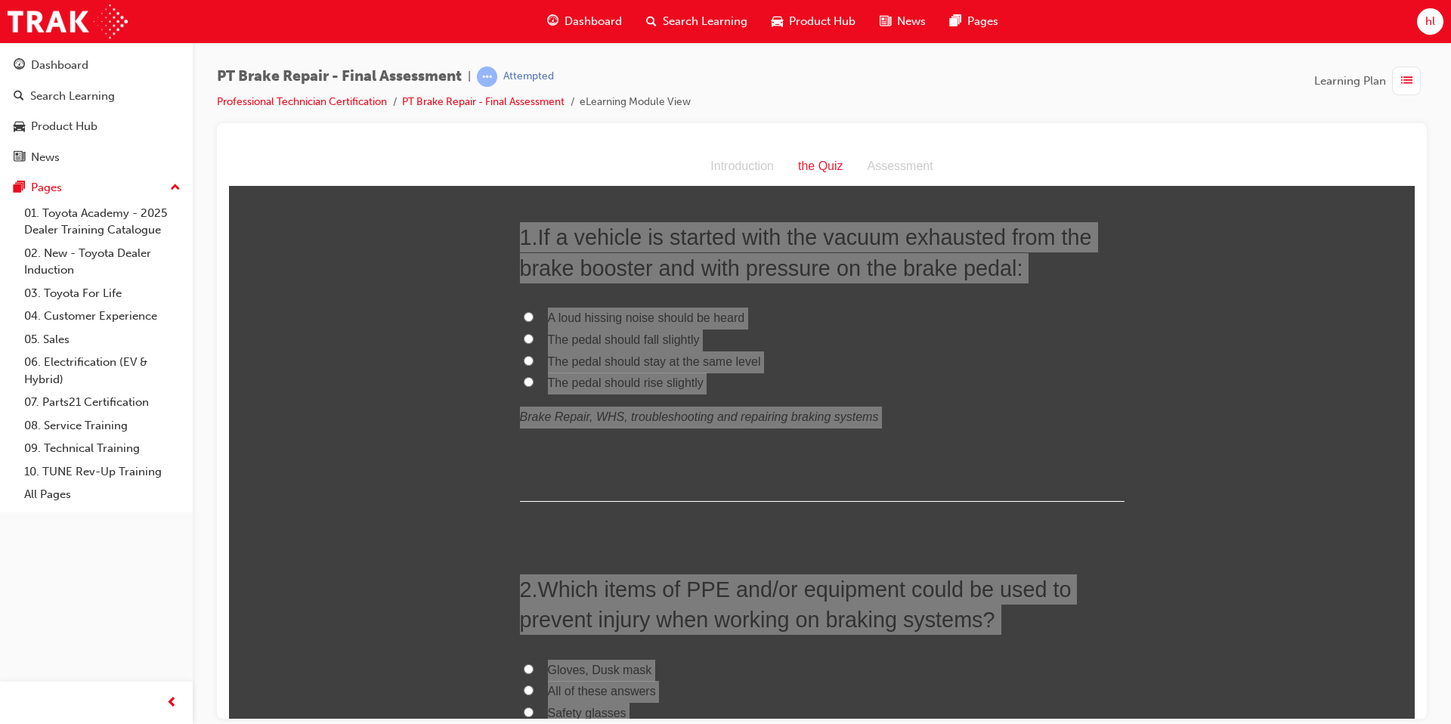
scroll to position [0, 0]
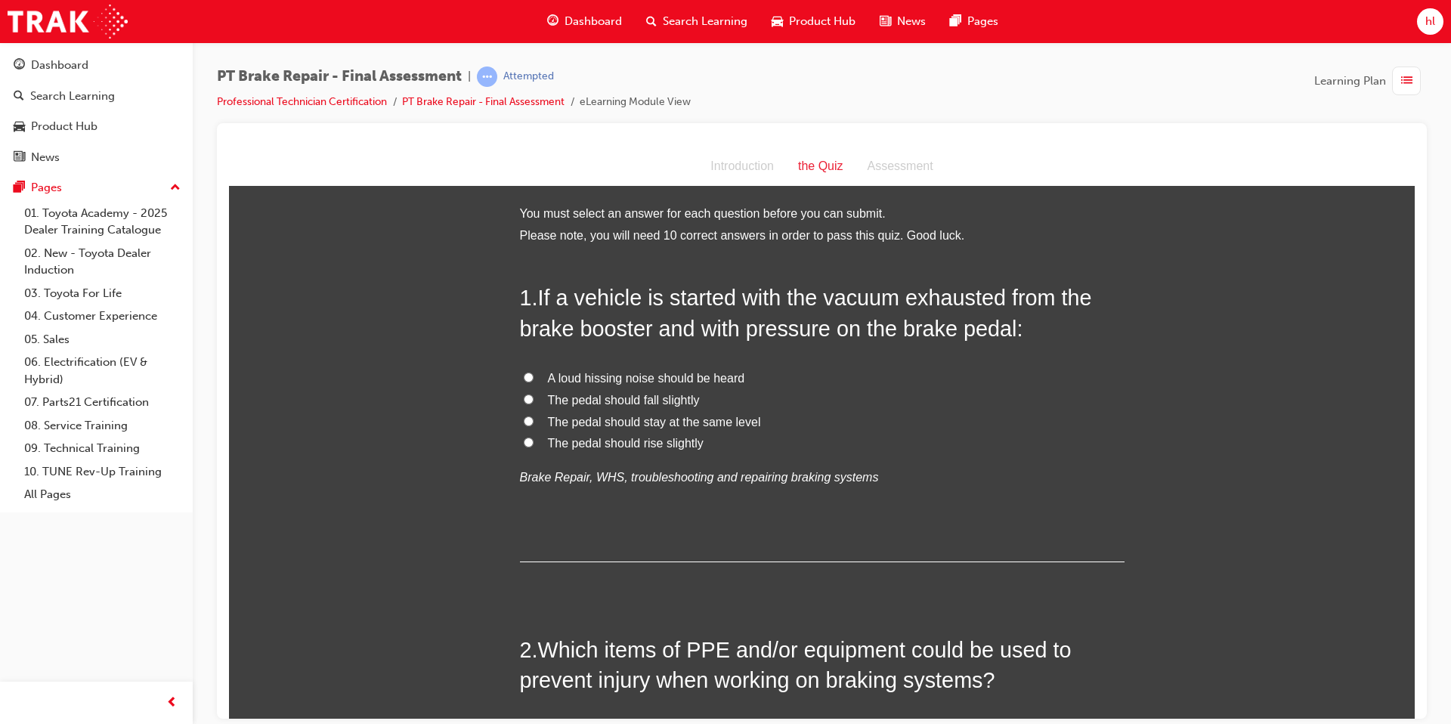
click at [533, 400] on label "The pedal should fall slightly" at bounding box center [822, 400] width 605 height 22
click at [533, 400] on input "The pedal should fall slightly" at bounding box center [529, 399] width 10 height 10
radio input "true"
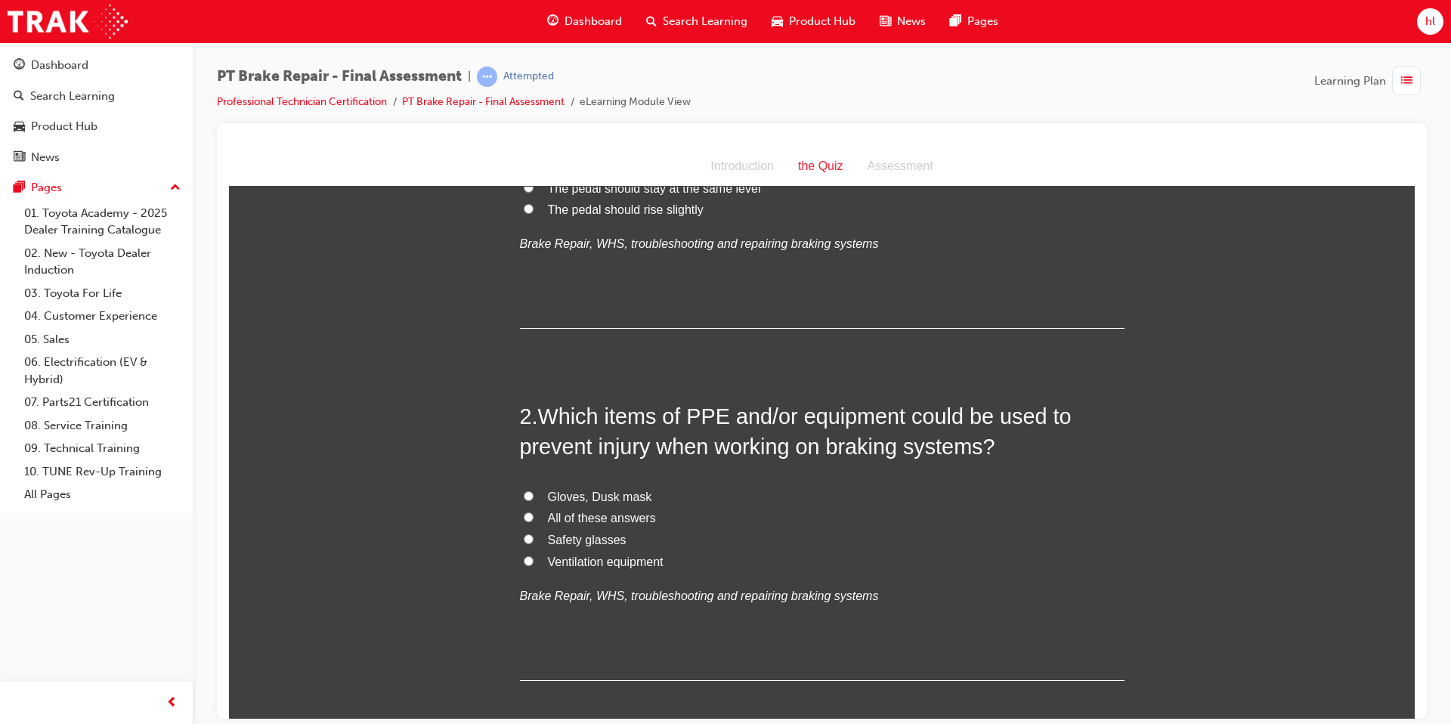
scroll to position [235, 0]
click at [526, 517] on input "All of these answers" at bounding box center [529, 515] width 10 height 10
radio input "true"
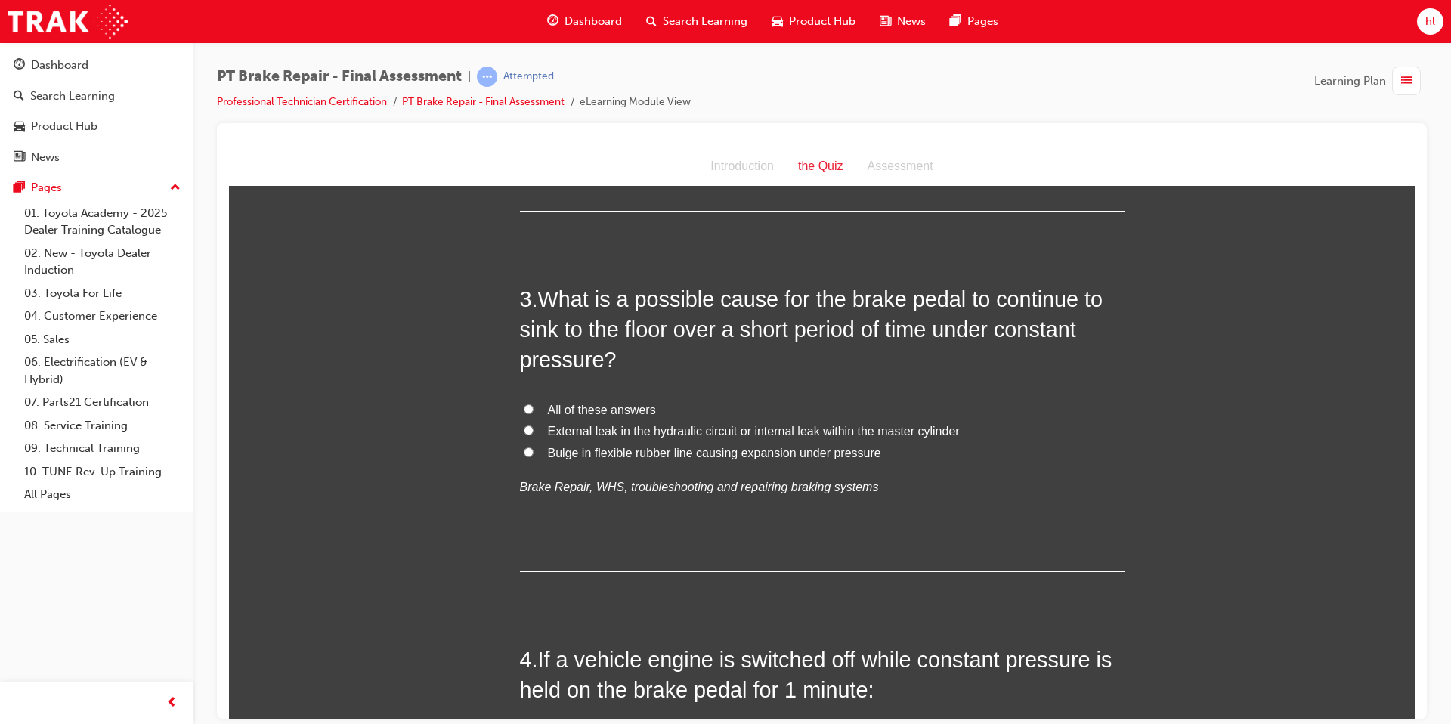
scroll to position [702, 0]
click at [527, 412] on input "All of these answers" at bounding box center [529, 409] width 10 height 10
radio input "true"
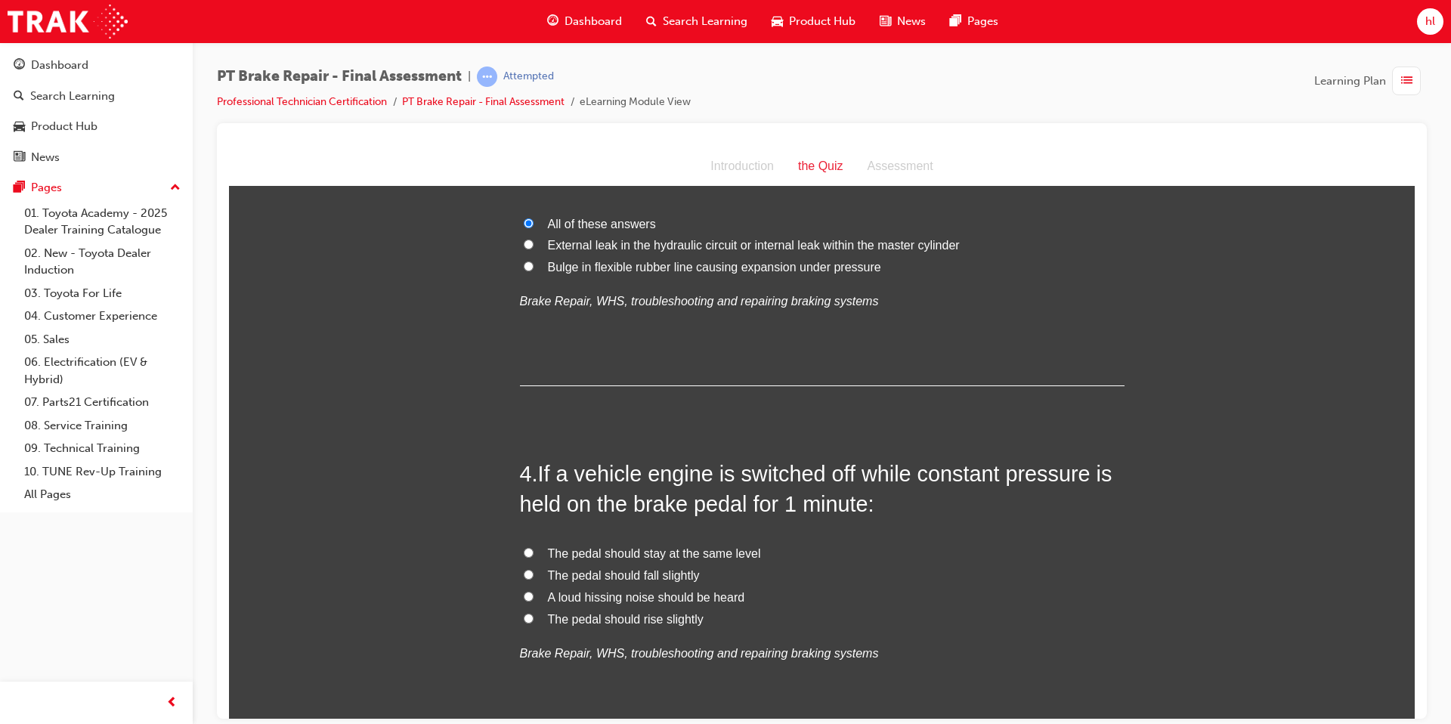
scroll to position [905, 0]
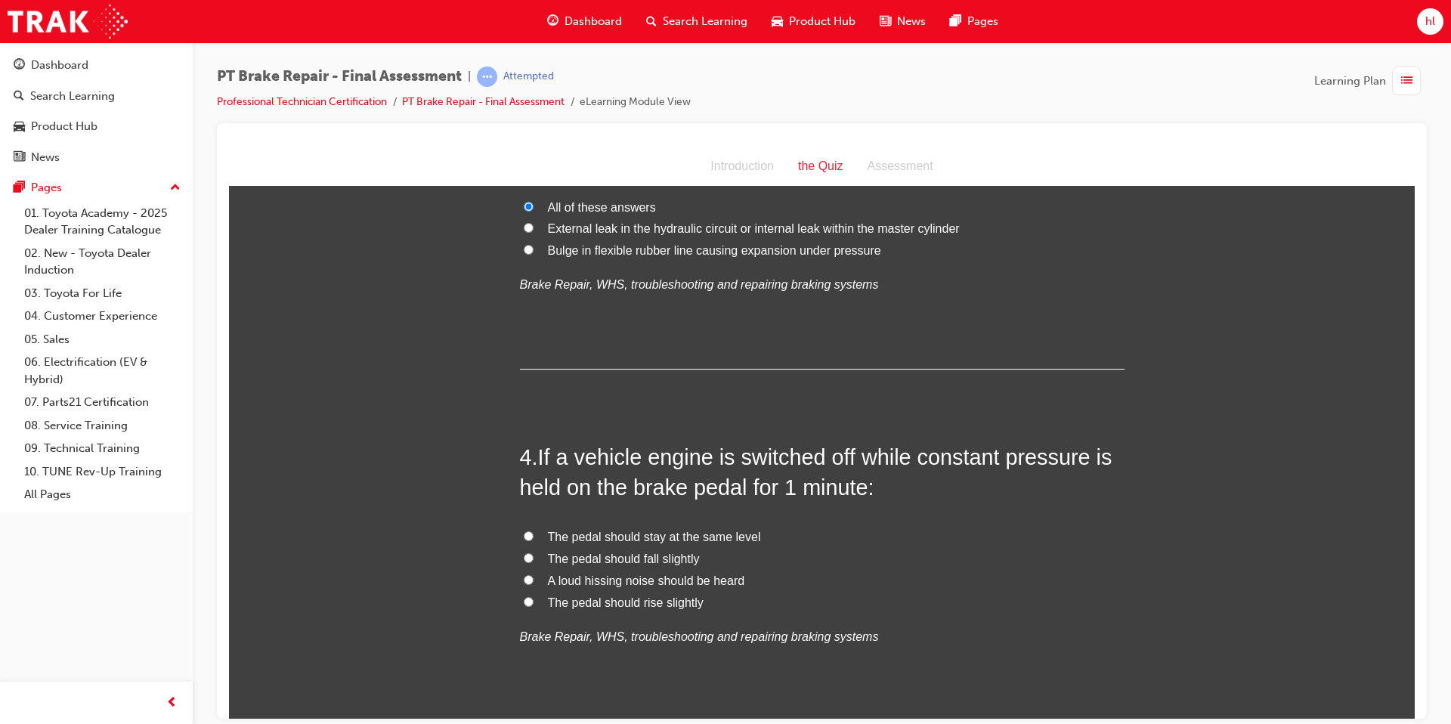
click at [533, 537] on label "The pedal should stay at the same level" at bounding box center [822, 537] width 605 height 22
click at [533, 537] on input "The pedal should stay at the same level" at bounding box center [529, 535] width 10 height 10
radio input "true"
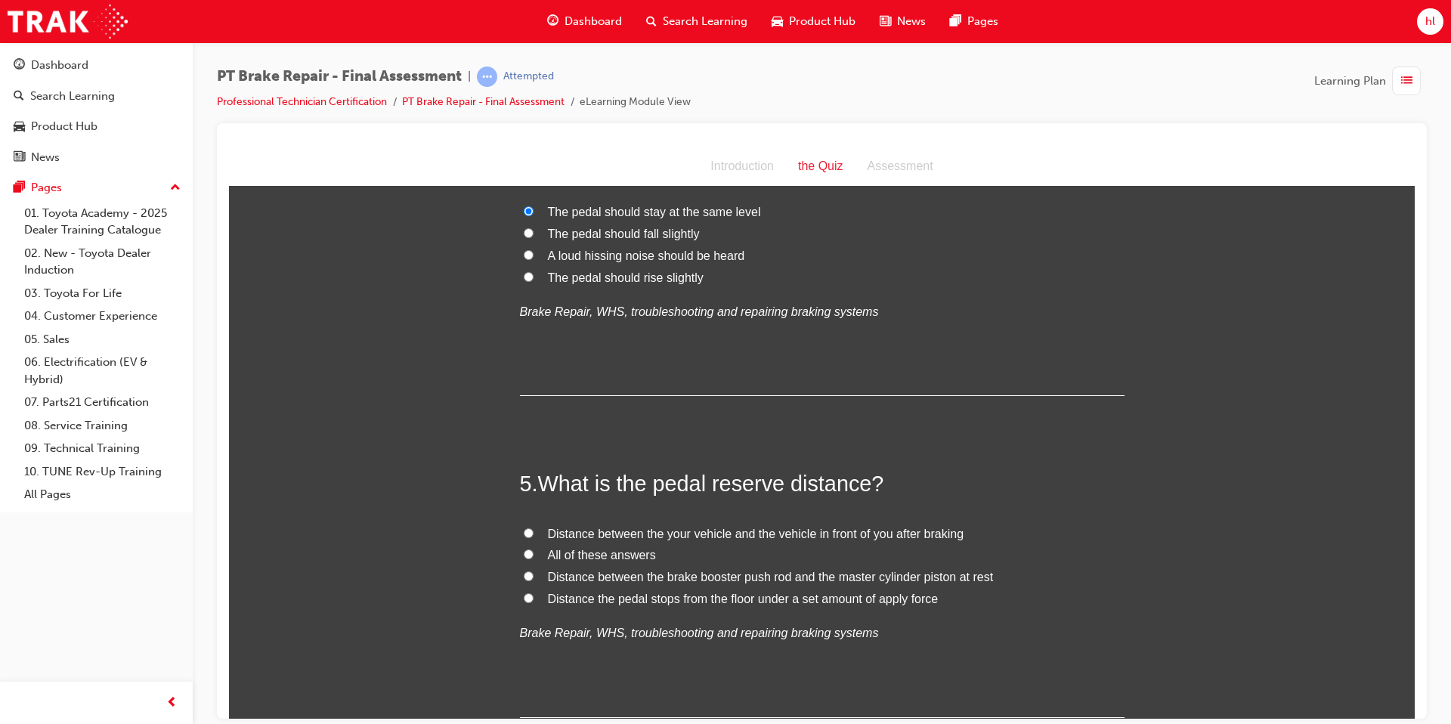
scroll to position [1254, 0]
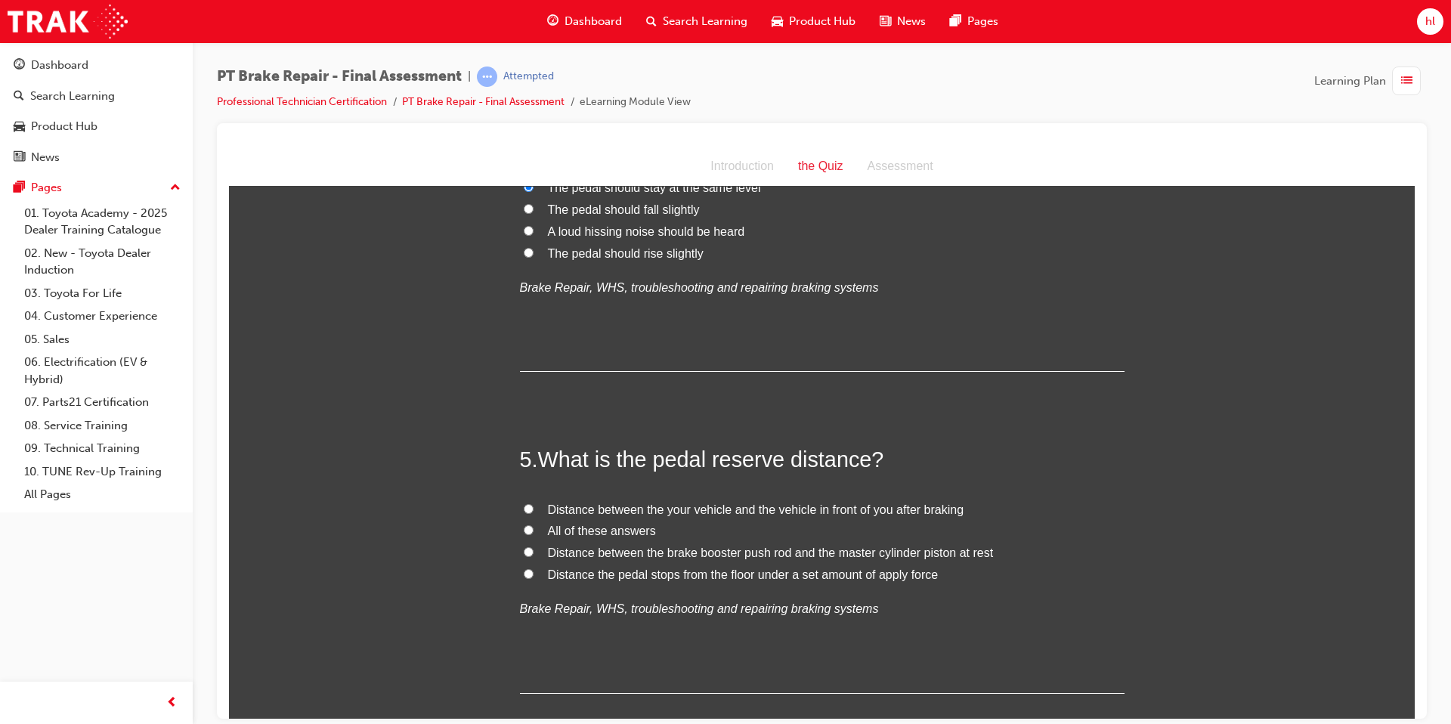
click at [531, 575] on input "Distance the pedal stops from the floor under a set amount of apply force" at bounding box center [529, 573] width 10 height 10
radio input "true"
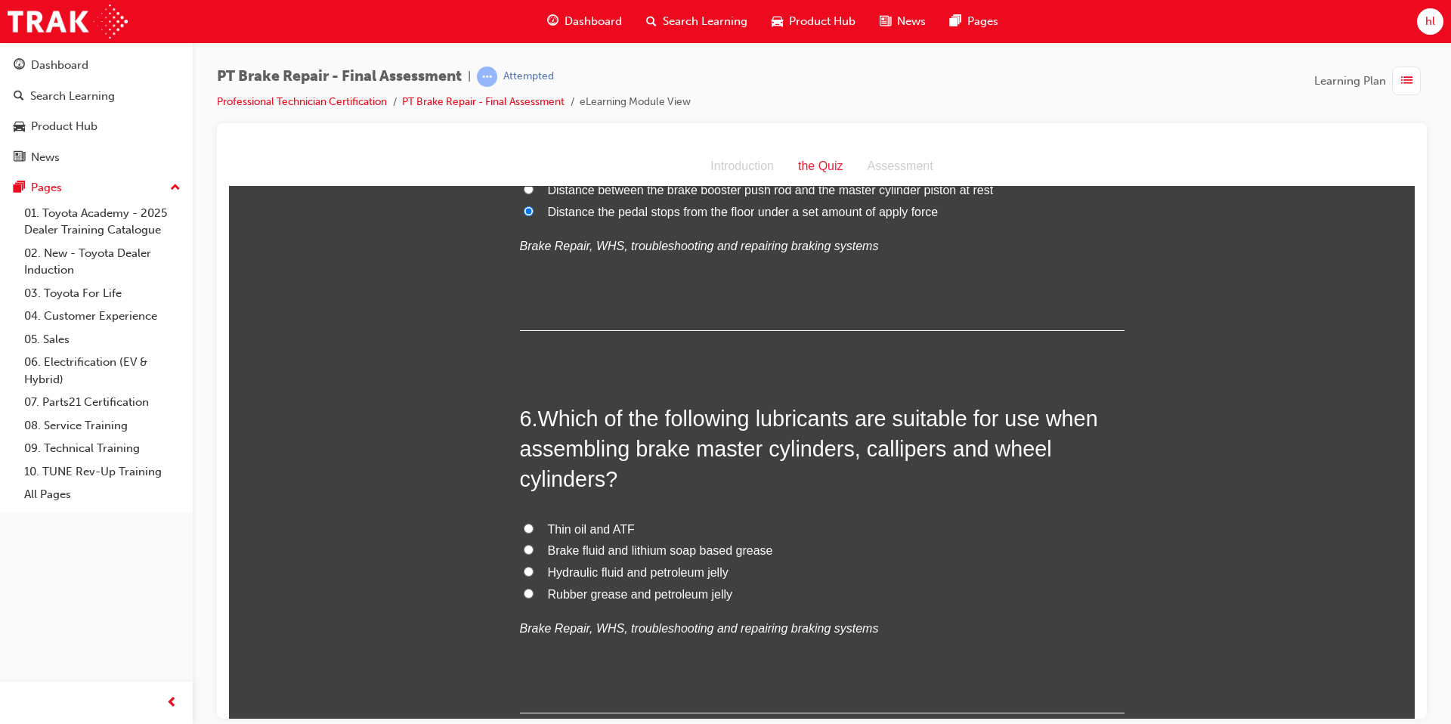
scroll to position [1645, 0]
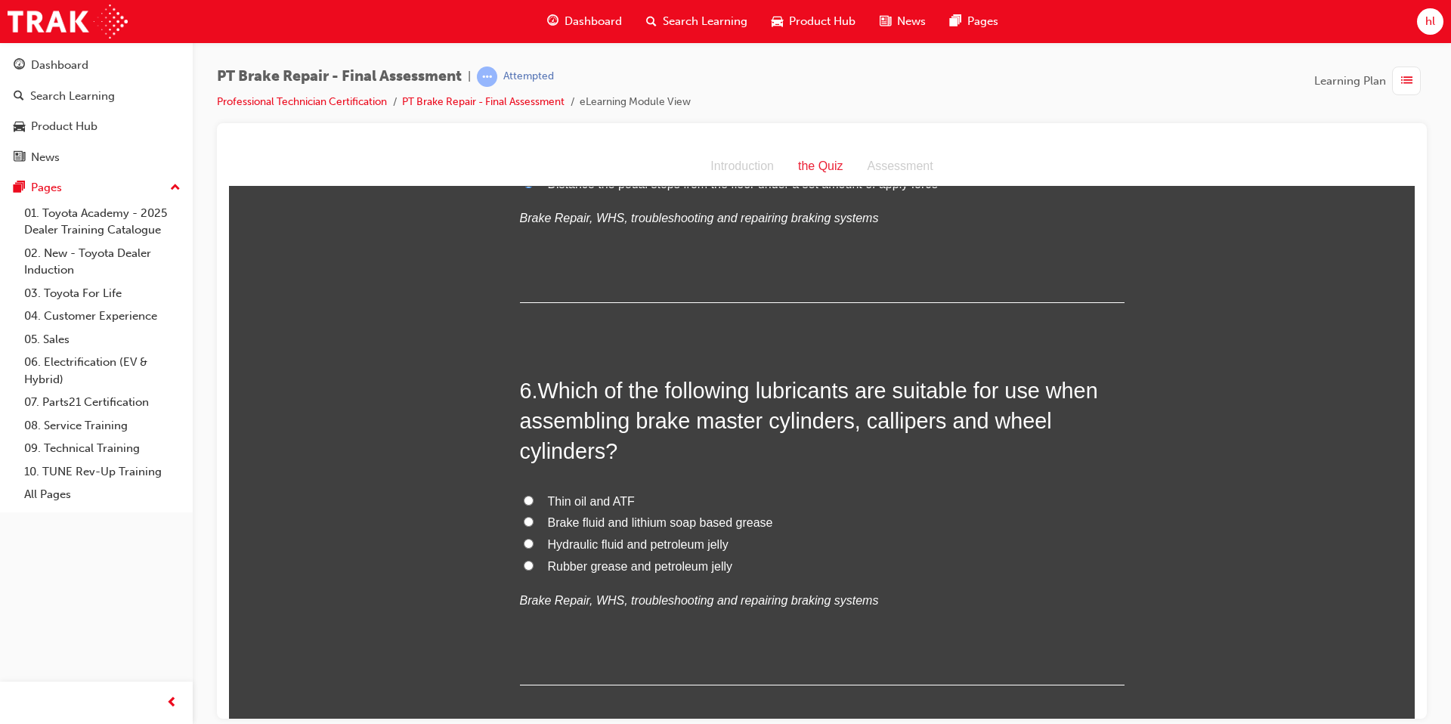
click at [534, 531] on label "Brake fluid and lithium soap based grease" at bounding box center [822, 523] width 605 height 22
click at [533, 526] on input "Brake fluid and lithium soap based grease" at bounding box center [529, 521] width 10 height 10
radio input "true"
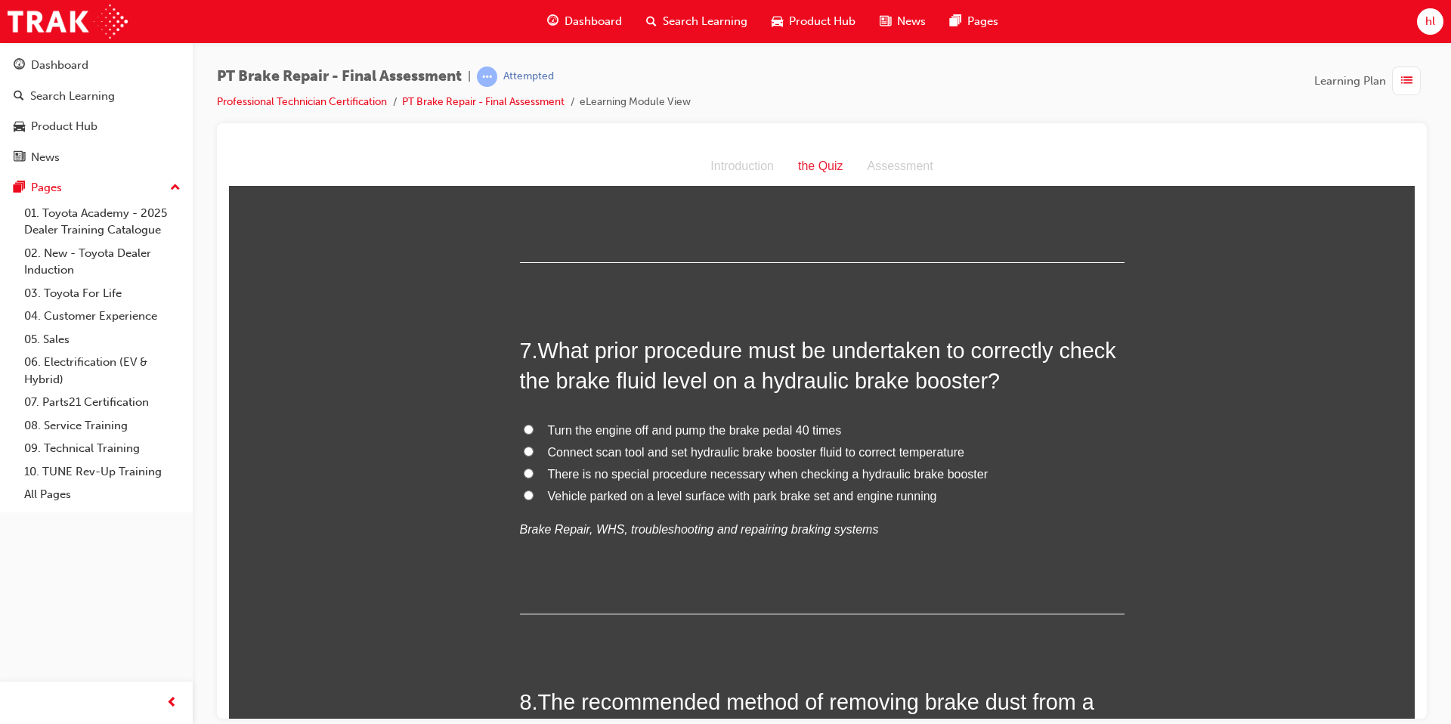
scroll to position [2068, 0]
click at [533, 425] on input "Turn the engine off and pump the brake pedal 40 times" at bounding box center [529, 428] width 10 height 10
radio input "true"
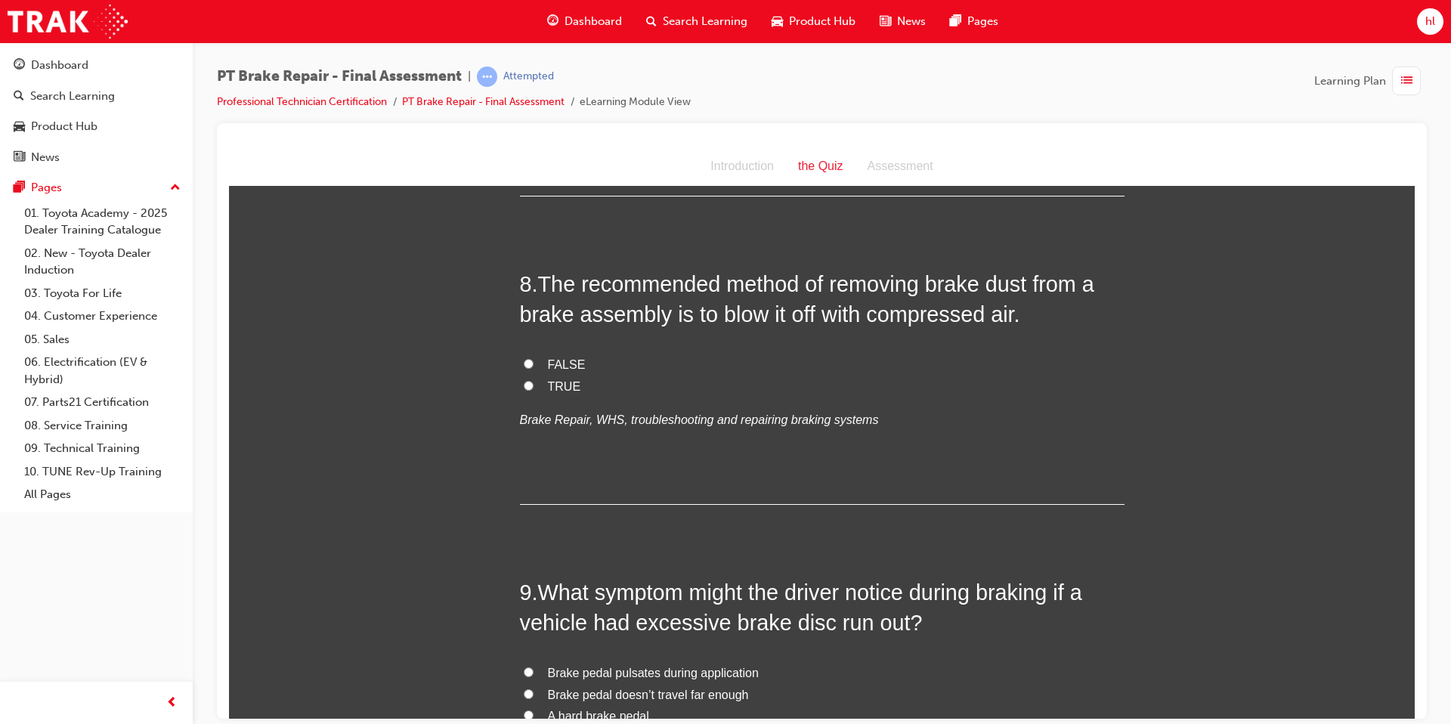
scroll to position [2488, 0]
click at [533, 363] on input "FALSE" at bounding box center [529, 360] width 10 height 10
radio input "true"
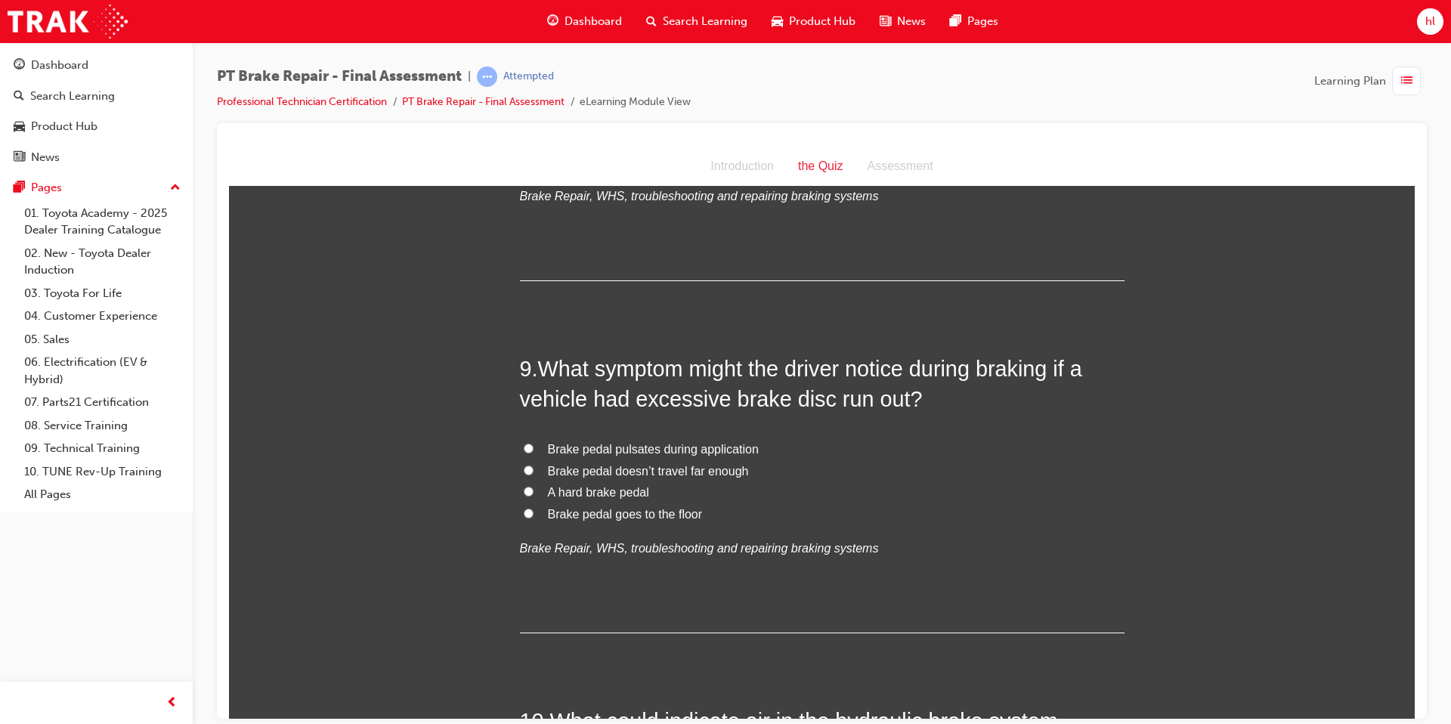
scroll to position [2711, 0]
click at [535, 450] on label "Brake pedal pulsates during application" at bounding box center [822, 447] width 605 height 22
click at [533, 450] on input "Brake pedal pulsates during application" at bounding box center [529, 446] width 10 height 10
radio input "true"
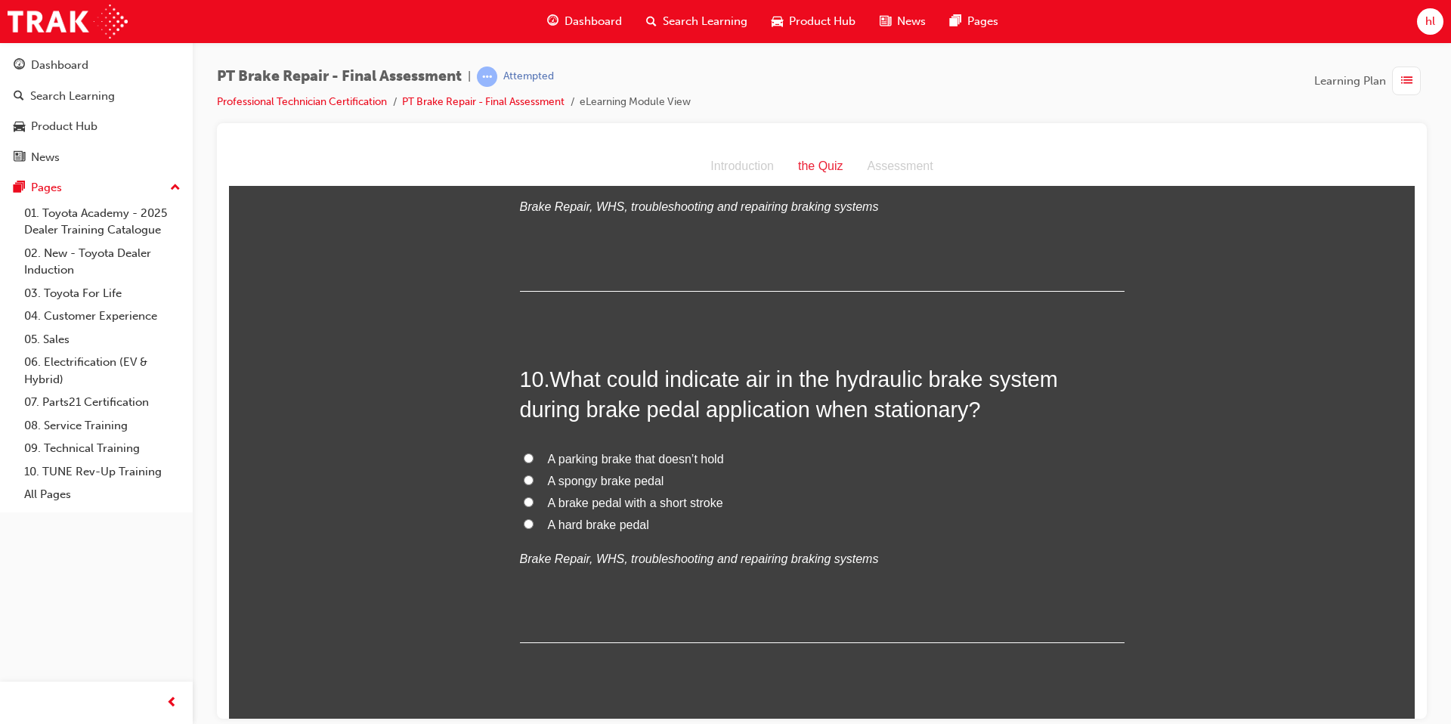
scroll to position [3052, 0]
click at [529, 475] on input "A spongy brake pedal" at bounding box center [529, 478] width 10 height 10
radio input "true"
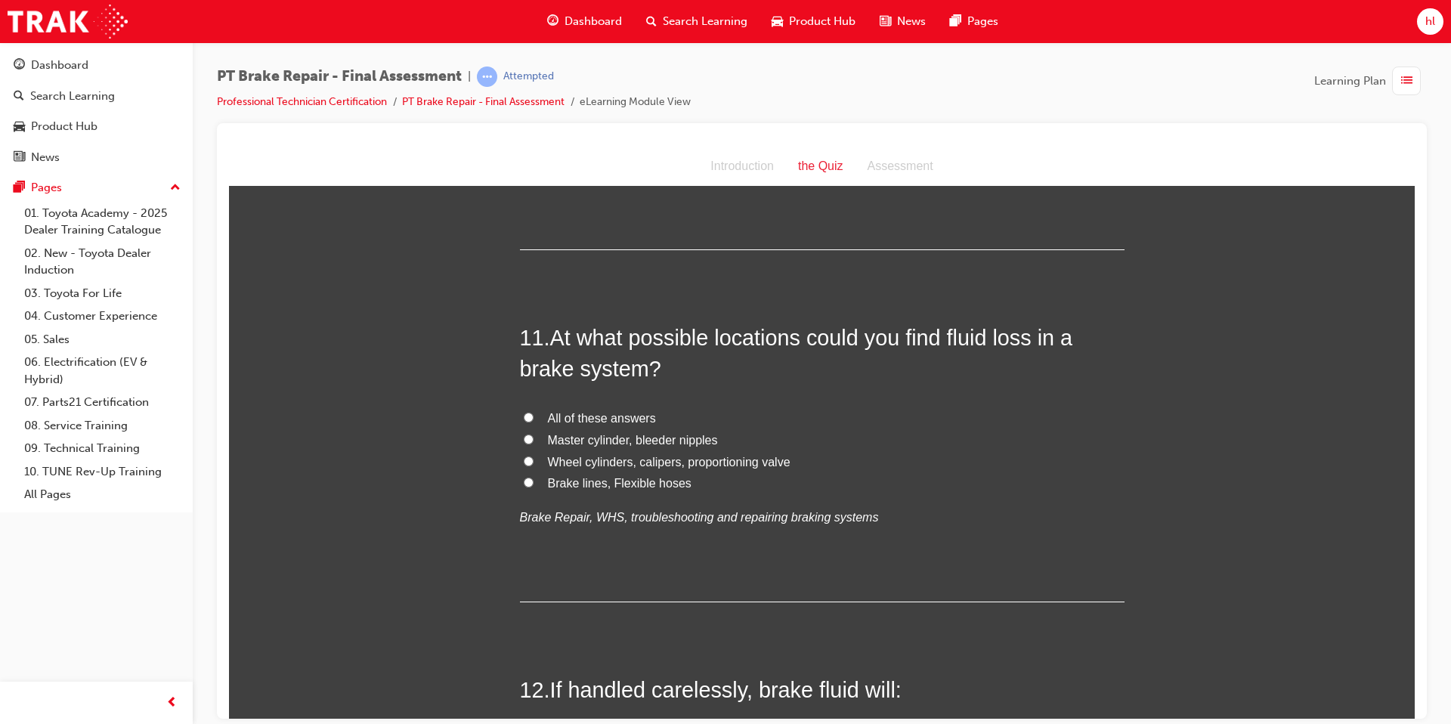
scroll to position [3452, 0]
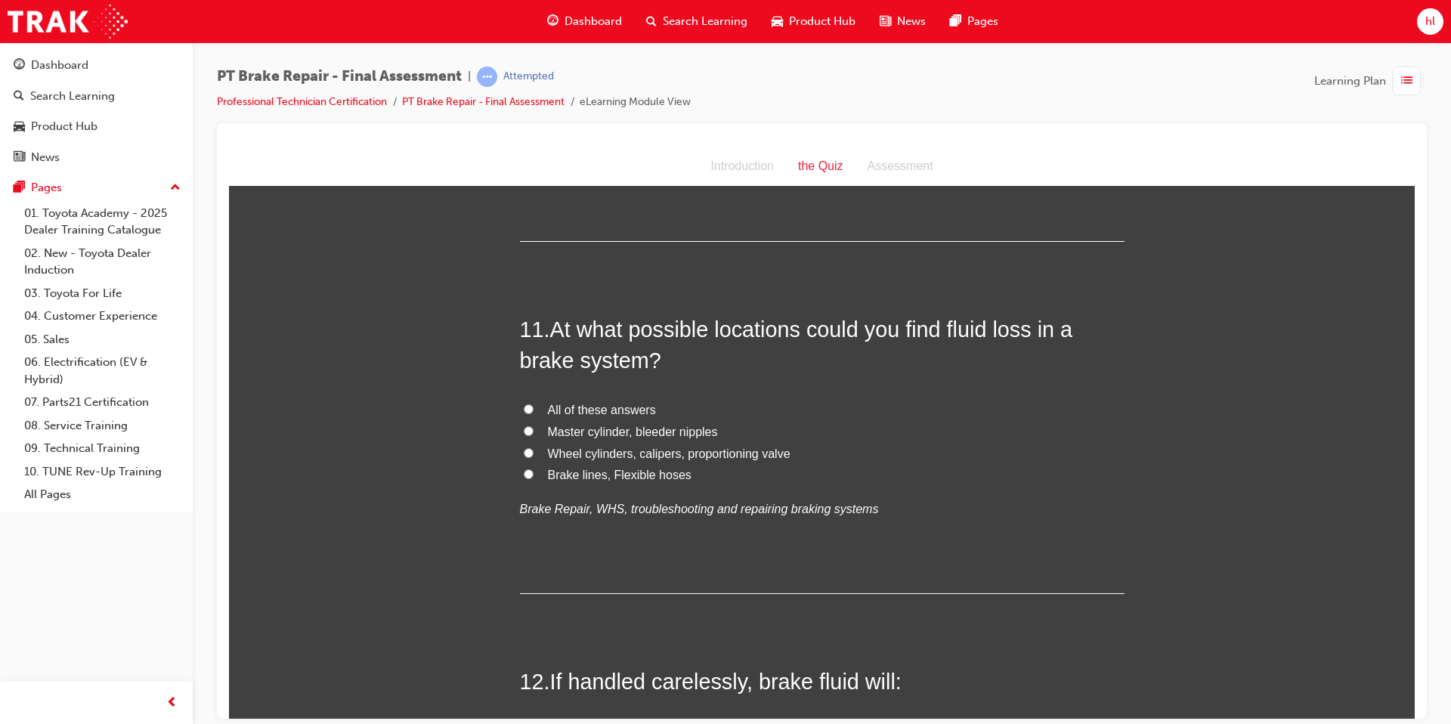
click at [527, 410] on input "All of these answers" at bounding box center [529, 409] width 10 height 10
radio input "true"
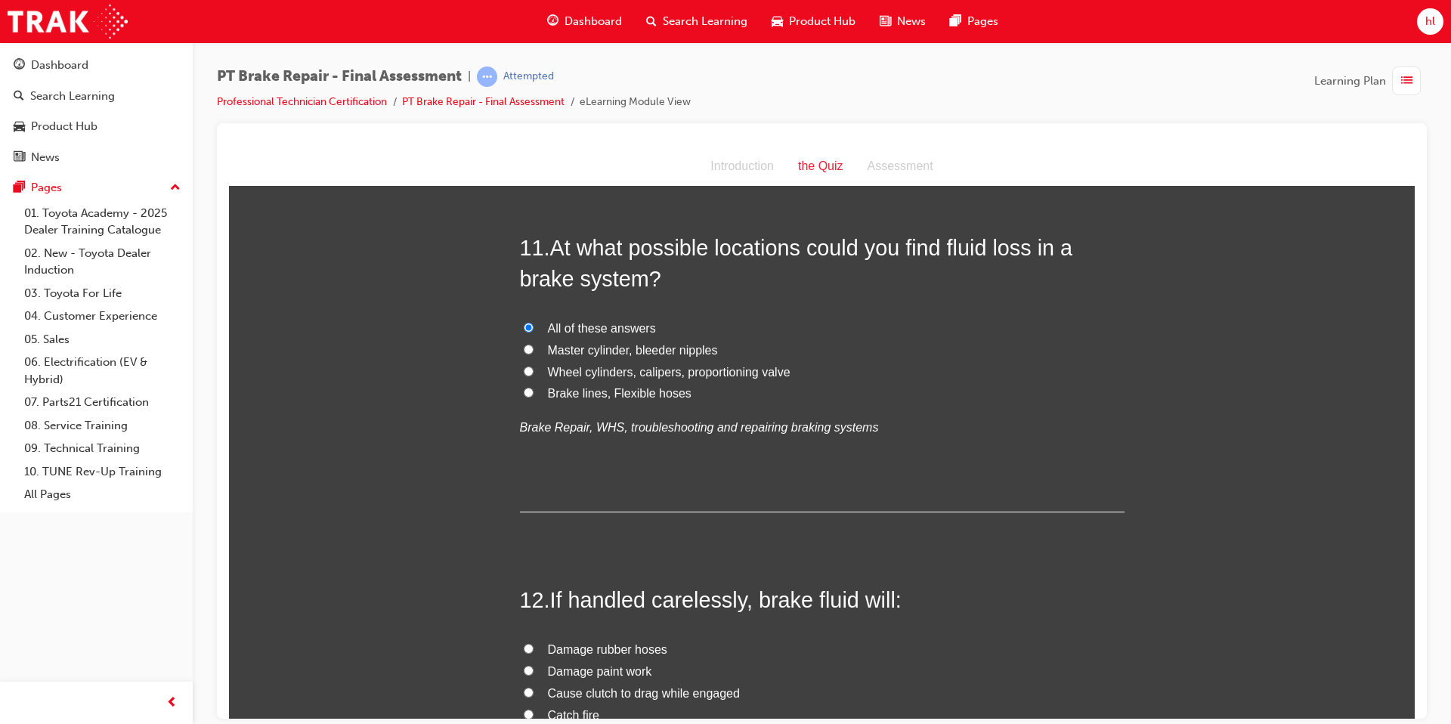
scroll to position [3780, 0]
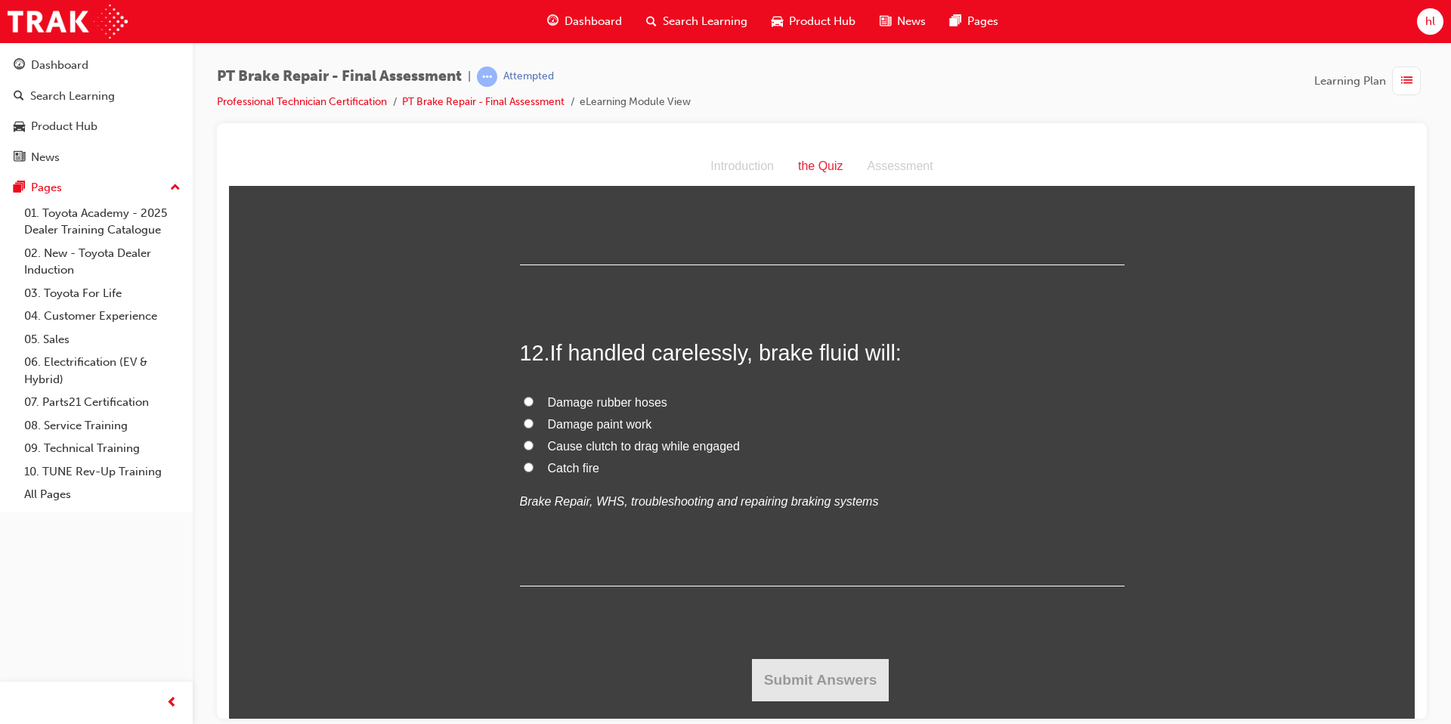
click at [533, 424] on label "Damage paint work" at bounding box center [822, 424] width 605 height 22
click at [533, 424] on input "Damage paint work" at bounding box center [529, 423] width 10 height 10
radio input "true"
click at [865, 688] on button "Submit Answers" at bounding box center [821, 679] width 138 height 42
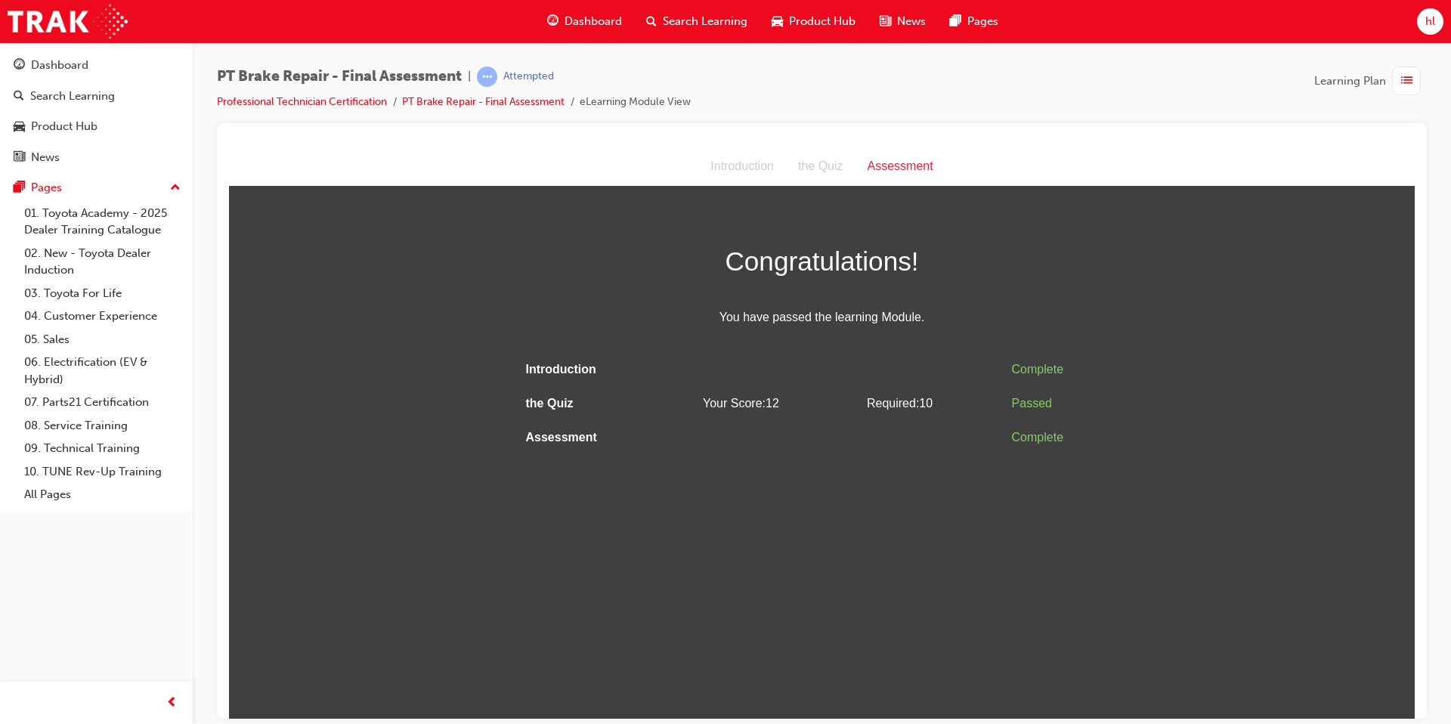
click at [824, 515] on html "Assessment Introduction the Quiz Assessment Congratulations! You have passed th…" at bounding box center [822, 432] width 1186 height 571
click at [24, 65] on span "guage-icon" at bounding box center [19, 66] width 11 height 14
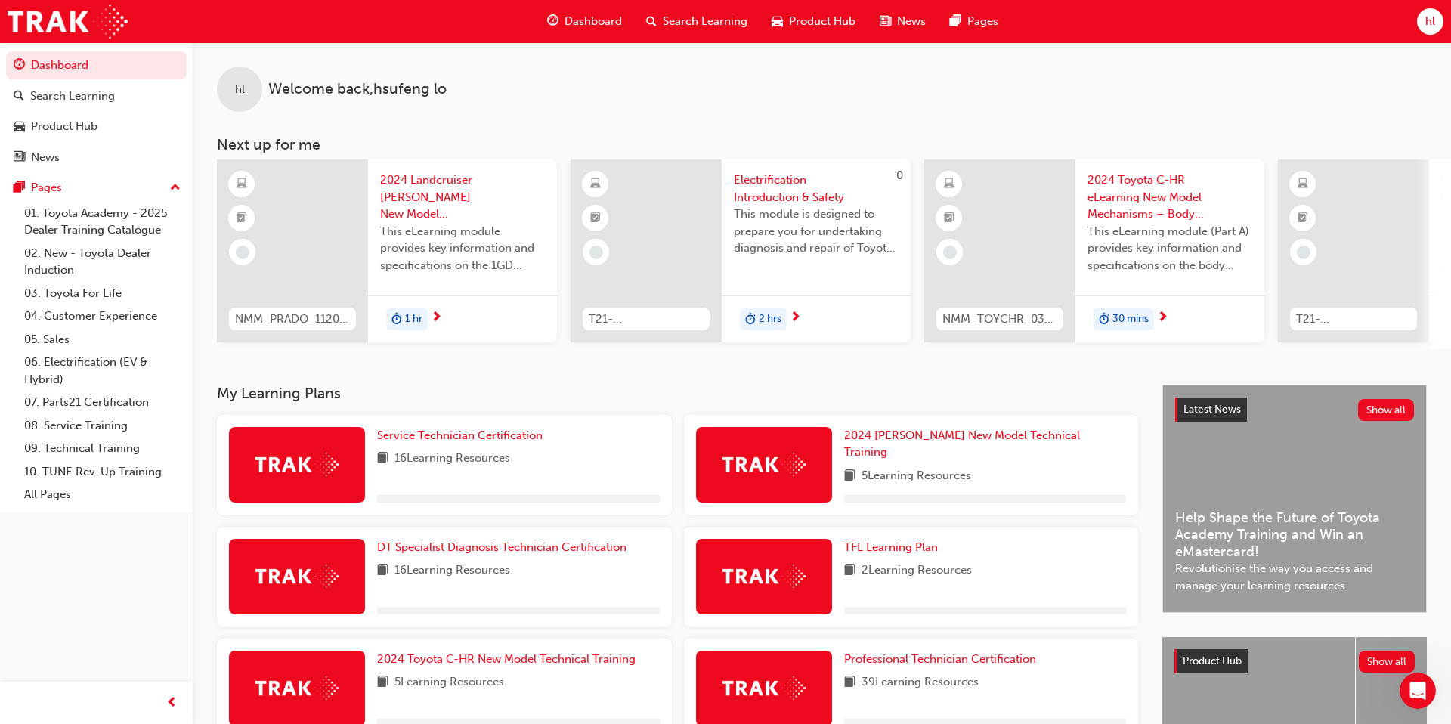
scroll to position [206, 0]
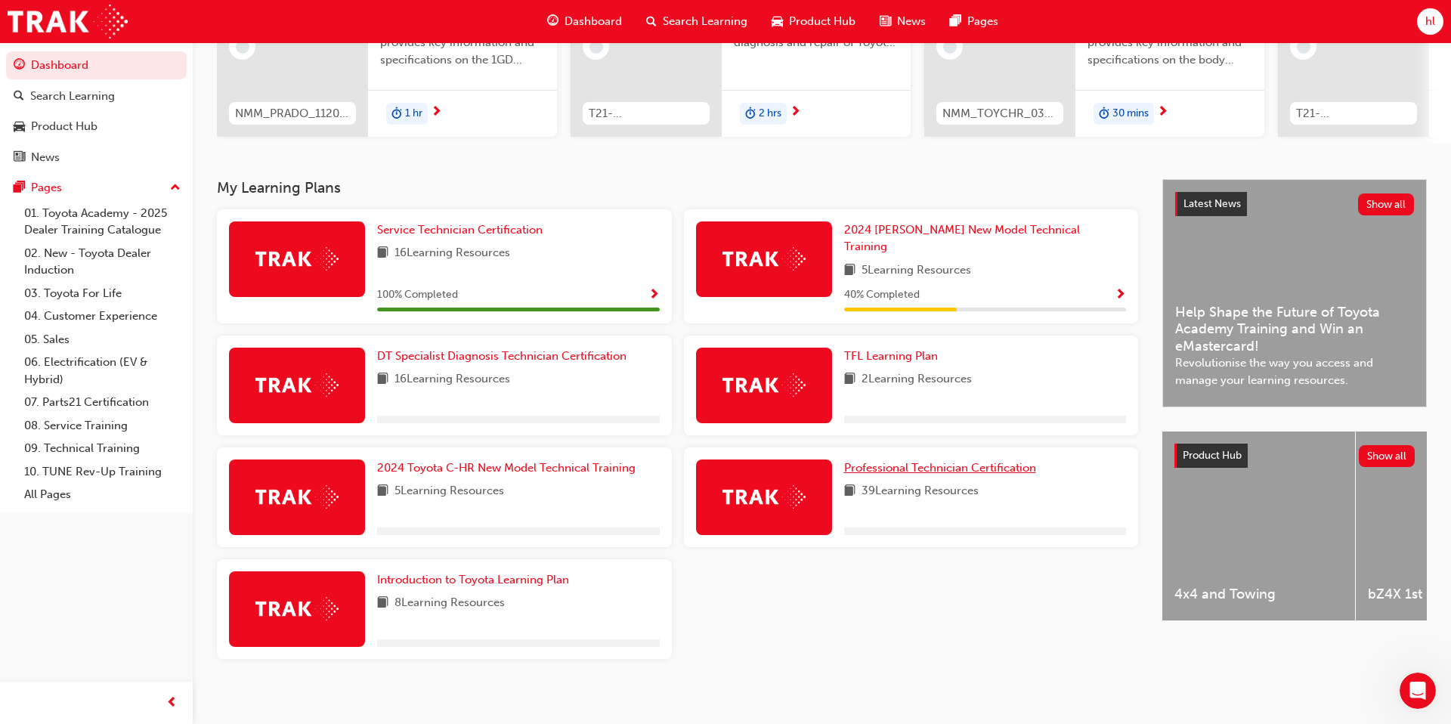
click at [991, 461] on span "Professional Technician Certification" at bounding box center [940, 468] width 192 height 14
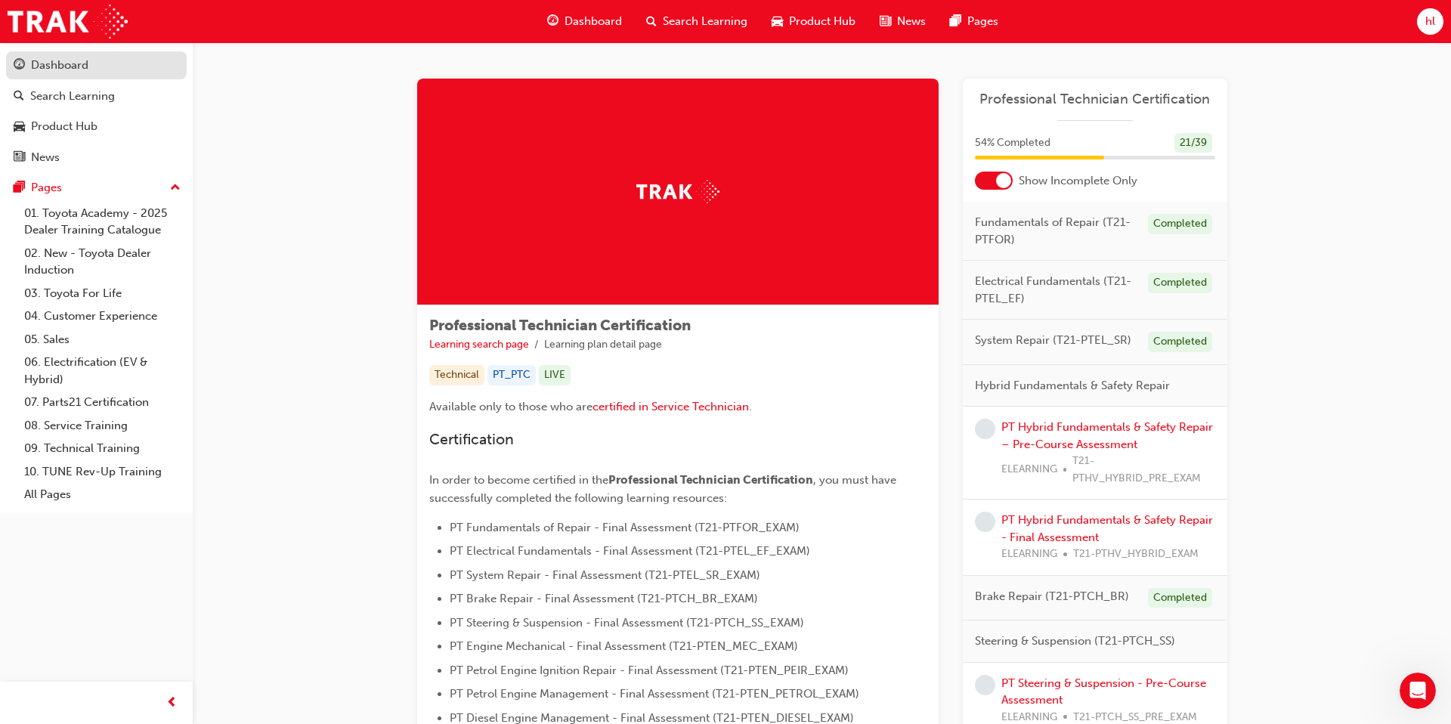
click at [52, 64] on div "Dashboard" at bounding box center [59, 65] width 57 height 17
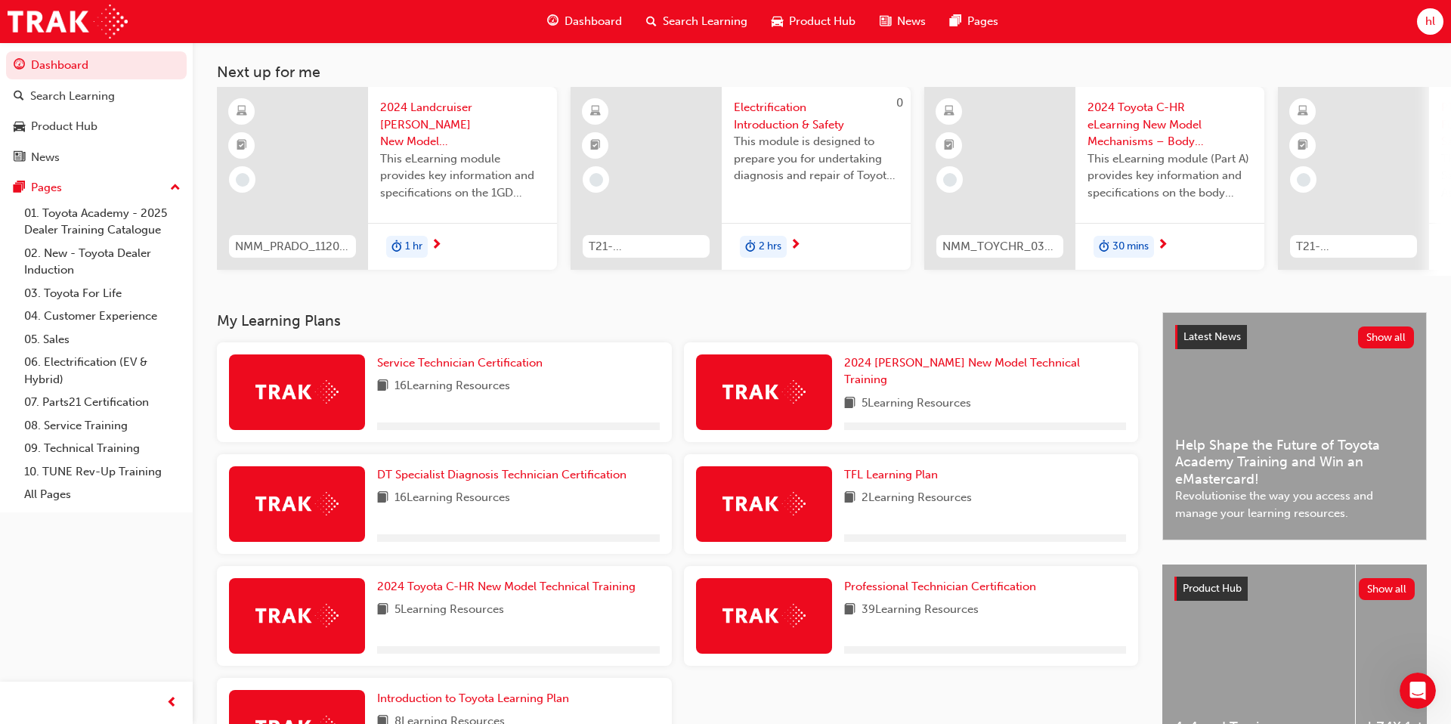
scroll to position [206, 0]
